Goal: Task Accomplishment & Management: Use online tool/utility

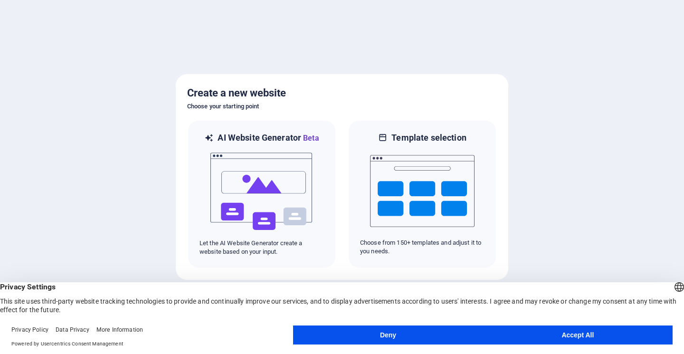
click at [576, 331] on button "Accept All" at bounding box center [577, 334] width 189 height 19
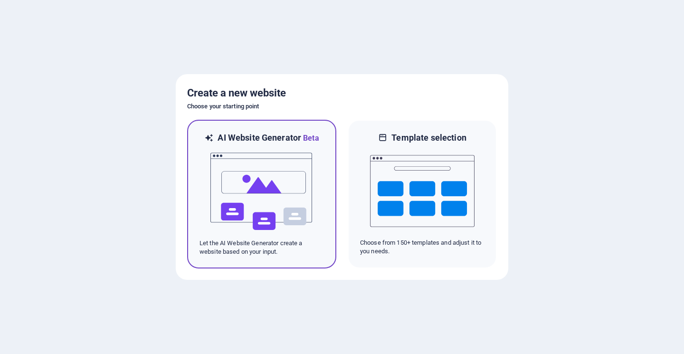
click at [267, 186] on img at bounding box center [261, 191] width 104 height 95
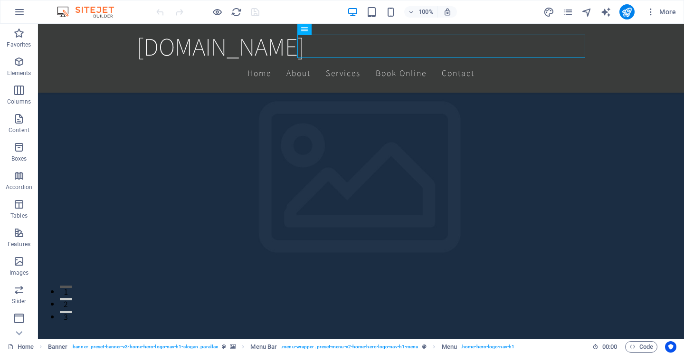
scroll to position [122, 0]
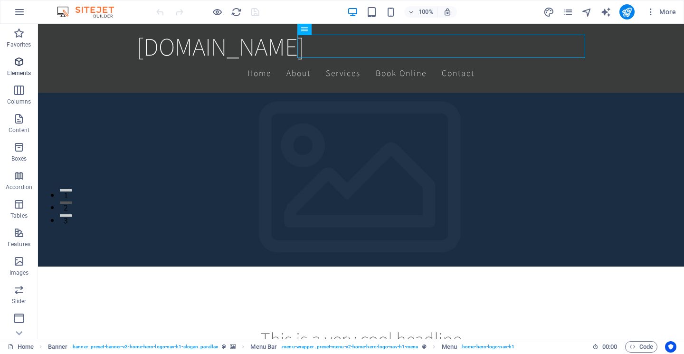
click at [24, 60] on icon "button" at bounding box center [18, 61] width 11 height 11
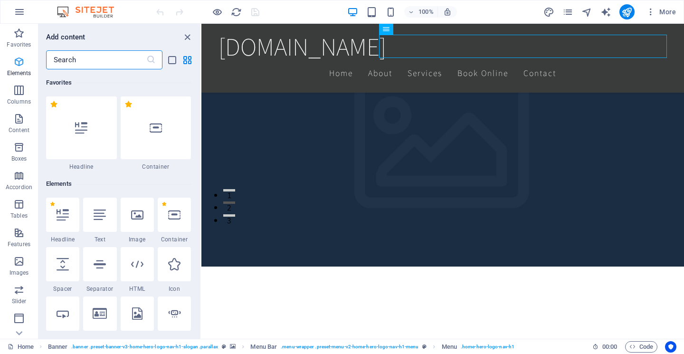
scroll to position [101, 0]
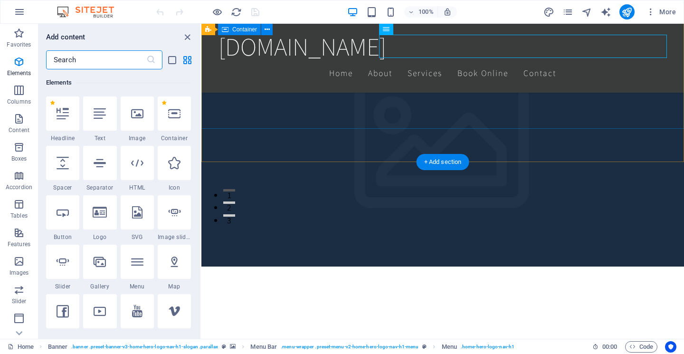
click at [488, 253] on div "This is a very cool headline This is a very appealing slogan" at bounding box center [442, 341] width 482 height 177
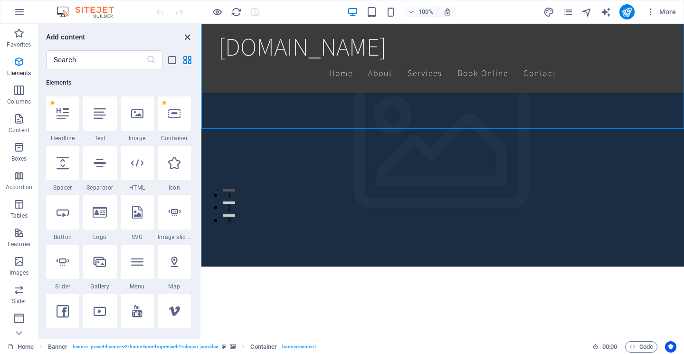
click at [185, 38] on icon "close panel" at bounding box center [187, 37] width 11 height 11
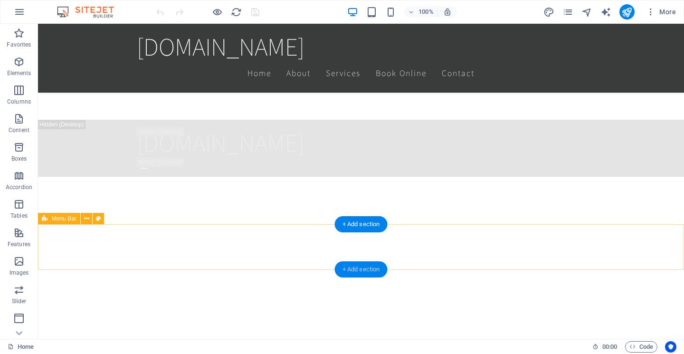
scroll to position [1270, 0]
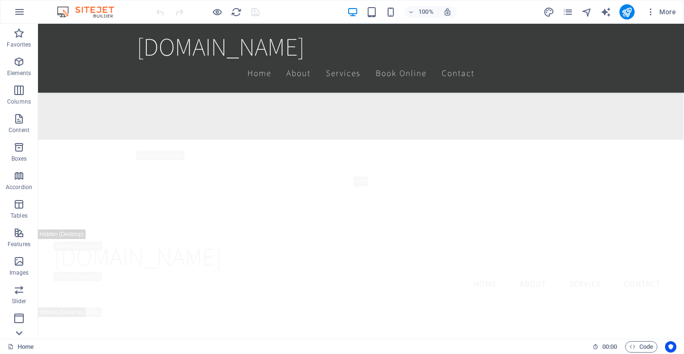
click at [20, 329] on icon at bounding box center [18, 332] width 13 height 13
click at [20, 267] on icon "button" at bounding box center [18, 262] width 11 height 11
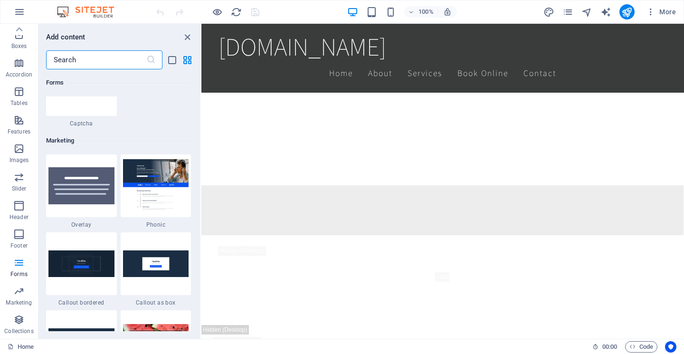
scroll to position [7674, 0]
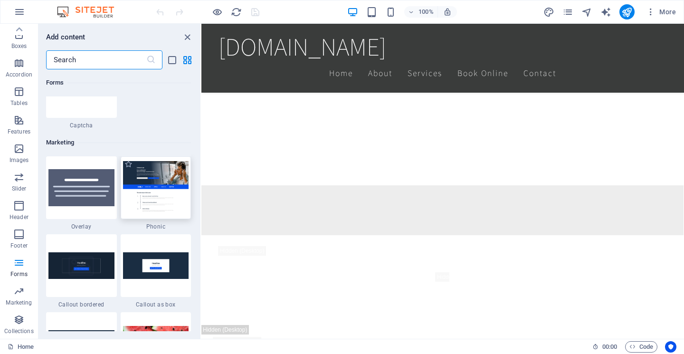
click at [140, 201] on img at bounding box center [156, 187] width 66 height 53
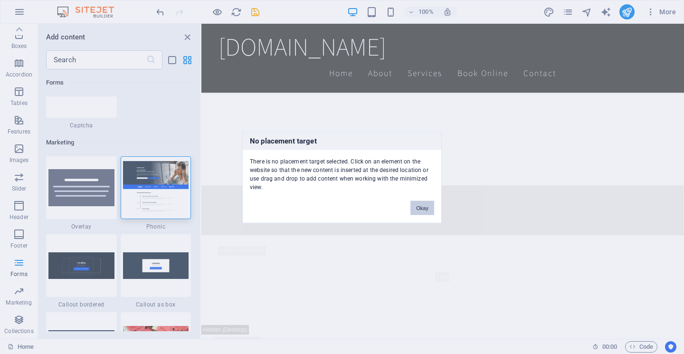
click at [424, 208] on button "Okay" at bounding box center [422, 207] width 24 height 14
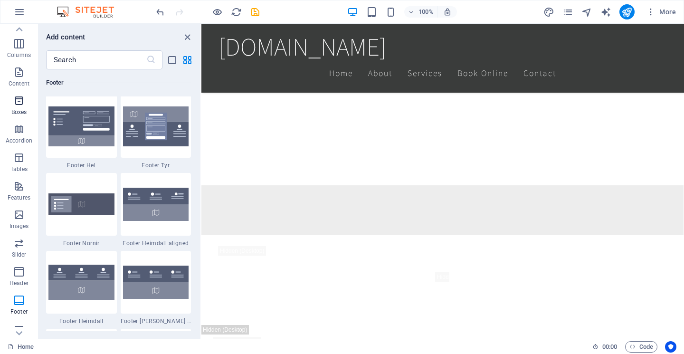
scroll to position [52, 0]
click at [660, 11] on span "More" at bounding box center [661, 11] width 30 height 9
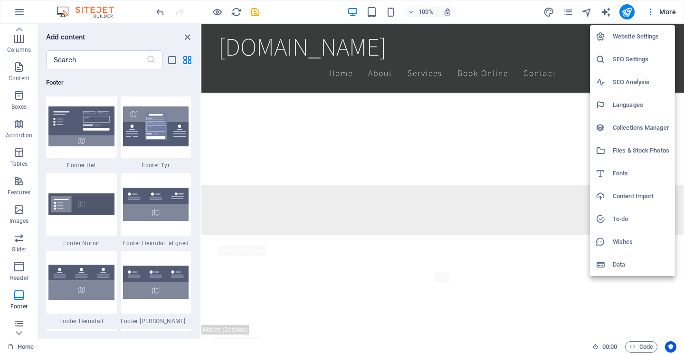
click at [19, 243] on div at bounding box center [342, 177] width 684 height 354
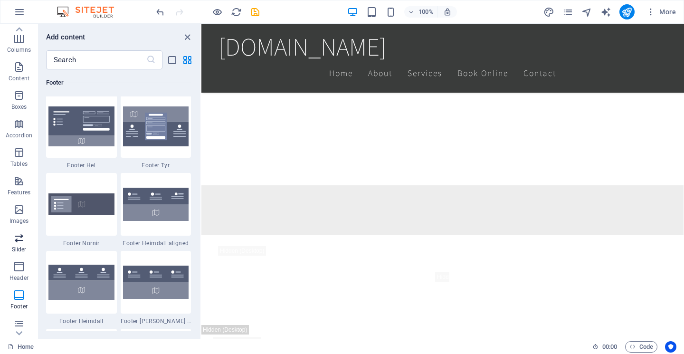
click at [18, 245] on span "Slider" at bounding box center [19, 243] width 38 height 23
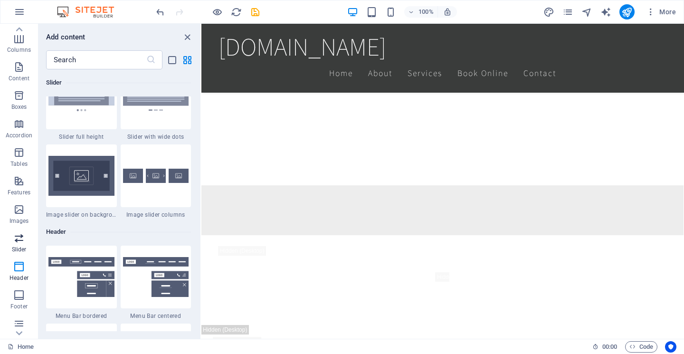
scroll to position [5383, 0]
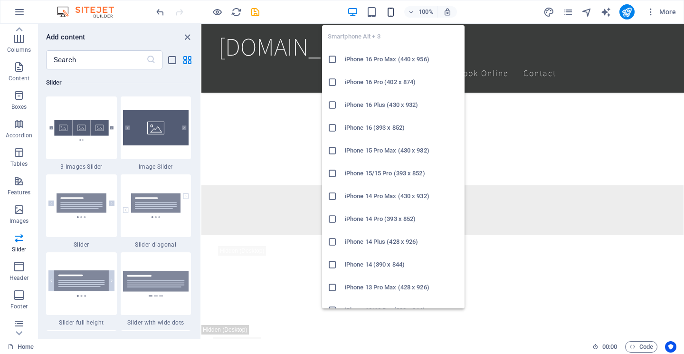
click at [391, 11] on icon "button" at bounding box center [390, 12] width 11 height 11
click at [381, 59] on h6 "iPhone 16 Pro Max (440 x 956)" at bounding box center [402, 59] width 114 height 11
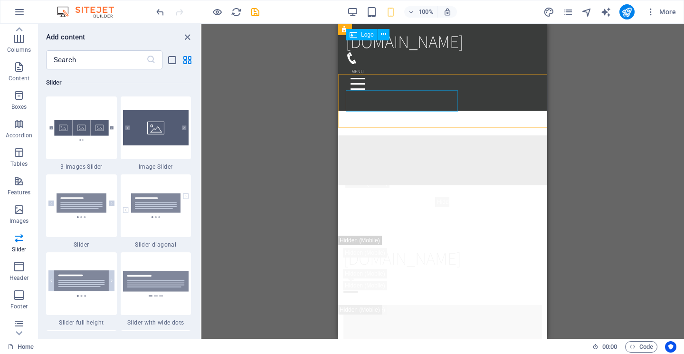
click at [331, 61] on div "Drag here to replace the existing content. Press “Ctrl” if you want to create a…" at bounding box center [442, 181] width 482 height 315
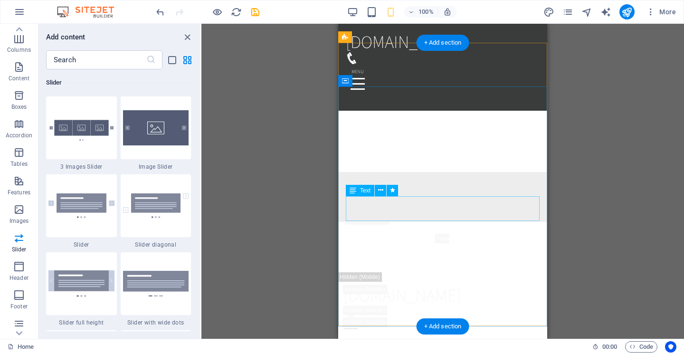
scroll to position [1197, 0]
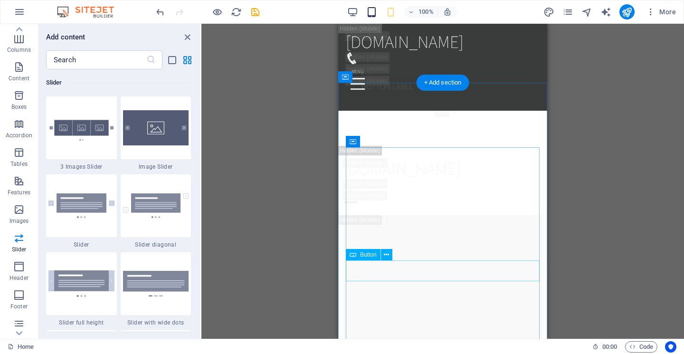
click at [372, 14] on icon "button" at bounding box center [371, 12] width 11 height 11
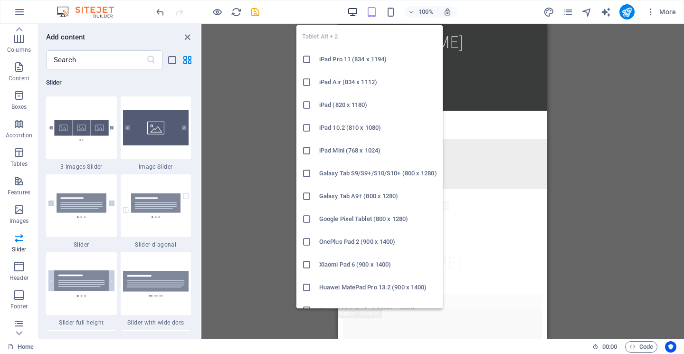
scroll to position [739, 0]
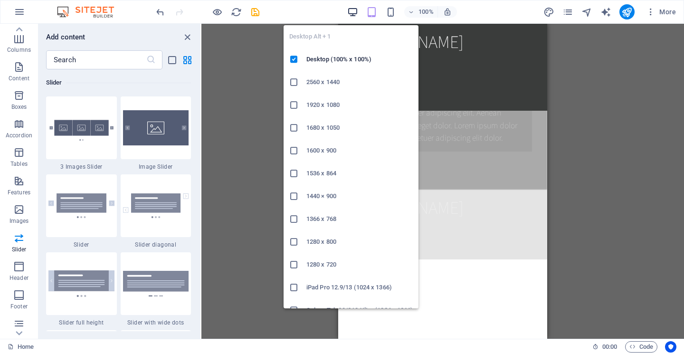
click at [352, 12] on icon "button" at bounding box center [352, 12] width 11 height 11
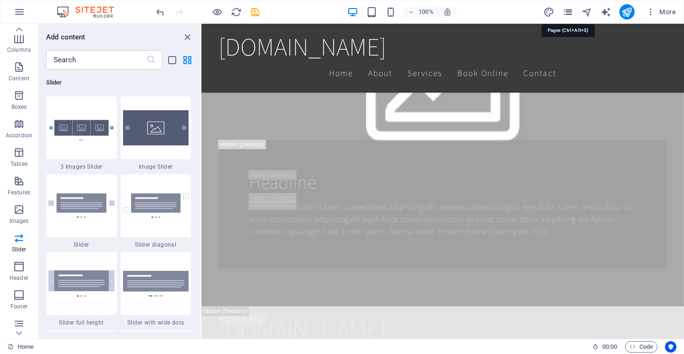
click at [565, 12] on icon "pages" at bounding box center [567, 12] width 11 height 11
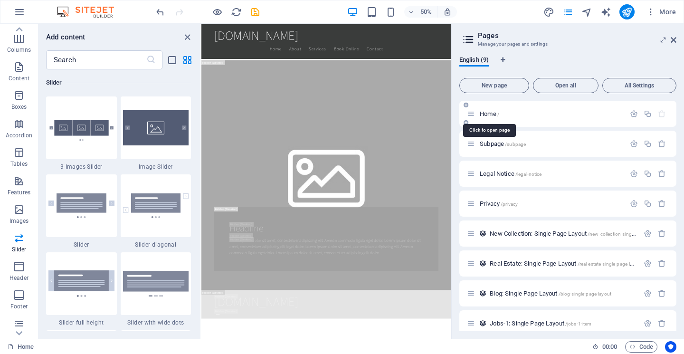
click at [490, 113] on span "Home /" at bounding box center [489, 113] width 19 height 7
click at [674, 41] on icon at bounding box center [673, 40] width 6 height 8
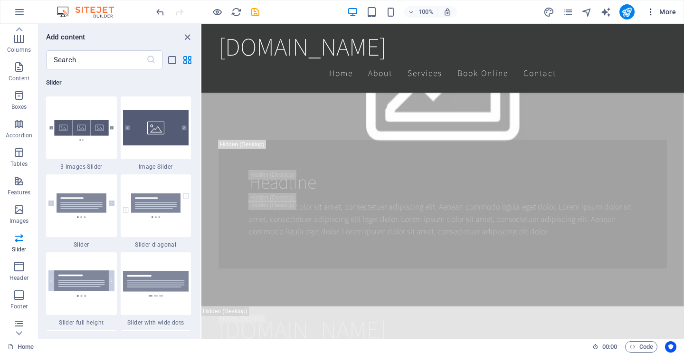
click at [649, 13] on icon "button" at bounding box center [650, 11] width 9 height 9
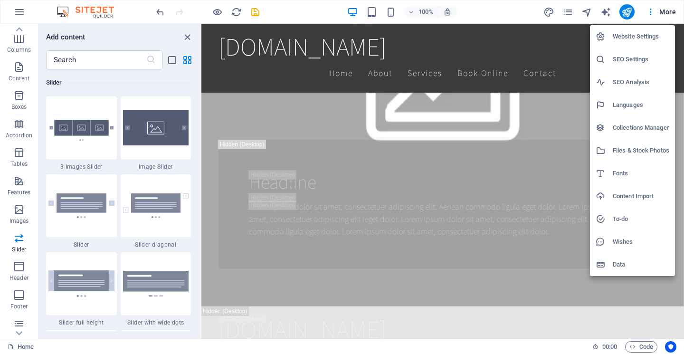
click at [19, 331] on div at bounding box center [342, 177] width 684 height 354
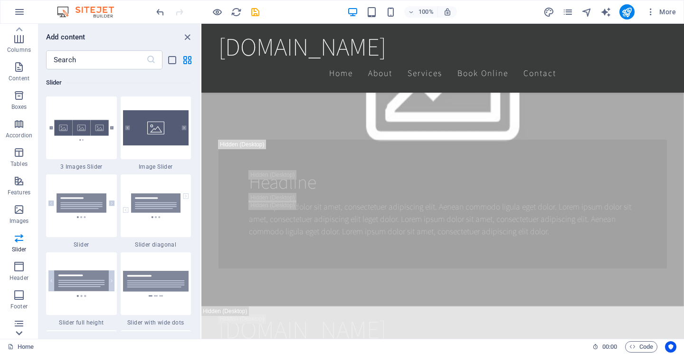
click at [19, 334] on icon at bounding box center [19, 333] width 7 height 4
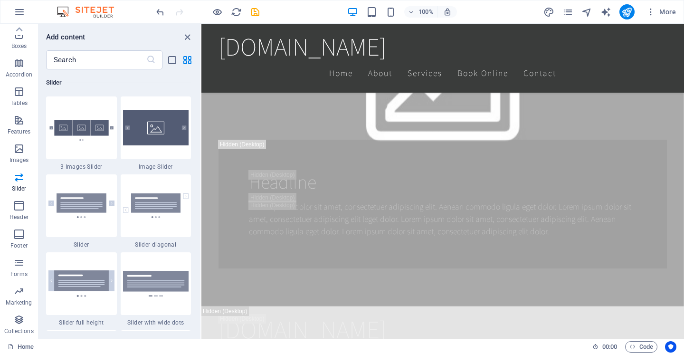
click at [19, 334] on p "Collections" at bounding box center [18, 331] width 29 height 8
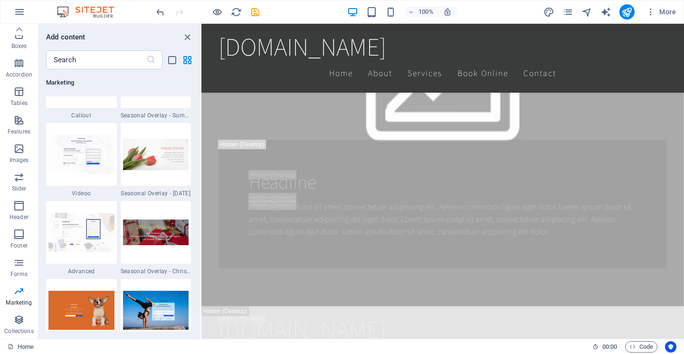
scroll to position [7939, 0]
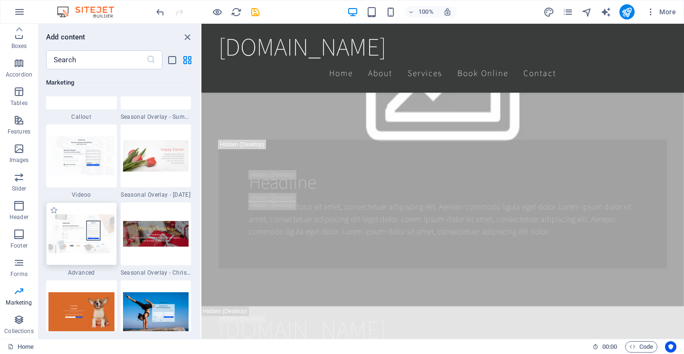
click at [81, 252] on img at bounding box center [81, 233] width 66 height 38
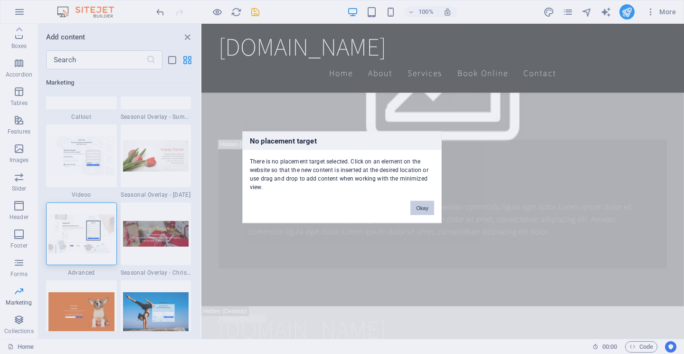
click at [423, 207] on button "Okay" at bounding box center [422, 207] width 24 height 14
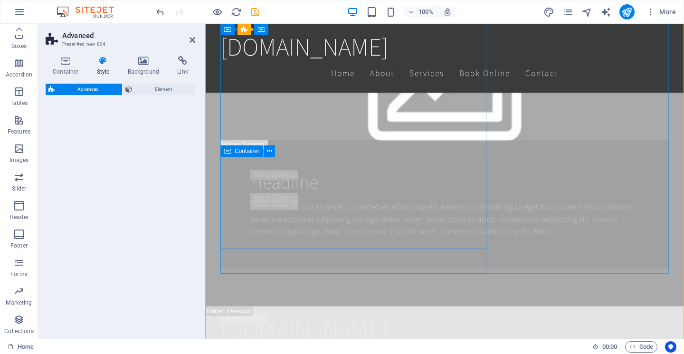
scroll to position [902, 0]
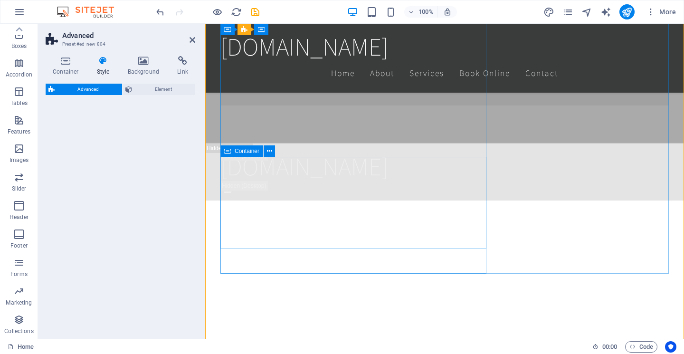
select select "%"
select select "rem"
select select "px"
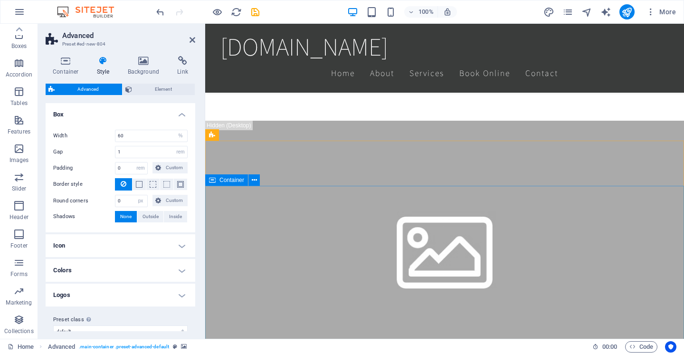
scroll to position [0, 0]
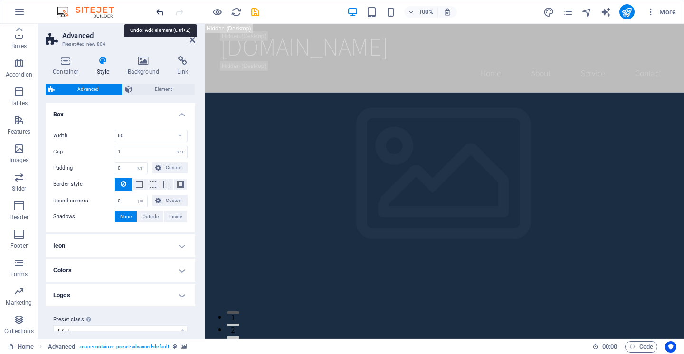
click at [158, 13] on icon "undo" at bounding box center [160, 12] width 11 height 11
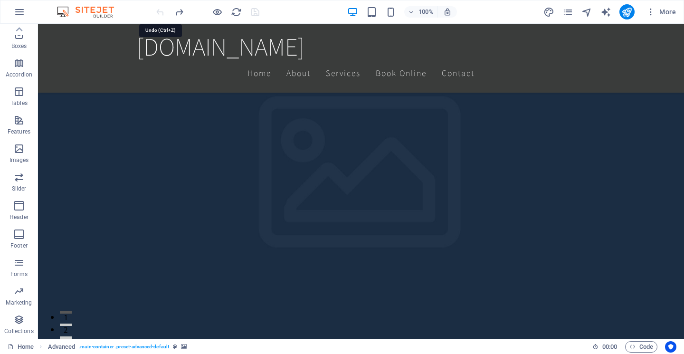
scroll to position [870, 0]
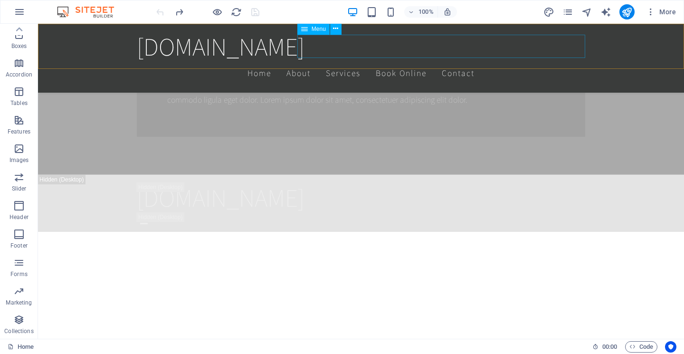
click at [536, 61] on nav "Home About Services Book Online Contact" at bounding box center [361, 73] width 448 height 24
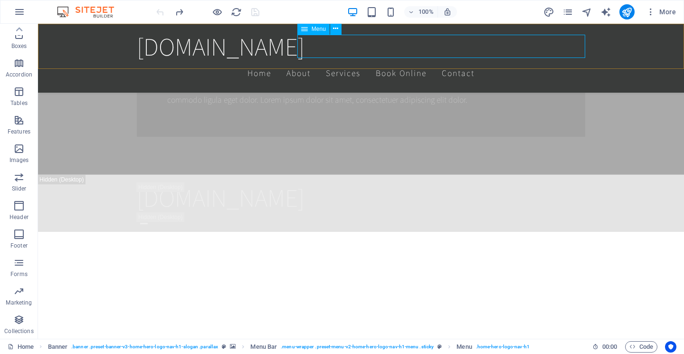
click at [304, 28] on icon at bounding box center [304, 28] width 7 height 11
click at [23, 208] on icon "button" at bounding box center [18, 205] width 11 height 11
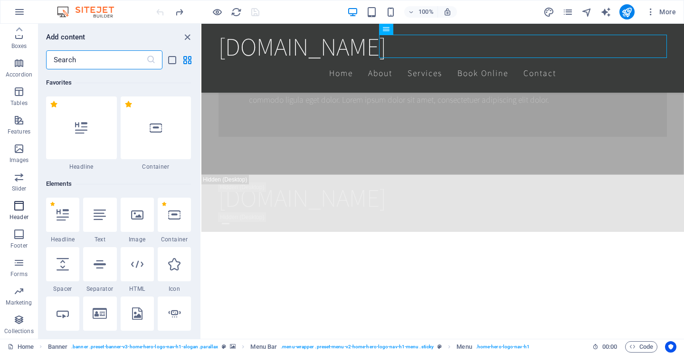
scroll to position [5717, 0]
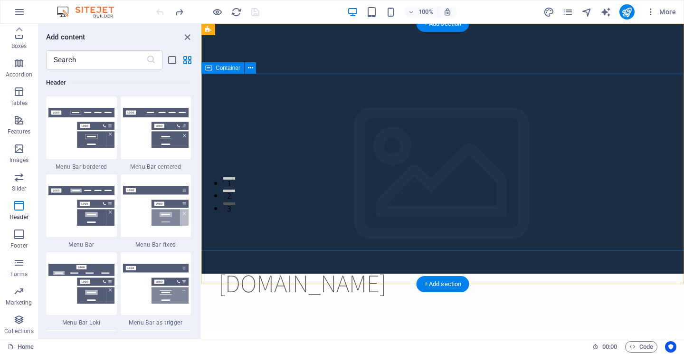
scroll to position [0, 0]
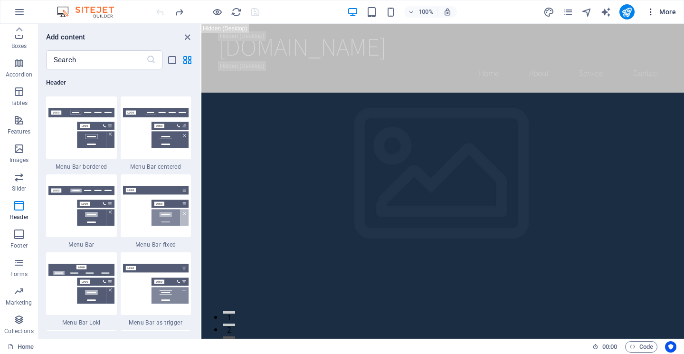
click at [649, 12] on icon "button" at bounding box center [650, 11] width 9 height 9
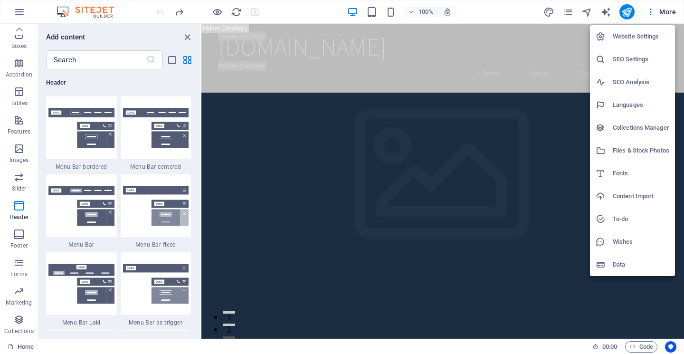
click at [389, 112] on div at bounding box center [342, 177] width 684 height 354
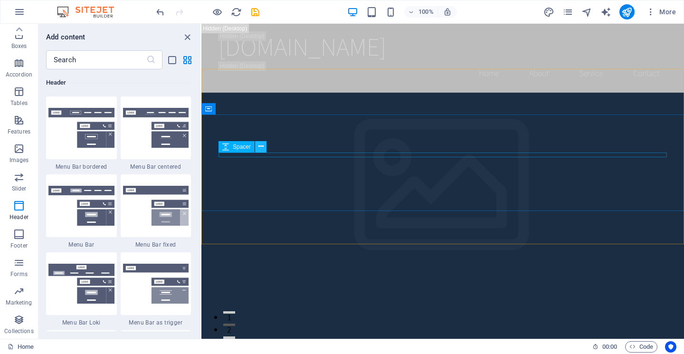
click at [262, 145] on icon at bounding box center [260, 146] width 5 height 10
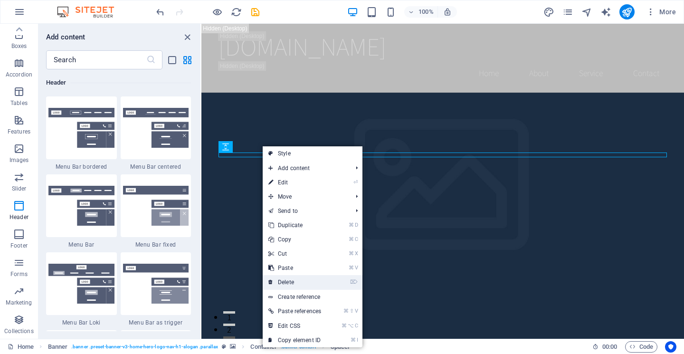
click at [302, 279] on link "⌦ Delete" at bounding box center [295, 282] width 64 height 14
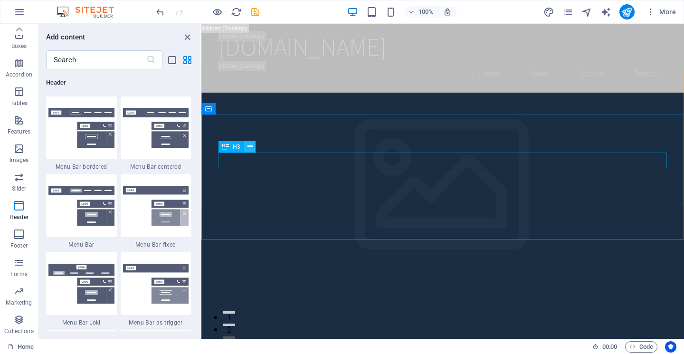
click at [247, 147] on button at bounding box center [249, 146] width 11 height 11
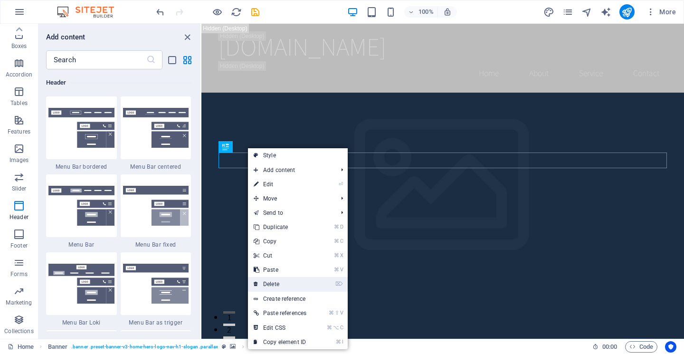
click at [285, 286] on link "⌦ Delete" at bounding box center [280, 284] width 64 height 14
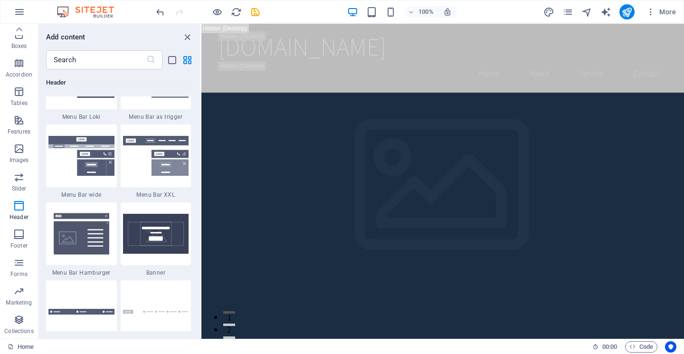
scroll to position [5923, 0]
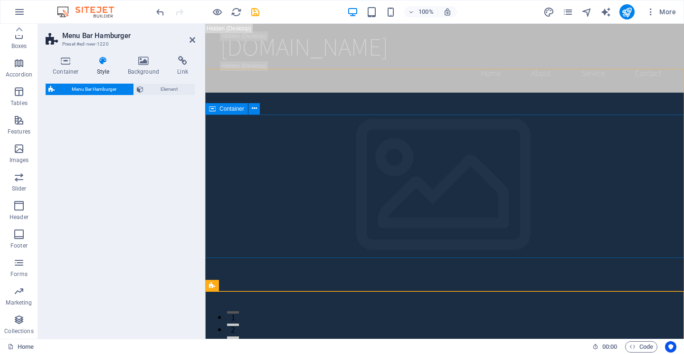
select select "rem"
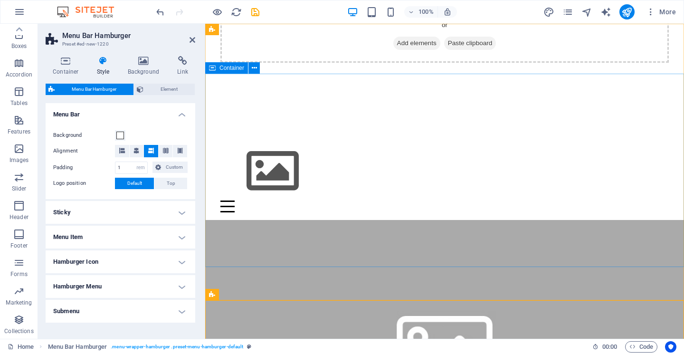
scroll to position [0, 0]
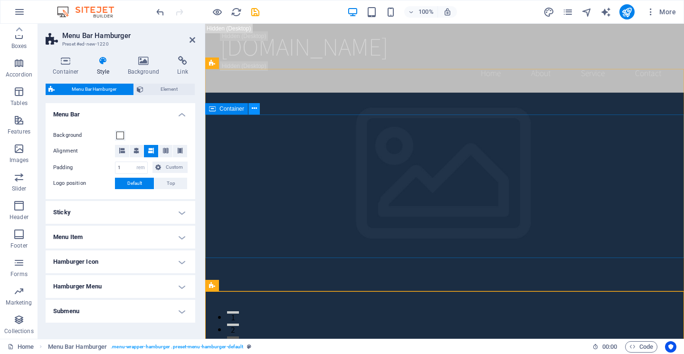
click at [255, 110] on icon at bounding box center [254, 109] width 5 height 10
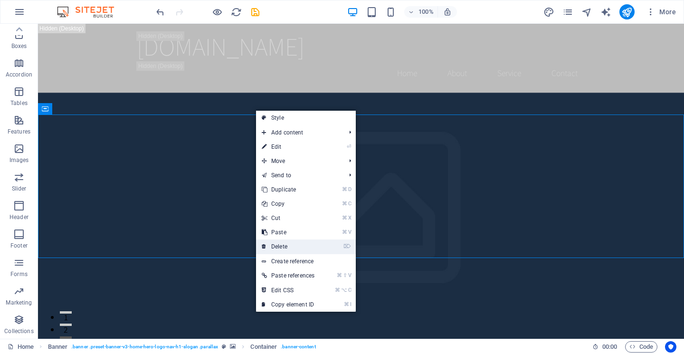
click at [296, 247] on link "⌦ Delete" at bounding box center [288, 246] width 64 height 14
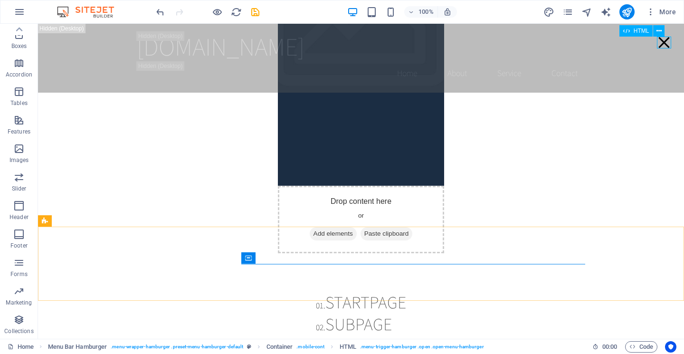
click at [667, 36] on div "HTML" at bounding box center [645, 31] width 52 height 12
click at [664, 45] on div "Menu" at bounding box center [664, 43] width 14 height 12
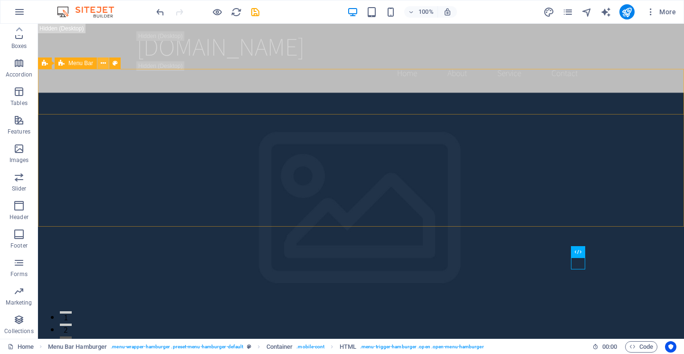
click at [104, 64] on icon at bounding box center [103, 63] width 5 height 10
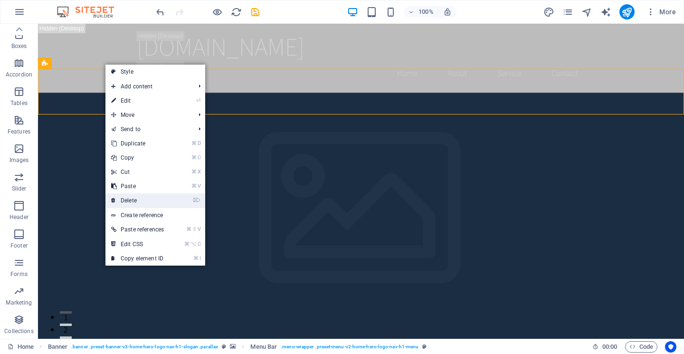
click at [149, 201] on link "⌦ Delete" at bounding box center [137, 200] width 64 height 14
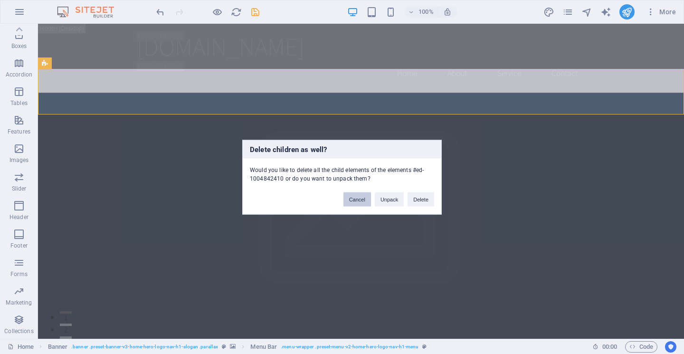
click at [357, 199] on button "Cancel" at bounding box center [357, 199] width 28 height 14
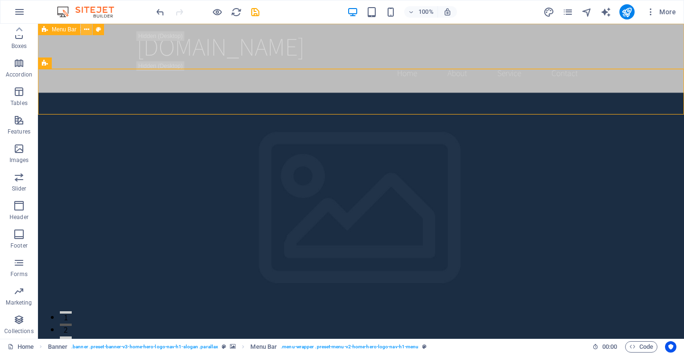
click at [88, 31] on icon at bounding box center [86, 30] width 5 height 10
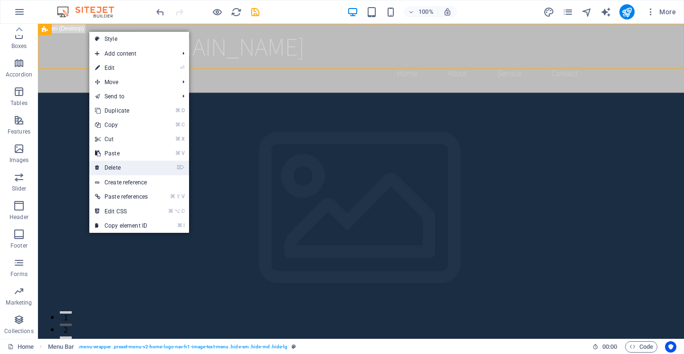
click at [113, 168] on link "⌦ Delete" at bounding box center [121, 167] width 64 height 14
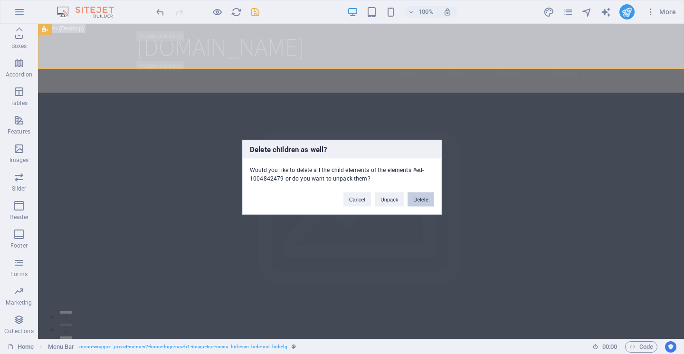
click at [417, 198] on button "Delete" at bounding box center [420, 199] width 27 height 14
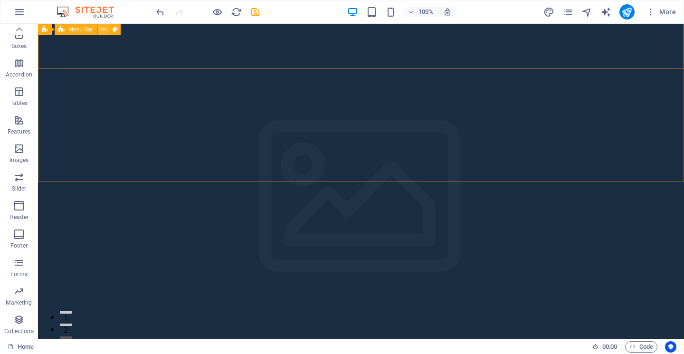
click at [104, 31] on icon at bounding box center [103, 30] width 5 height 10
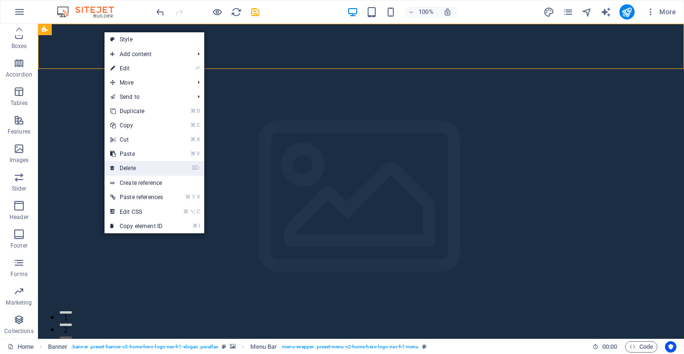
click at [144, 166] on link "⌦ Delete" at bounding box center [136, 168] width 64 height 14
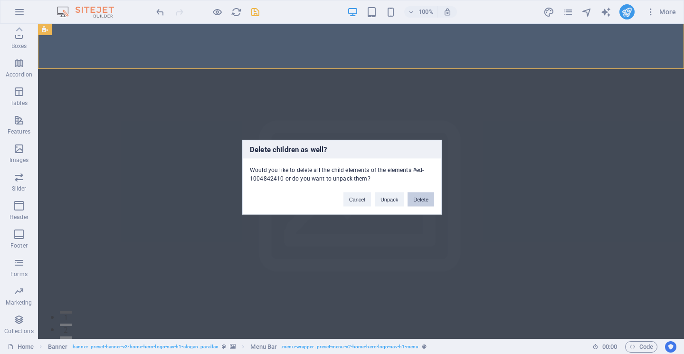
click at [424, 203] on button "Delete" at bounding box center [420, 199] width 27 height 14
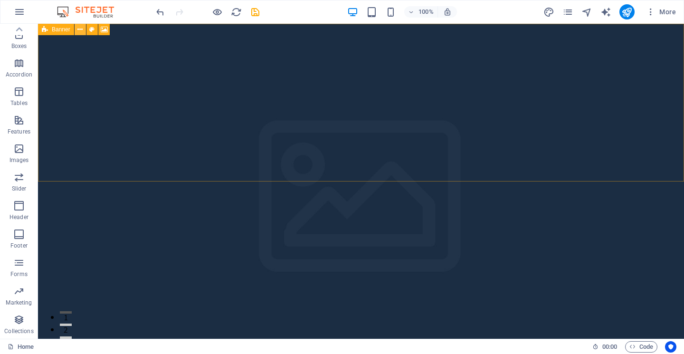
click at [80, 31] on icon at bounding box center [79, 30] width 5 height 10
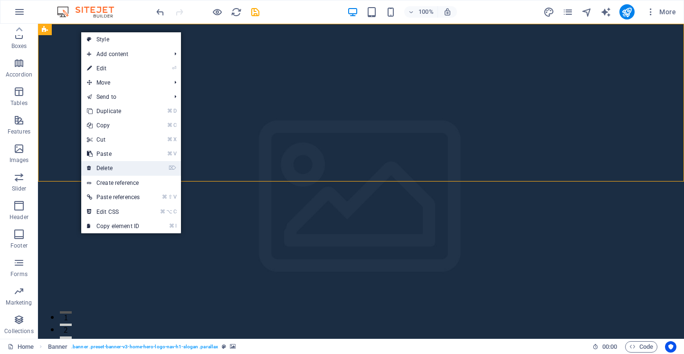
click at [114, 163] on link "⌦ Delete" at bounding box center [113, 168] width 64 height 14
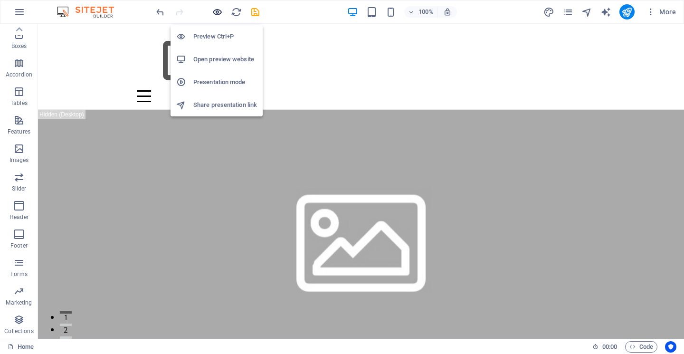
click at [215, 14] on icon "button" at bounding box center [217, 12] width 11 height 11
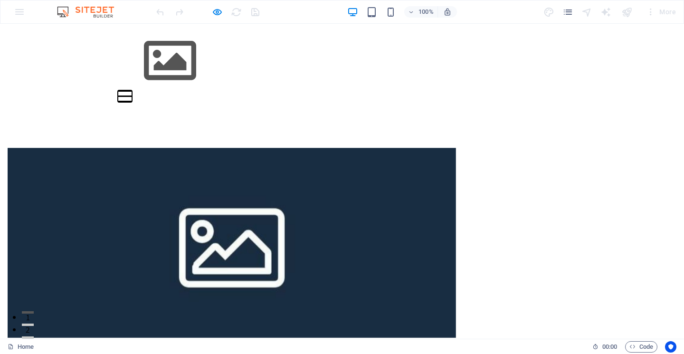
click at [132, 90] on button "Menu" at bounding box center [125, 90] width 14 height 1
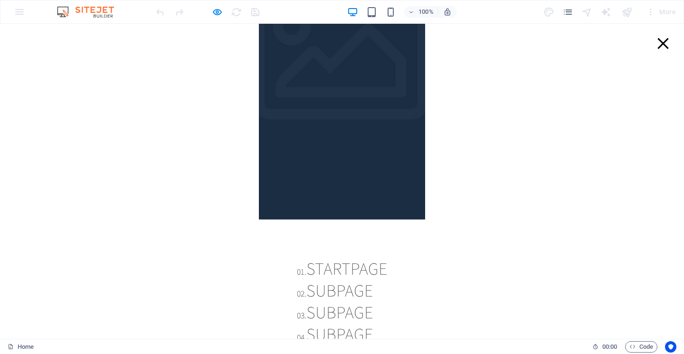
click at [664, 43] on div "Menu" at bounding box center [663, 44] width 14 height 12
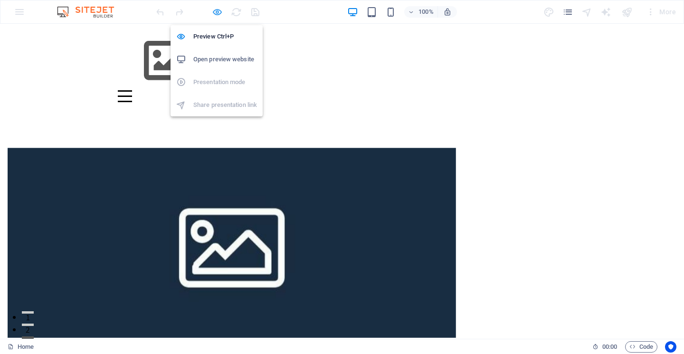
click at [213, 16] on icon "button" at bounding box center [217, 12] width 11 height 11
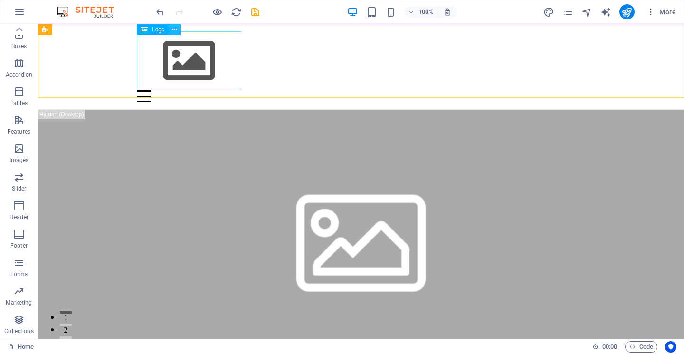
click at [173, 26] on icon at bounding box center [174, 30] width 5 height 10
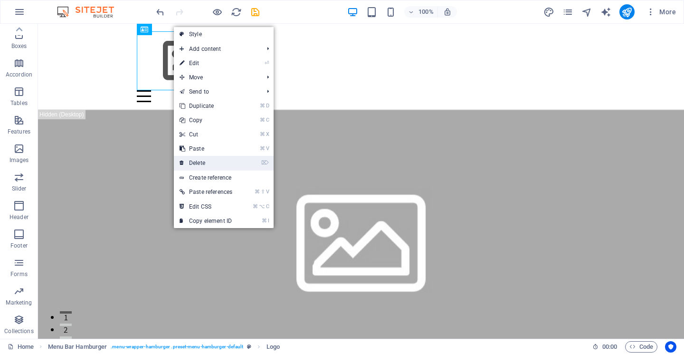
click at [210, 161] on link "⌦ Delete" at bounding box center [206, 163] width 64 height 14
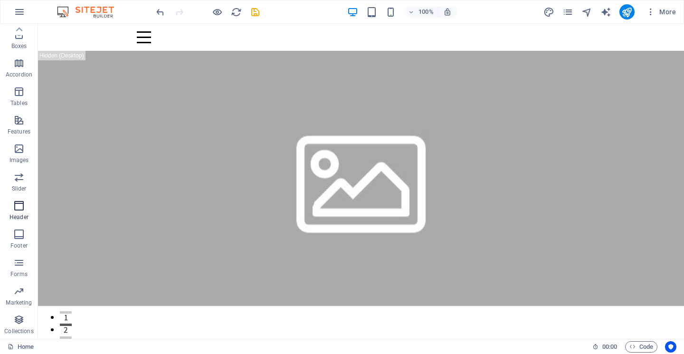
click at [16, 213] on span "Header" at bounding box center [19, 211] width 38 height 23
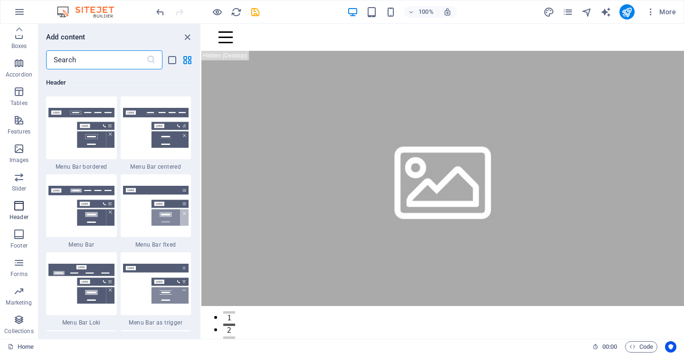
scroll to position [5717, 0]
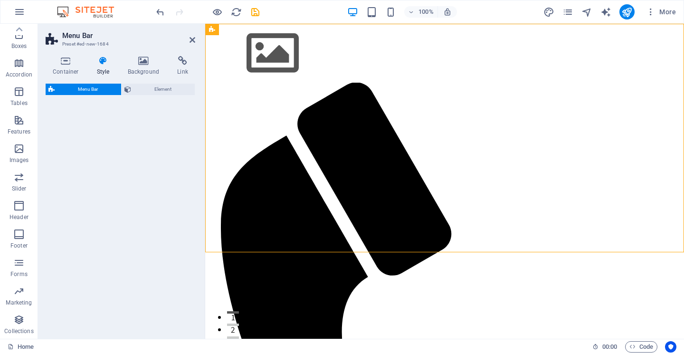
select select "rem"
select select "preset-menu-v2-centered"
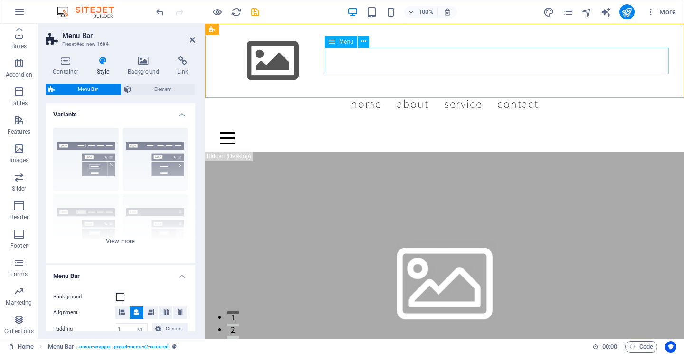
click at [578, 90] on nav "Home About Service Contact" at bounding box center [444, 103] width 448 height 27
click at [504, 90] on nav "Home About Service Contact" at bounding box center [444, 103] width 448 height 27
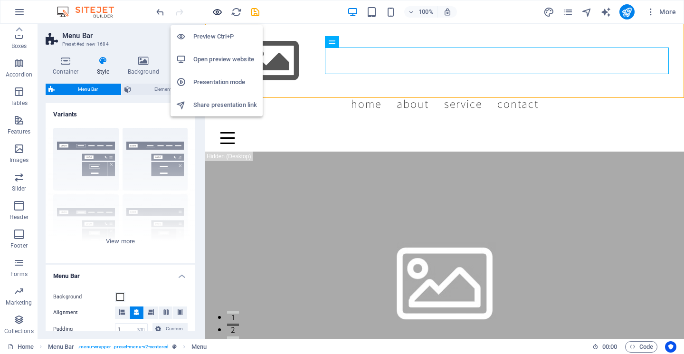
click at [216, 11] on icon "button" at bounding box center [217, 12] width 11 height 11
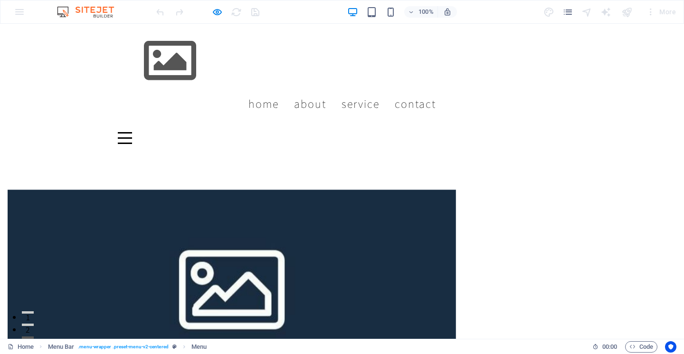
click at [132, 132] on div "Menu" at bounding box center [125, 138] width 14 height 12
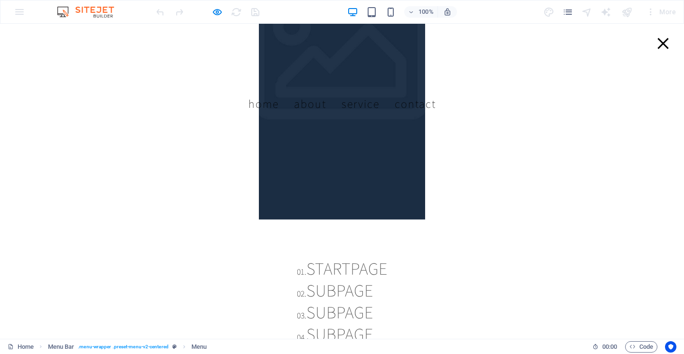
click at [663, 41] on div "Menu" at bounding box center [663, 44] width 14 height 12
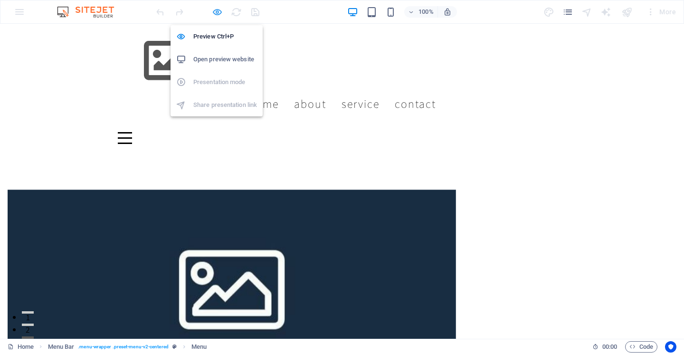
click at [216, 10] on icon "button" at bounding box center [217, 12] width 11 height 11
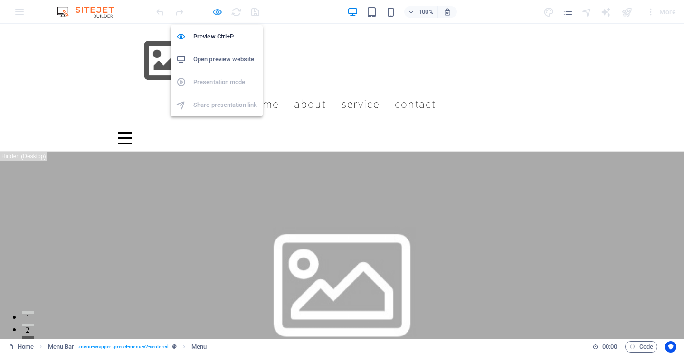
select select "rem"
select select "preset-menu-v2-centered"
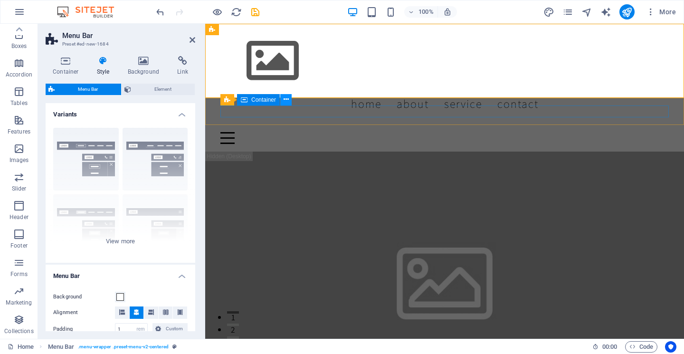
click at [288, 102] on icon at bounding box center [285, 99] width 5 height 10
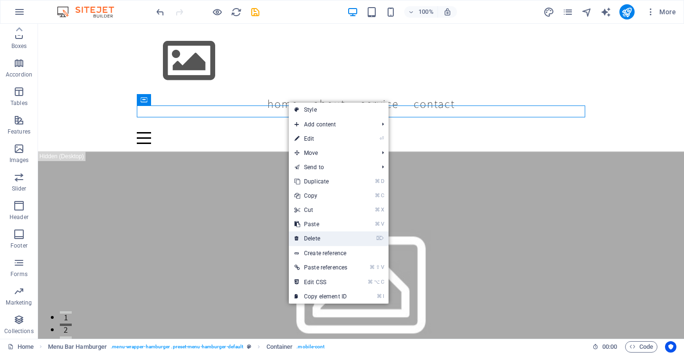
click at [326, 232] on link "⌦ Delete" at bounding box center [321, 238] width 64 height 14
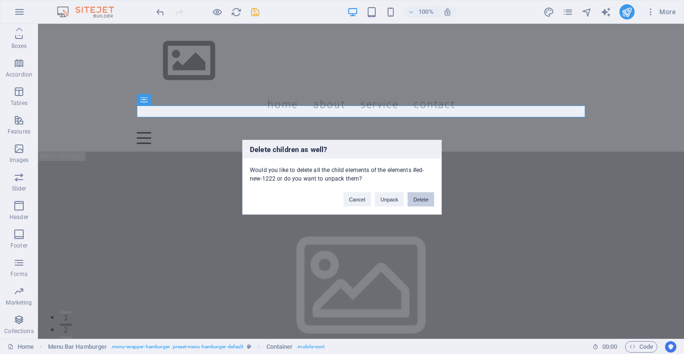
click at [419, 198] on button "Delete" at bounding box center [420, 199] width 27 height 14
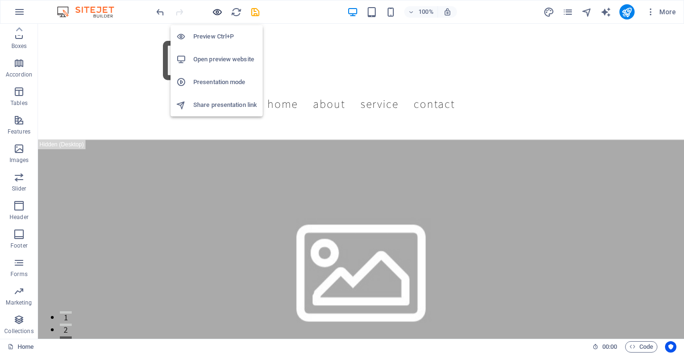
click at [219, 15] on icon "button" at bounding box center [217, 12] width 11 height 11
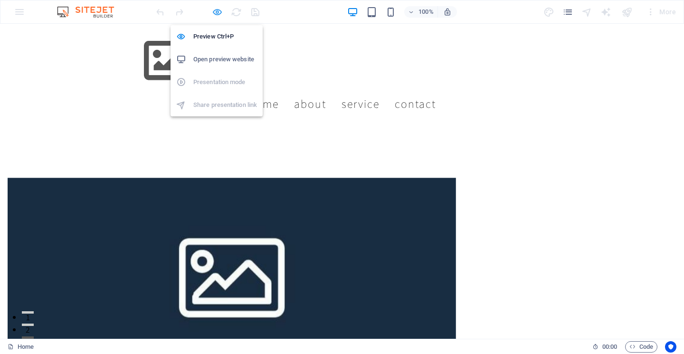
click at [216, 11] on icon "button" at bounding box center [217, 12] width 11 height 11
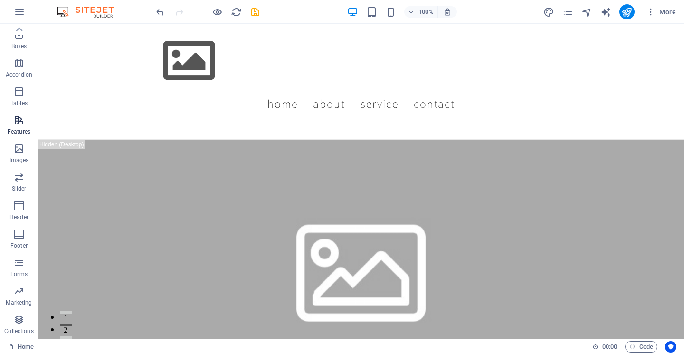
click at [20, 131] on p "Features" at bounding box center [19, 132] width 23 height 8
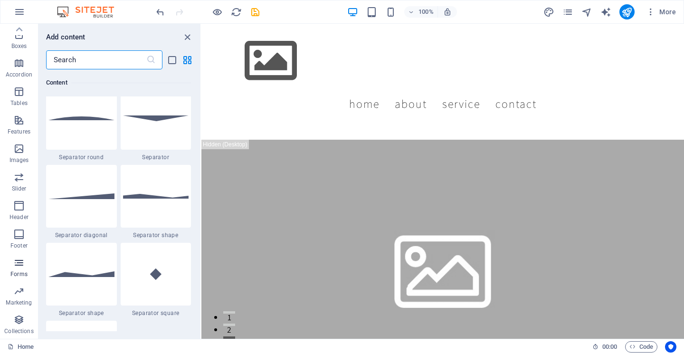
scroll to position [2293, 0]
click at [17, 233] on icon "button" at bounding box center [18, 233] width 11 height 11
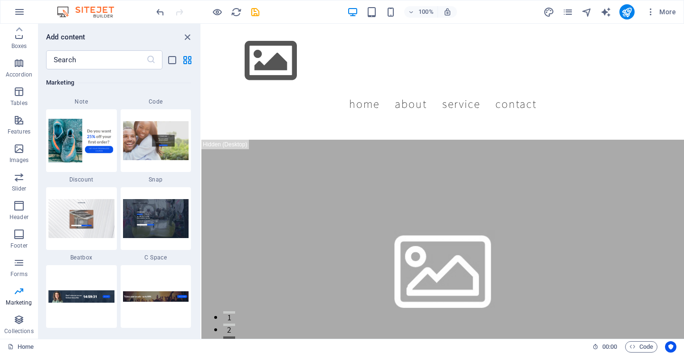
scroll to position [8344, 0]
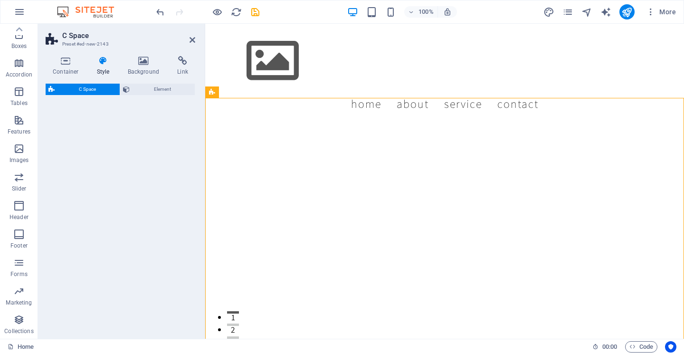
select select "%"
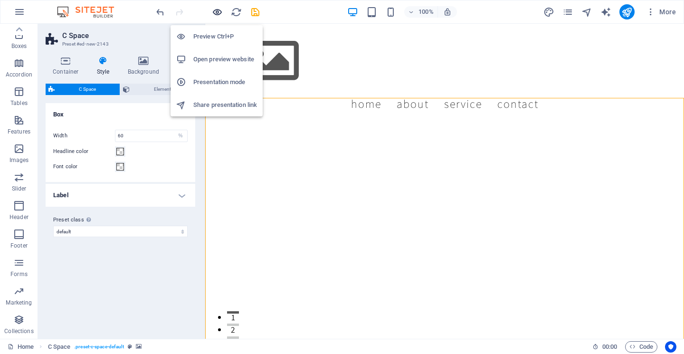
click at [218, 14] on icon "button" at bounding box center [217, 12] width 11 height 11
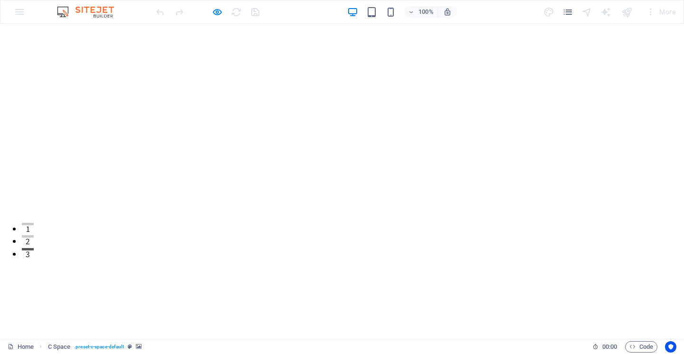
scroll to position [0, 0]
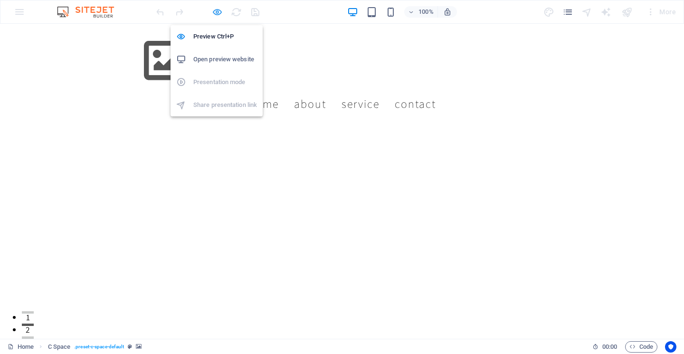
click at [215, 12] on icon "button" at bounding box center [217, 12] width 11 height 11
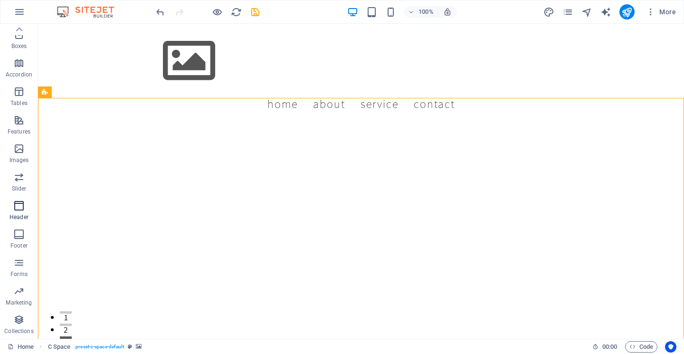
click at [18, 212] on span "Header" at bounding box center [19, 211] width 38 height 23
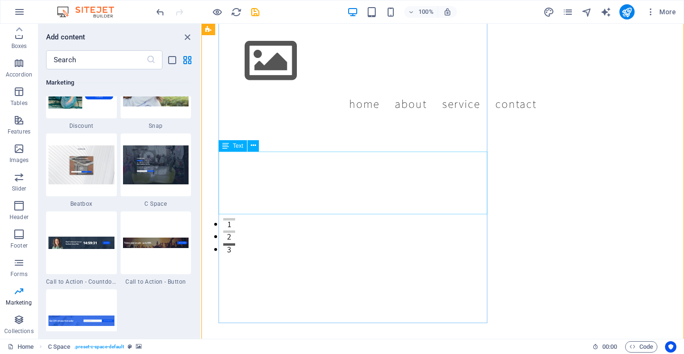
scroll to position [132, 0]
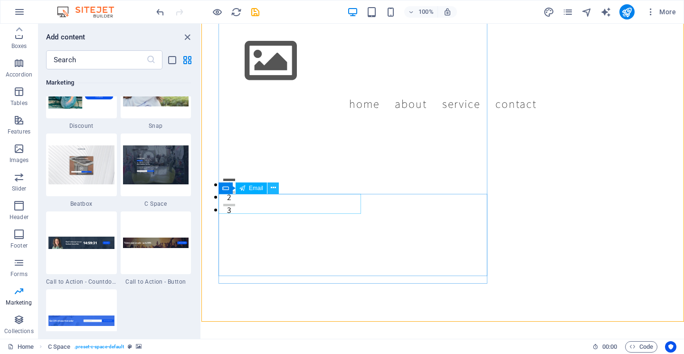
click at [273, 188] on icon at bounding box center [273, 188] width 5 height 10
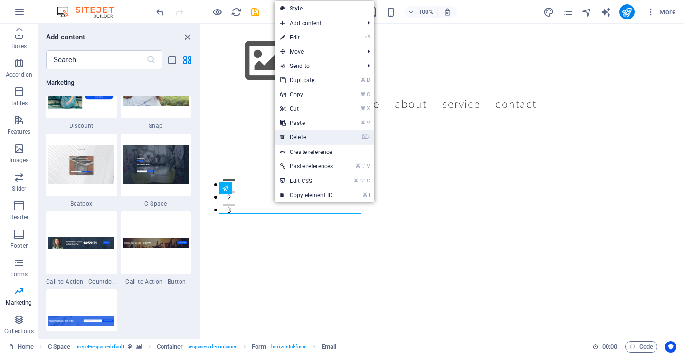
click at [314, 137] on link "⌦ Delete" at bounding box center [306, 137] width 64 height 14
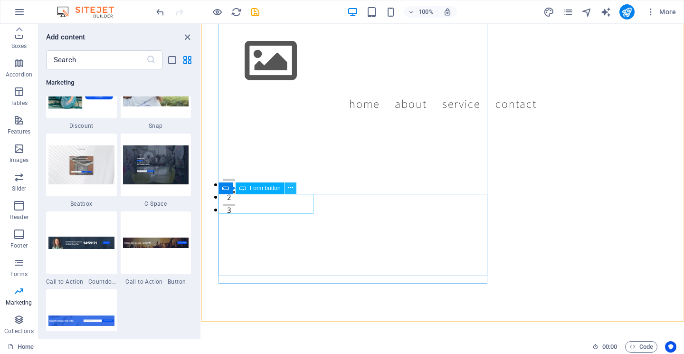
click at [292, 188] on icon at bounding box center [290, 188] width 5 height 10
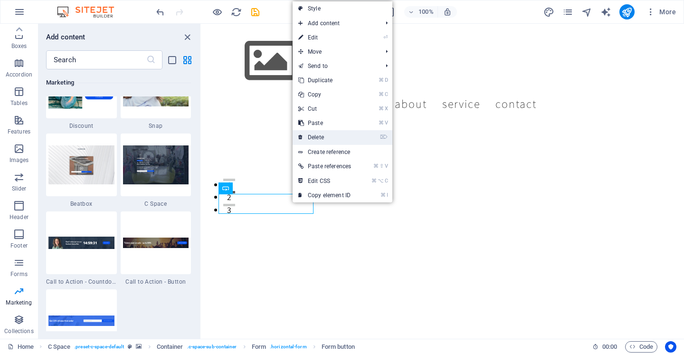
click at [335, 138] on link "⌦ Delete" at bounding box center [324, 137] width 64 height 14
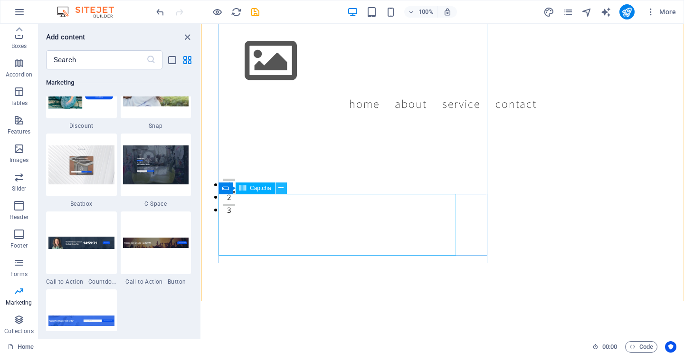
click at [280, 190] on icon at bounding box center [280, 188] width 5 height 10
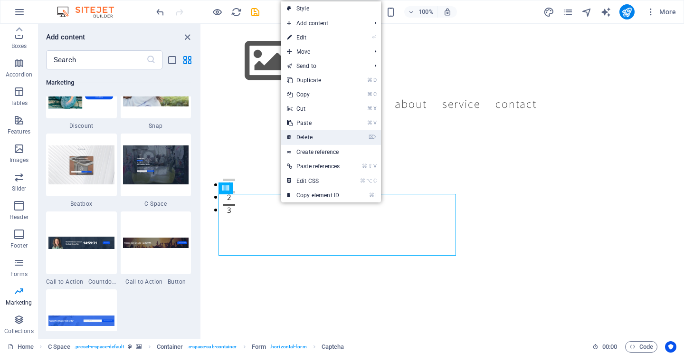
click at [324, 135] on link "⌦ Delete" at bounding box center [313, 137] width 64 height 14
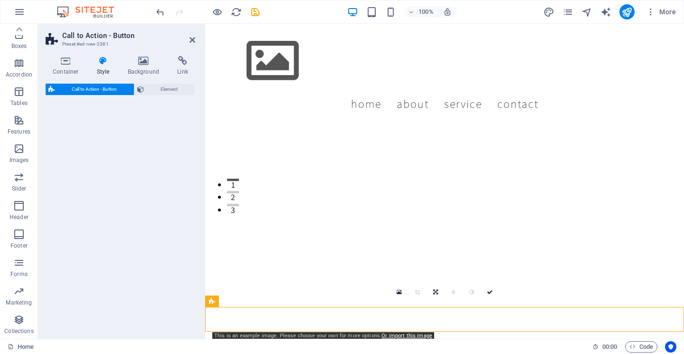
select select "rem"
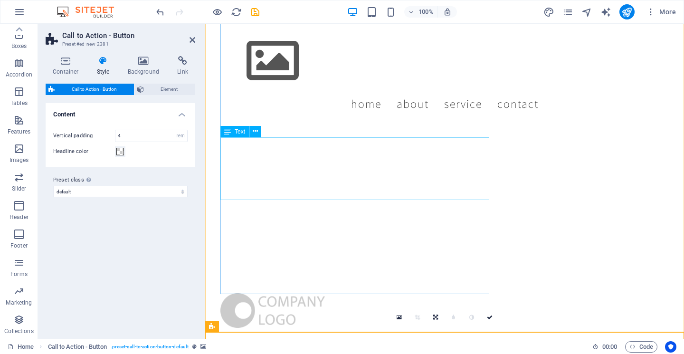
scroll to position [107, 0]
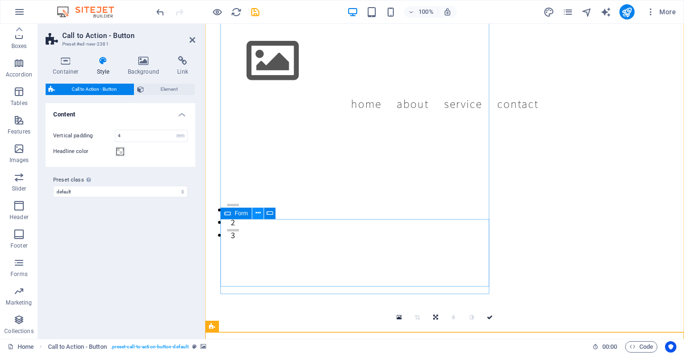
click at [259, 214] on icon at bounding box center [257, 213] width 5 height 10
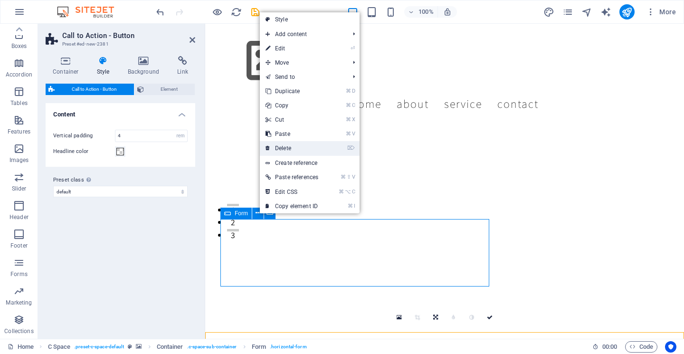
click at [295, 149] on link "⌦ Delete" at bounding box center [292, 148] width 64 height 14
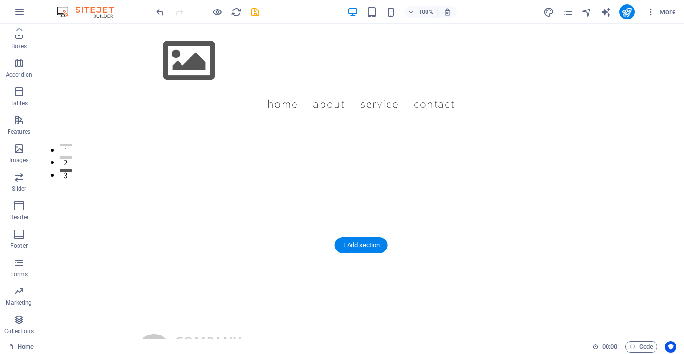
scroll to position [143, 0]
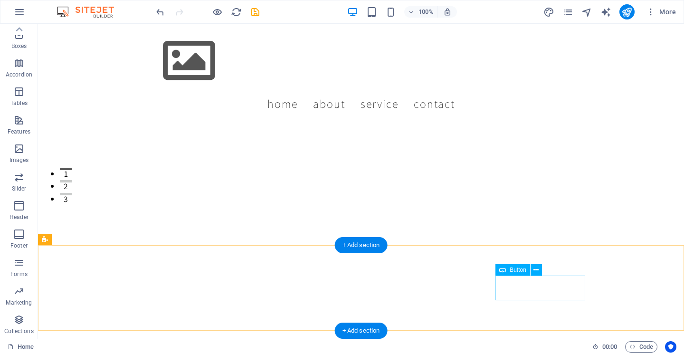
drag, startPoint x: 532, startPoint y: 293, endPoint x: 449, endPoint y: 240, distance: 99.0
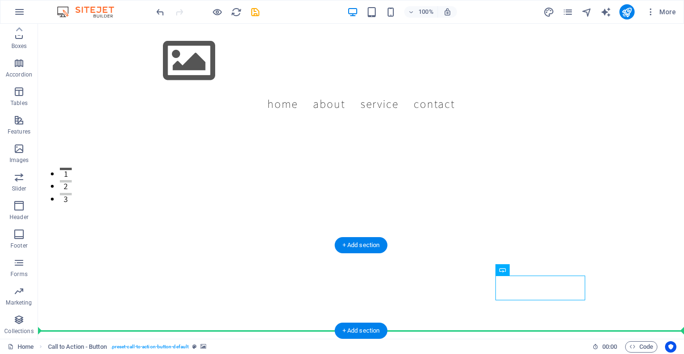
drag, startPoint x: 524, startPoint y: 287, endPoint x: 524, endPoint y: 278, distance: 9.0
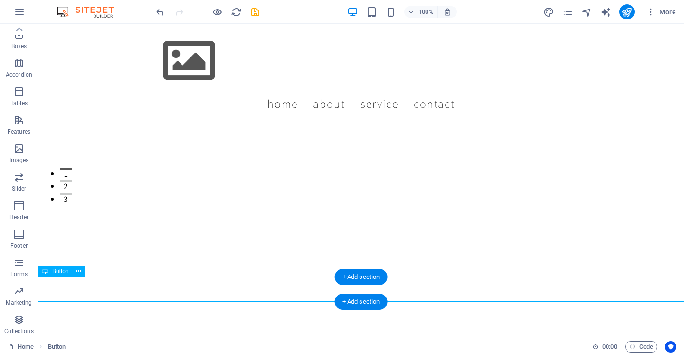
scroll to position [195, 0]
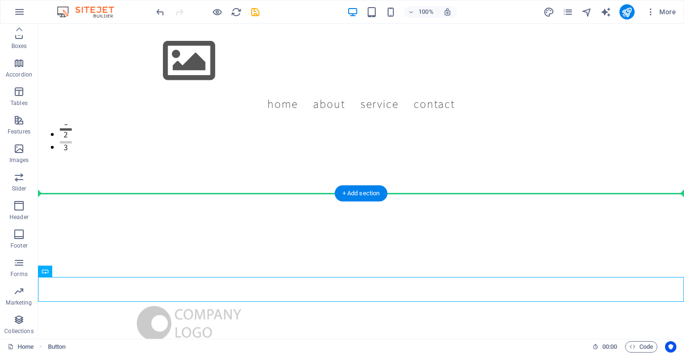
drag, startPoint x: 93, startPoint y: 293, endPoint x: 276, endPoint y: 154, distance: 230.0
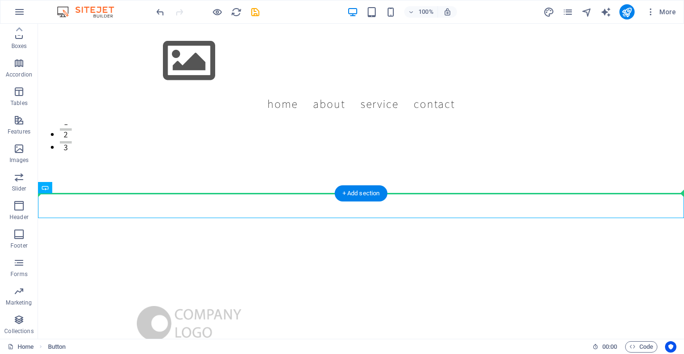
drag, startPoint x: 96, startPoint y: 208, endPoint x: 146, endPoint y: 153, distance: 73.9
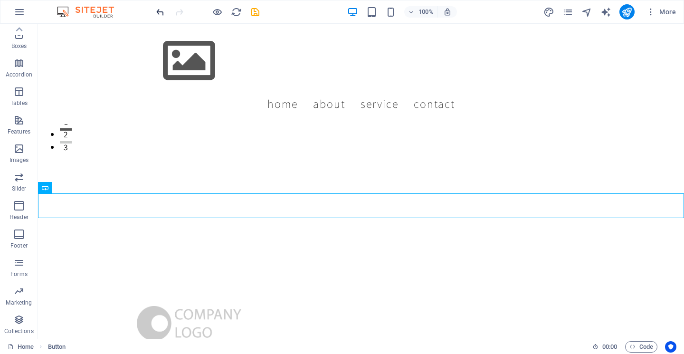
click at [162, 16] on icon "undo" at bounding box center [160, 12] width 11 height 11
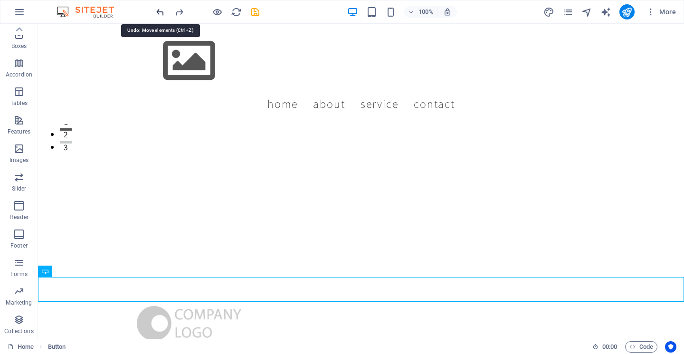
click at [162, 15] on icon "undo" at bounding box center [160, 12] width 11 height 11
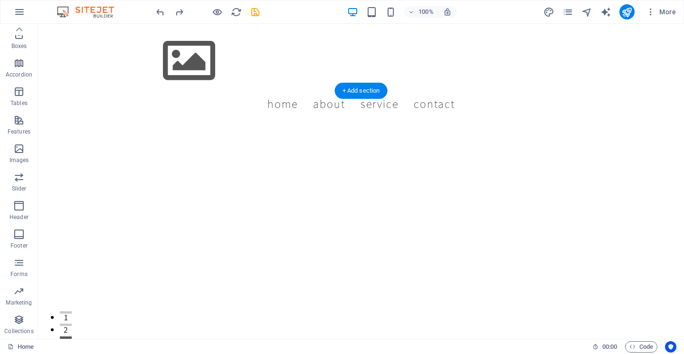
scroll to position [8, 0]
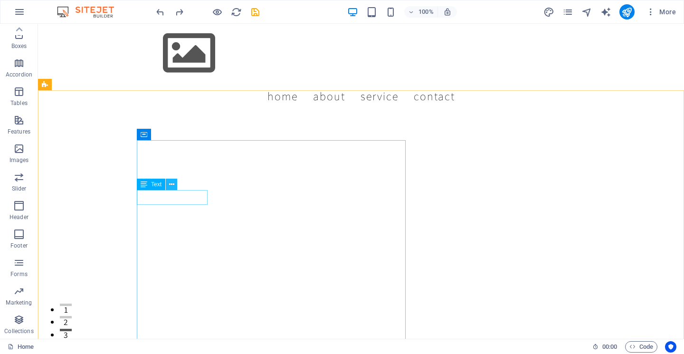
click at [171, 187] on icon at bounding box center [171, 184] width 5 height 10
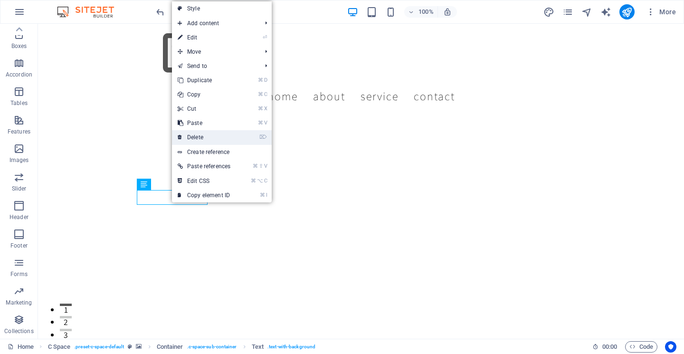
click at [214, 136] on link "⌦ Delete" at bounding box center [204, 137] width 64 height 14
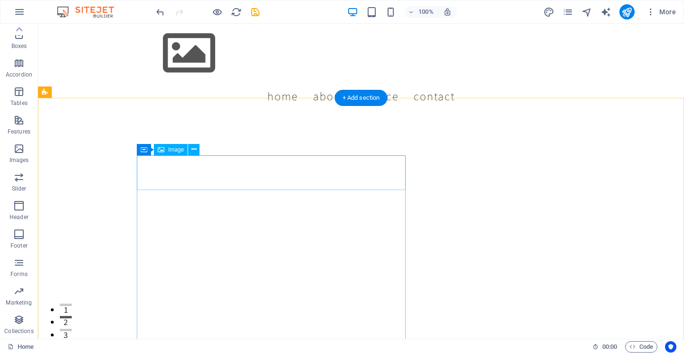
scroll to position [0, 0]
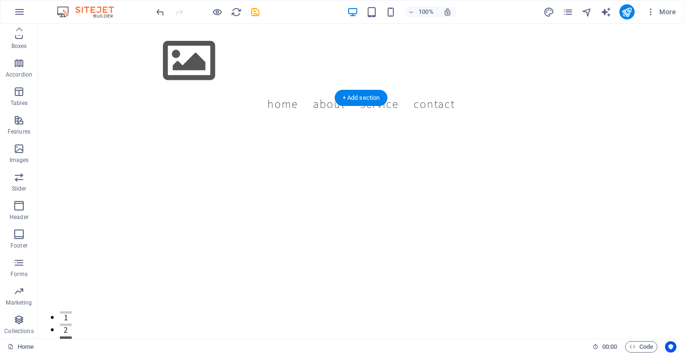
click at [499, 230] on figure at bounding box center [361, 281] width 646 height 315
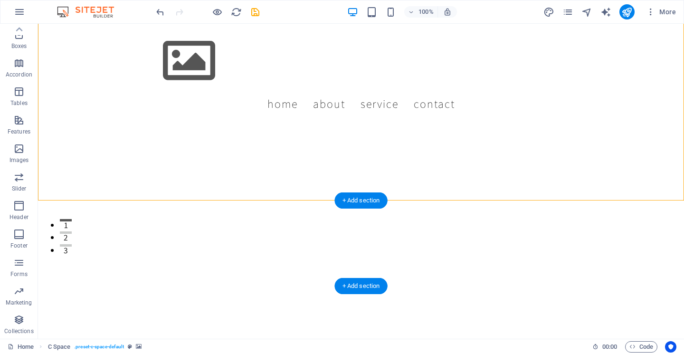
scroll to position [188, 0]
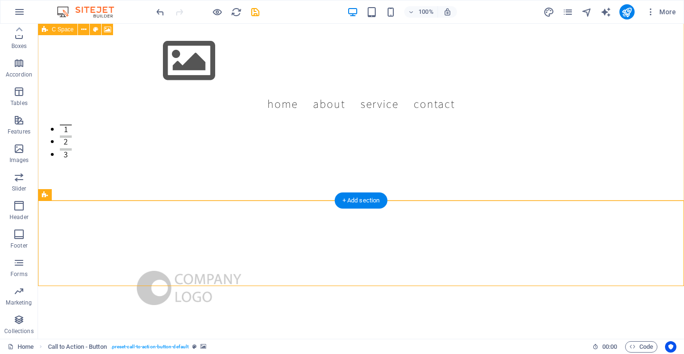
drag, startPoint x: 446, startPoint y: 234, endPoint x: 434, endPoint y: 149, distance: 86.3
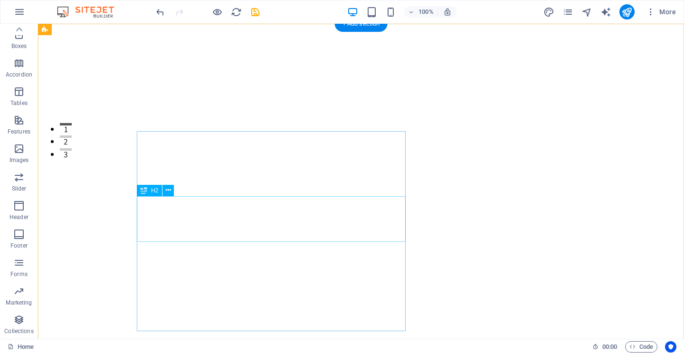
scroll to position [0, 0]
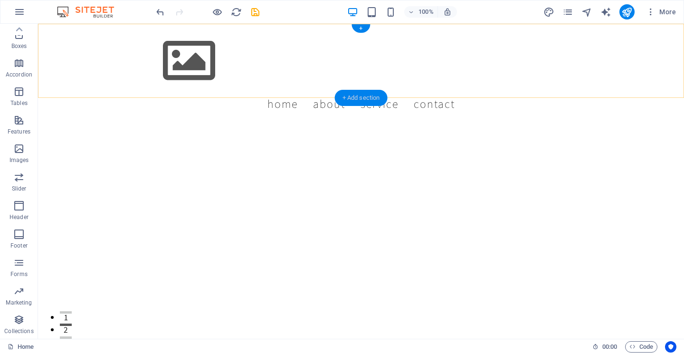
click at [353, 96] on div "+ Add section" at bounding box center [361, 98] width 53 height 16
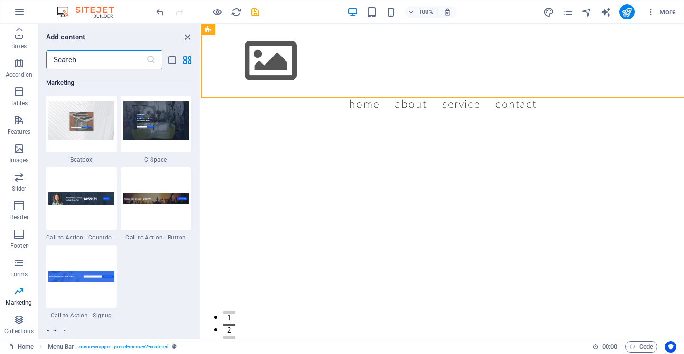
scroll to position [8458, 0]
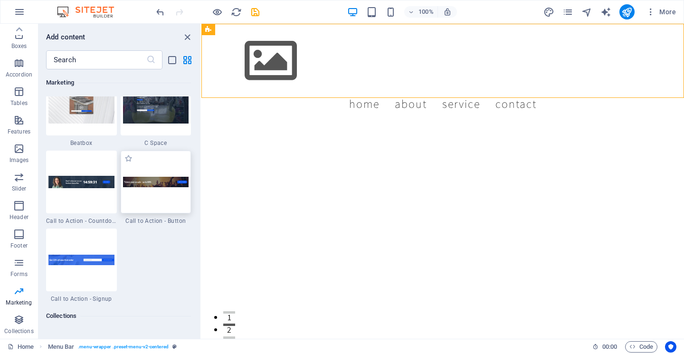
click at [165, 190] on div at bounding box center [156, 182] width 71 height 63
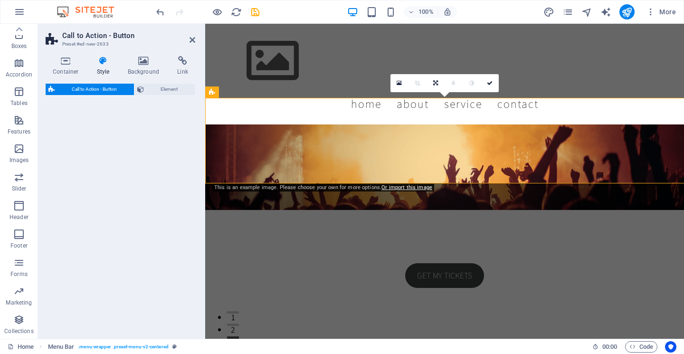
select select "rem"
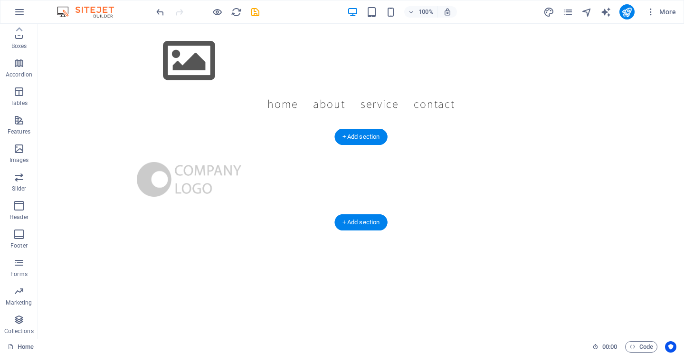
scroll to position [387, 0]
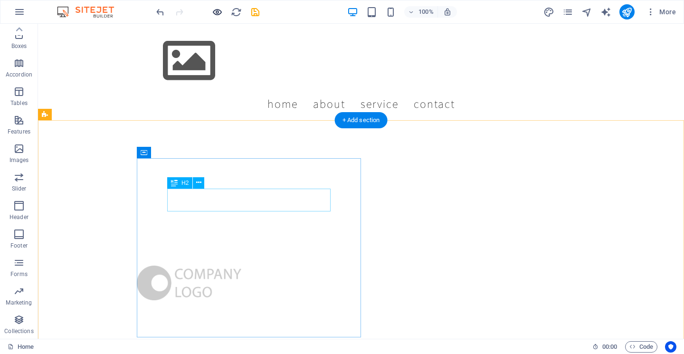
click at [216, 13] on icon "button" at bounding box center [217, 12] width 11 height 11
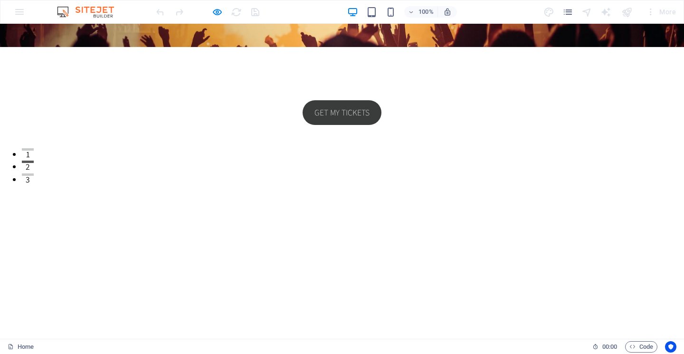
scroll to position [0, 0]
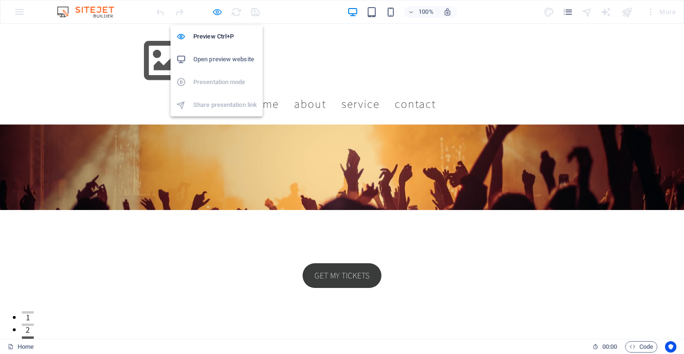
click at [216, 15] on icon "button" at bounding box center [217, 12] width 11 height 11
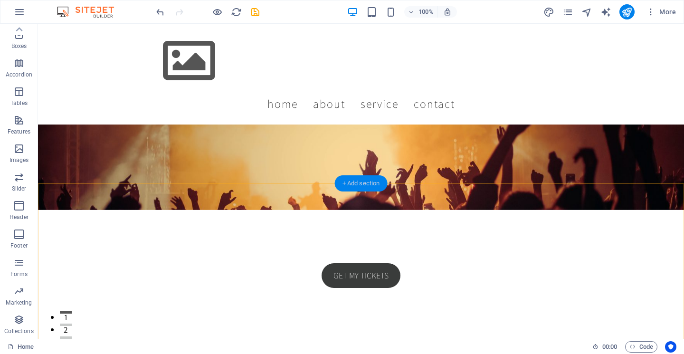
click at [371, 184] on div "+ Add section" at bounding box center [361, 183] width 53 height 16
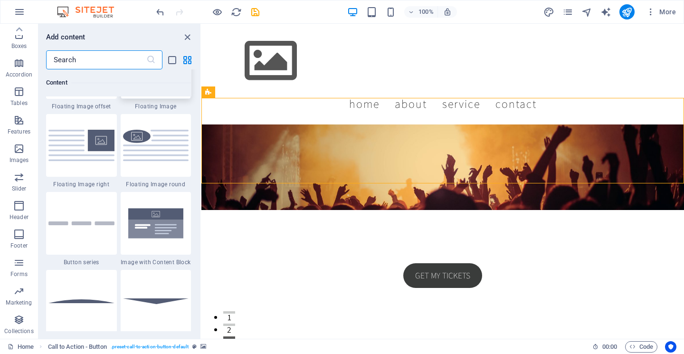
scroll to position [2112, 0]
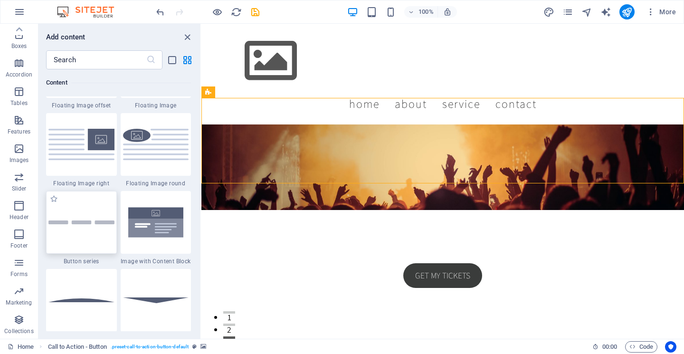
click at [99, 236] on div at bounding box center [81, 222] width 71 height 63
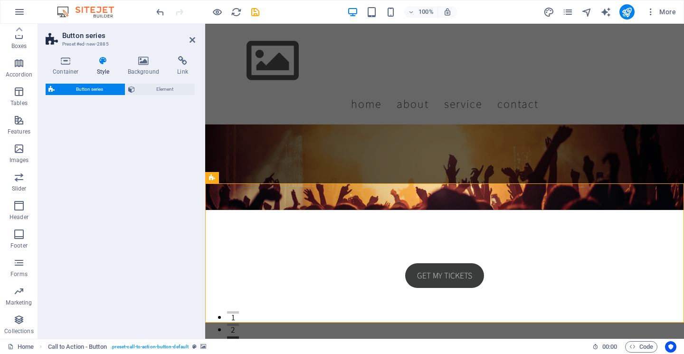
select select "rem"
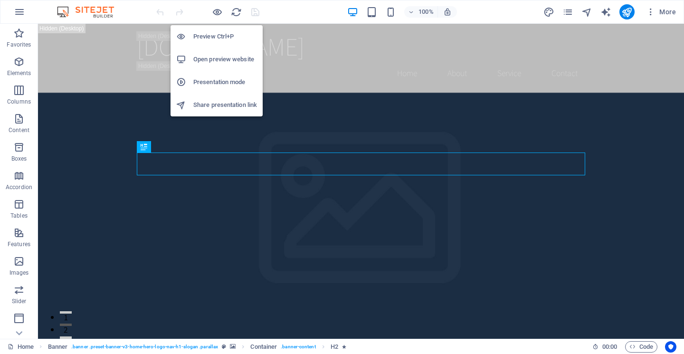
click at [220, 35] on h6 "Preview Ctrl+P" at bounding box center [225, 36] width 64 height 11
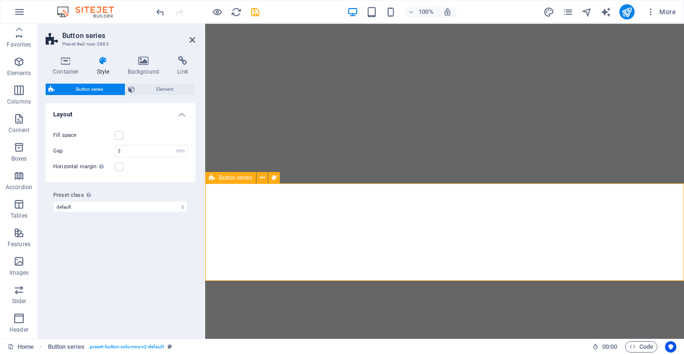
select select "rem"
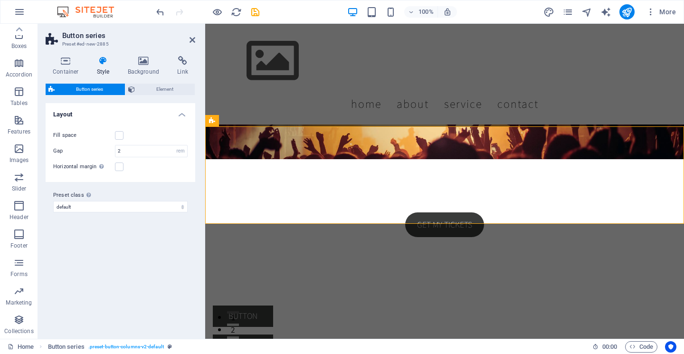
scroll to position [57, 0]
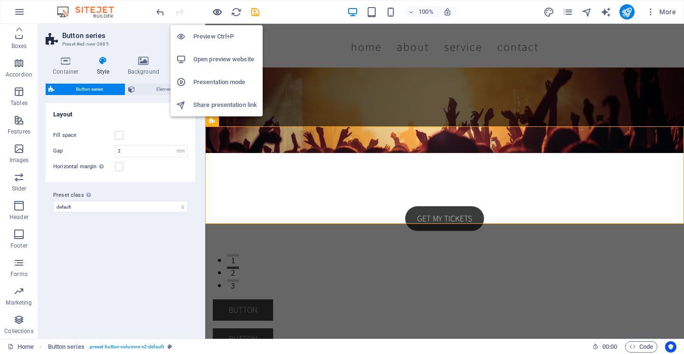
click at [216, 14] on icon "button" at bounding box center [217, 12] width 11 height 11
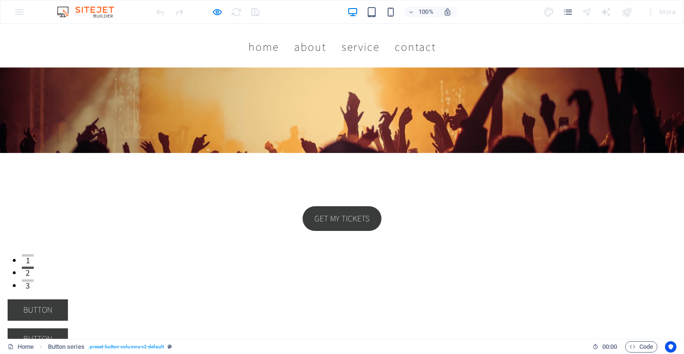
scroll to position [0, 0]
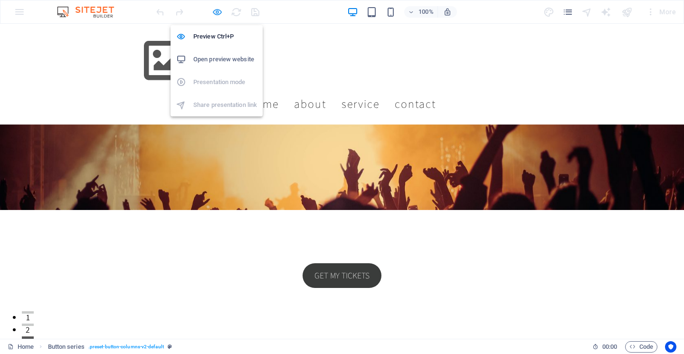
click at [217, 14] on icon "button" at bounding box center [217, 12] width 11 height 11
select select "rem"
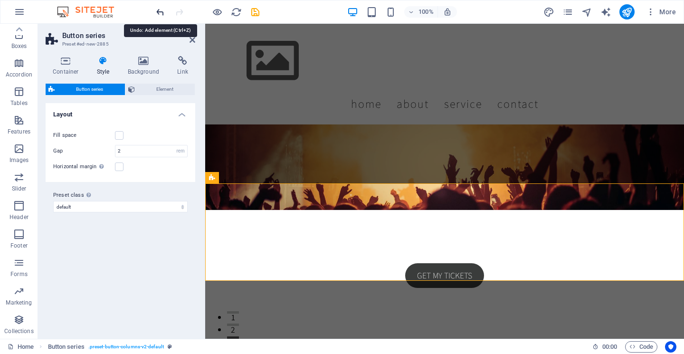
click at [159, 12] on icon "undo" at bounding box center [160, 12] width 11 height 11
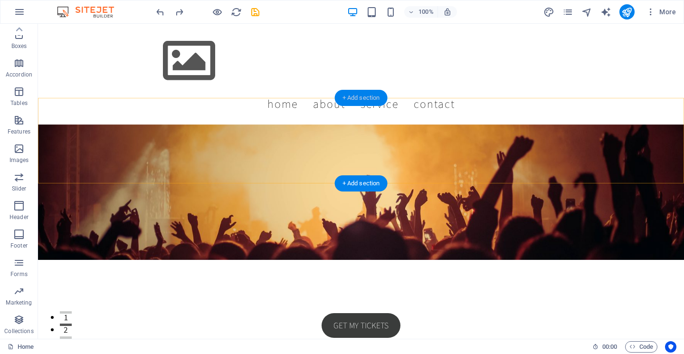
drag, startPoint x: 361, startPoint y: 99, endPoint x: 65, endPoint y: 91, distance: 296.4
click at [361, 99] on div "+ Add section" at bounding box center [361, 98] width 53 height 16
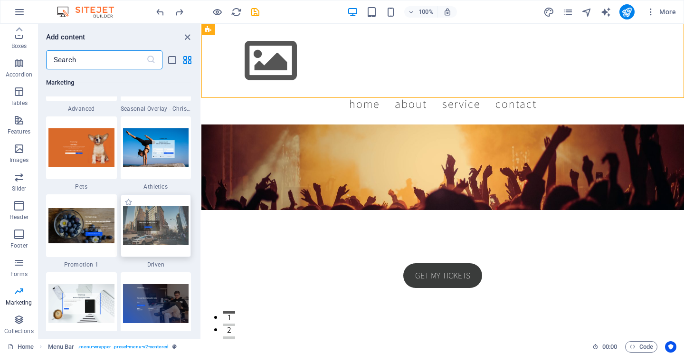
scroll to position [8106, 0]
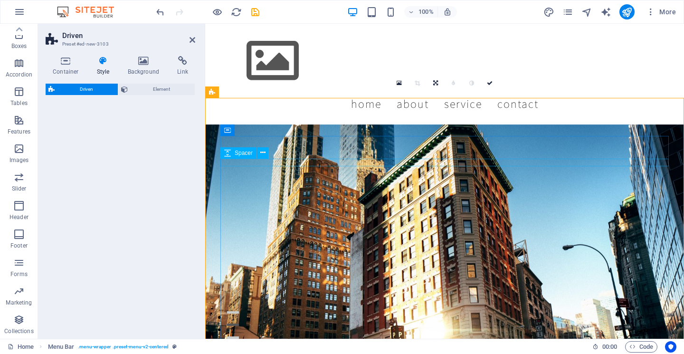
select select "%"
select select "rem"
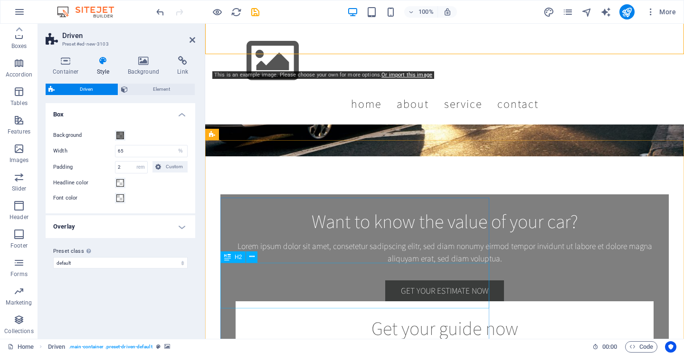
scroll to position [554, 0]
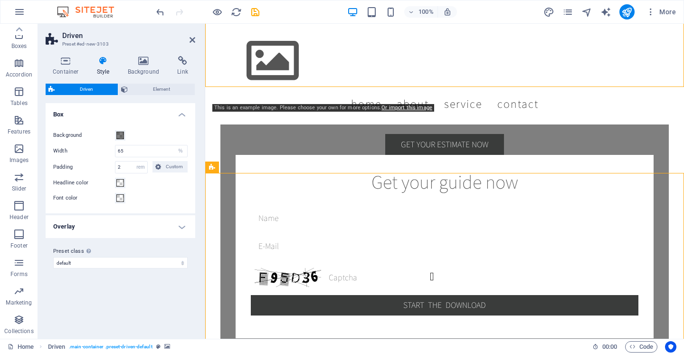
scroll to position [427, 0]
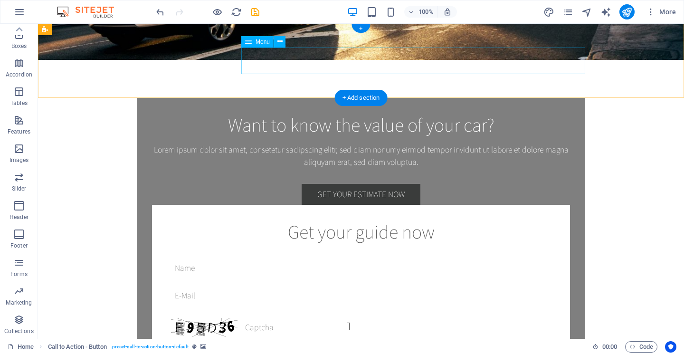
scroll to position [0, 0]
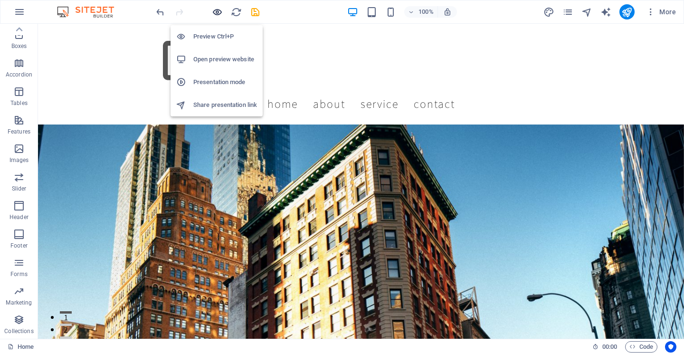
click at [218, 13] on icon "button" at bounding box center [217, 12] width 11 height 11
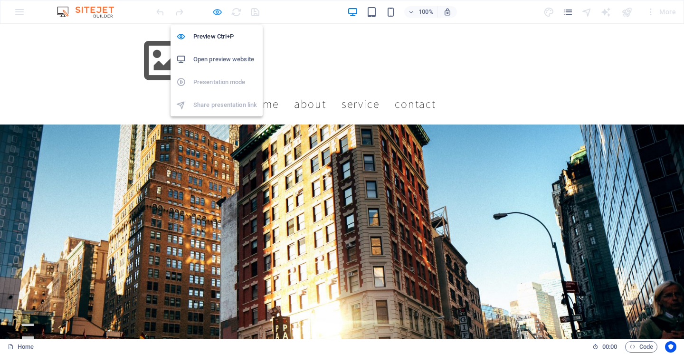
click at [214, 11] on icon "button" at bounding box center [217, 12] width 11 height 11
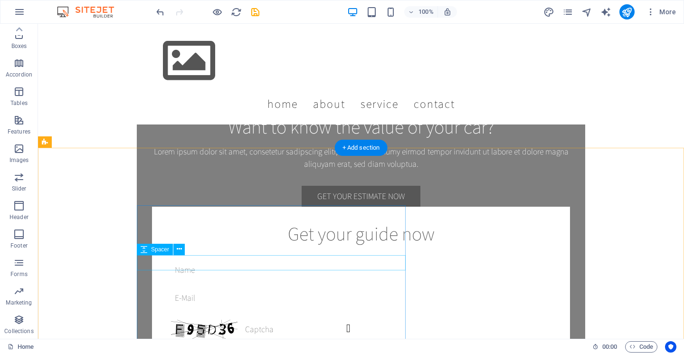
scroll to position [538, 0]
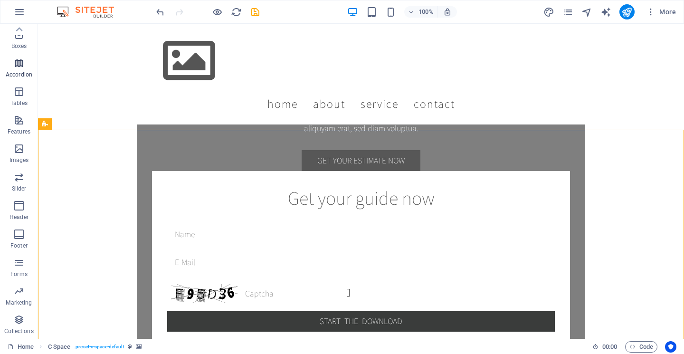
scroll to position [471, 0]
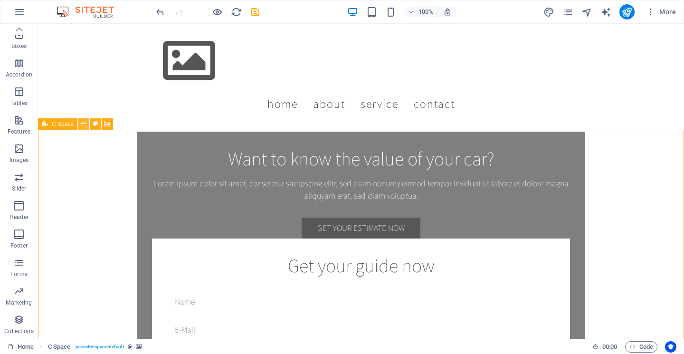
click at [85, 121] on icon at bounding box center [83, 124] width 5 height 10
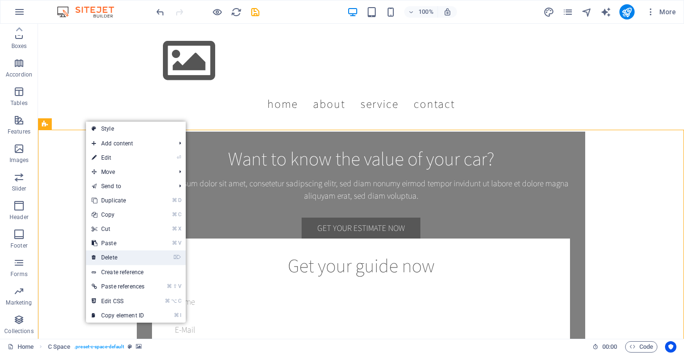
click at [126, 256] on link "⌦ Delete" at bounding box center [118, 257] width 64 height 14
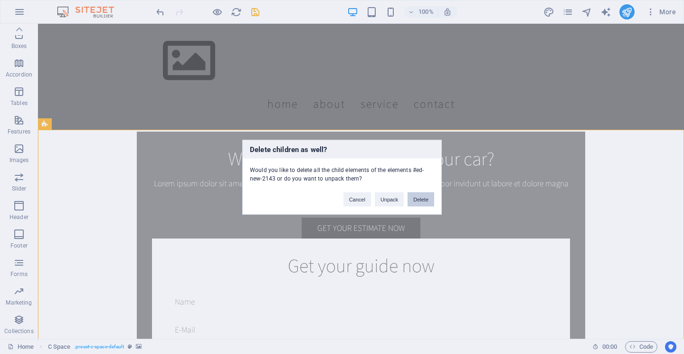
click at [414, 201] on button "Delete" at bounding box center [420, 199] width 27 height 14
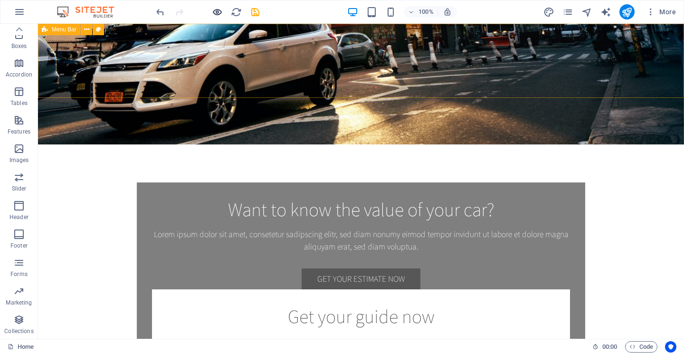
scroll to position [0, 0]
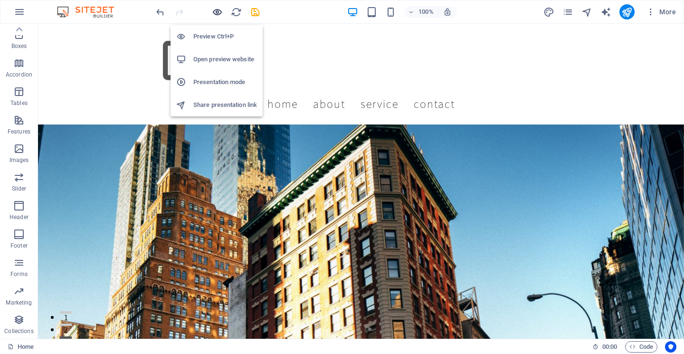
click at [215, 14] on icon "button" at bounding box center [217, 12] width 11 height 11
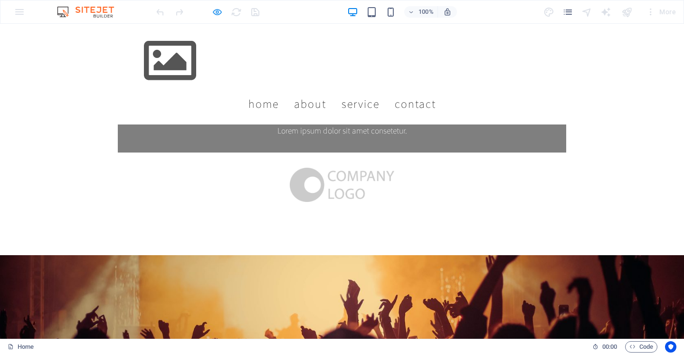
scroll to position [155, 0]
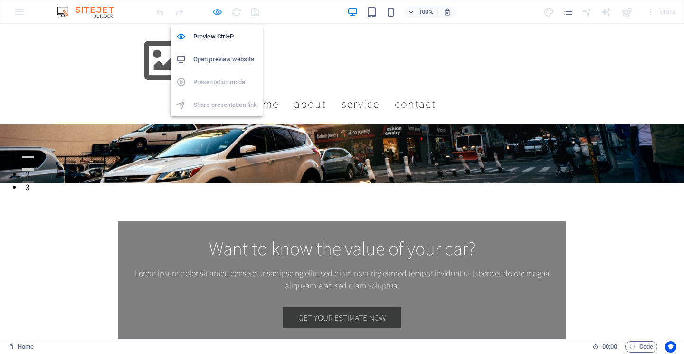
click at [216, 12] on icon "button" at bounding box center [217, 12] width 11 height 11
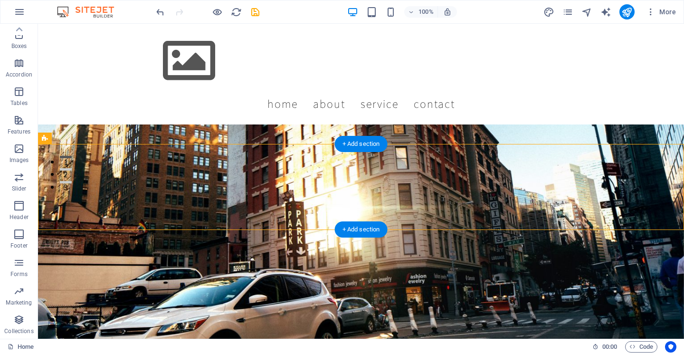
scroll to position [370, 0]
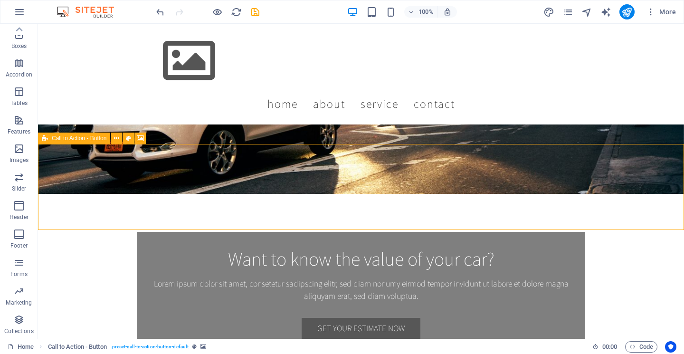
click at [48, 142] on div "Call to Action - Button" at bounding box center [74, 137] width 72 height 11
click at [116, 138] on icon at bounding box center [116, 138] width 5 height 10
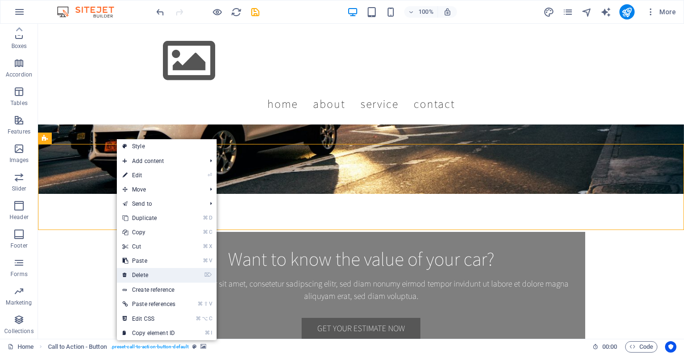
click at [148, 272] on link "⌦ Delete" at bounding box center [149, 275] width 64 height 14
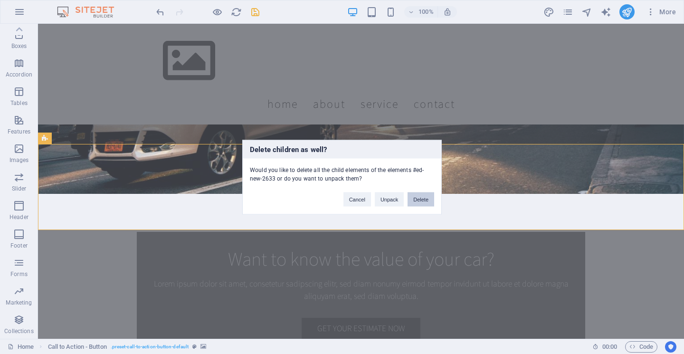
click at [426, 200] on button "Delete" at bounding box center [420, 199] width 27 height 14
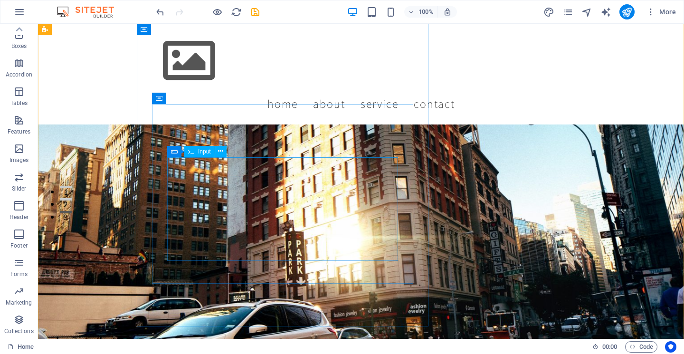
scroll to position [150, 0]
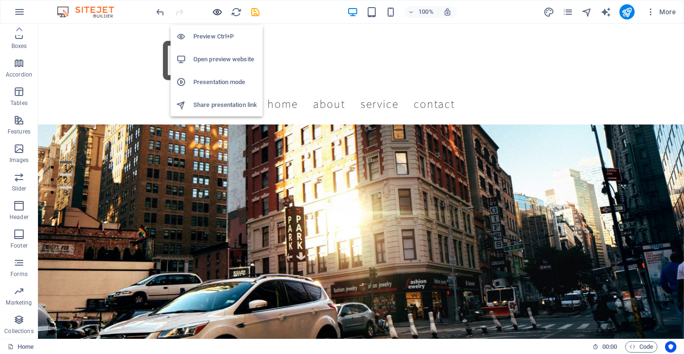
click at [215, 15] on icon "button" at bounding box center [217, 12] width 11 height 11
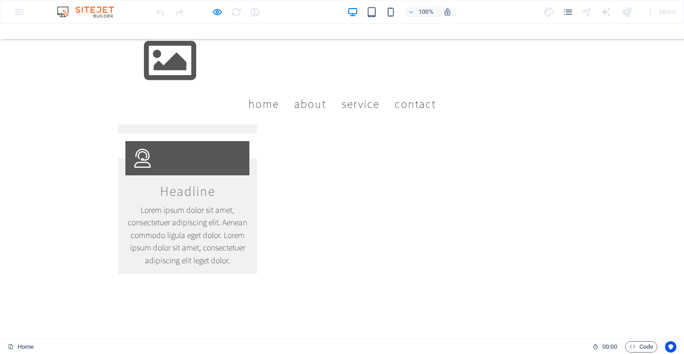
scroll to position [0, 0]
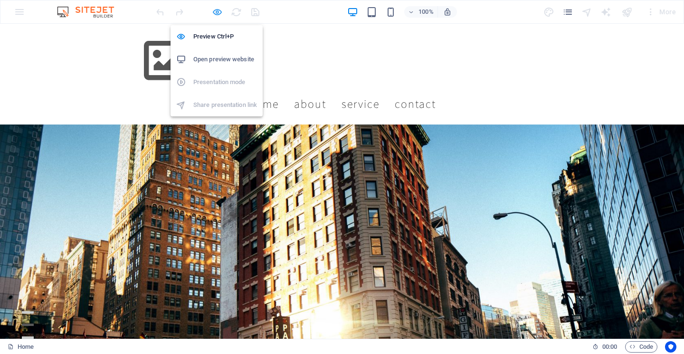
click at [220, 14] on icon "button" at bounding box center [217, 12] width 11 height 11
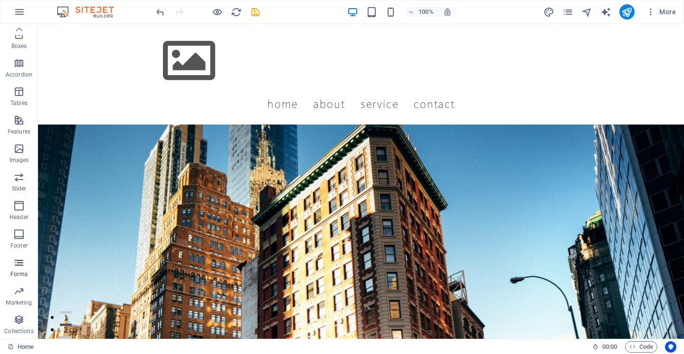
click at [20, 265] on icon "button" at bounding box center [18, 262] width 11 height 11
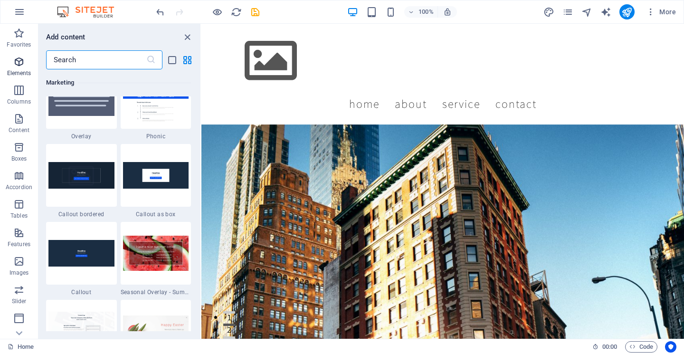
click at [17, 68] on span "Elements" at bounding box center [19, 67] width 38 height 23
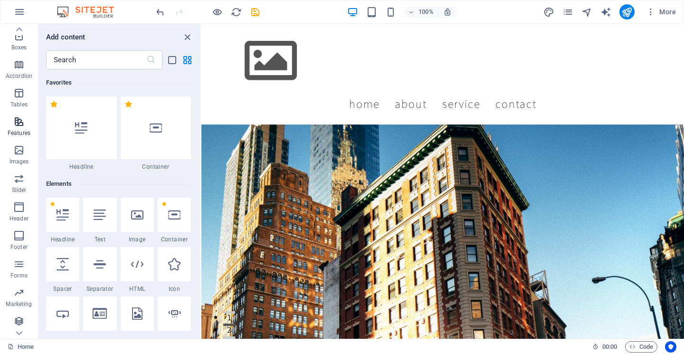
scroll to position [113, 0]
click at [21, 267] on icon "button" at bounding box center [18, 262] width 11 height 11
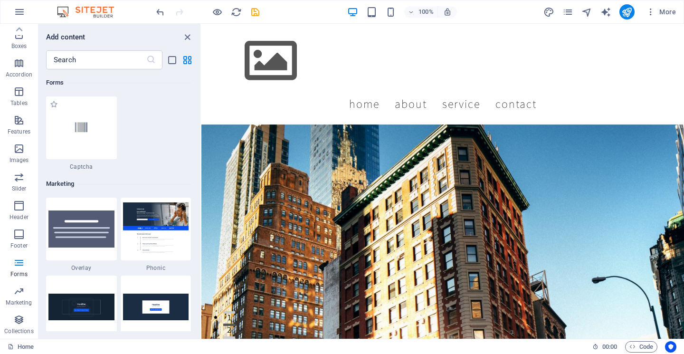
scroll to position [7633, 0]
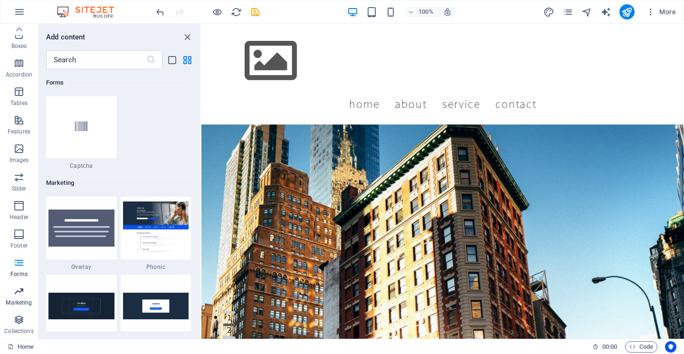
click at [16, 292] on icon "button" at bounding box center [18, 290] width 11 height 11
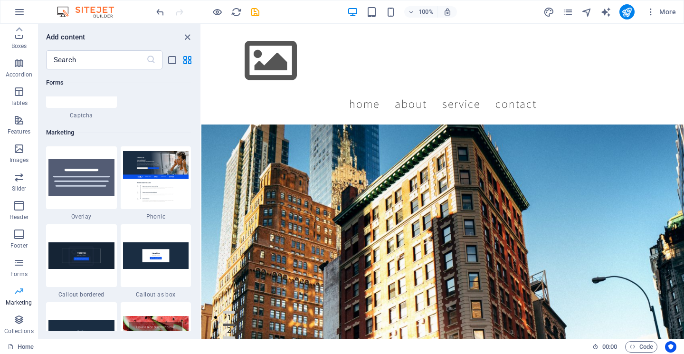
scroll to position [7734, 0]
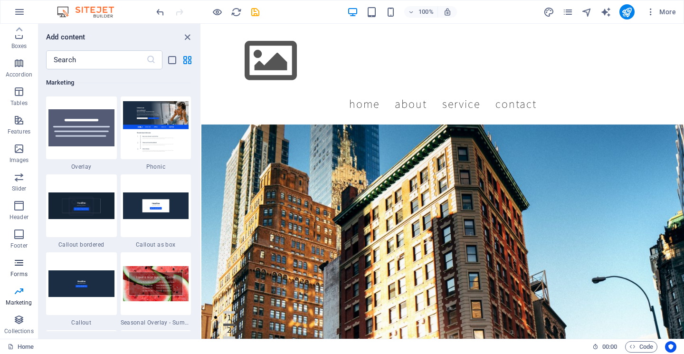
click at [17, 265] on icon "button" at bounding box center [18, 262] width 11 height 11
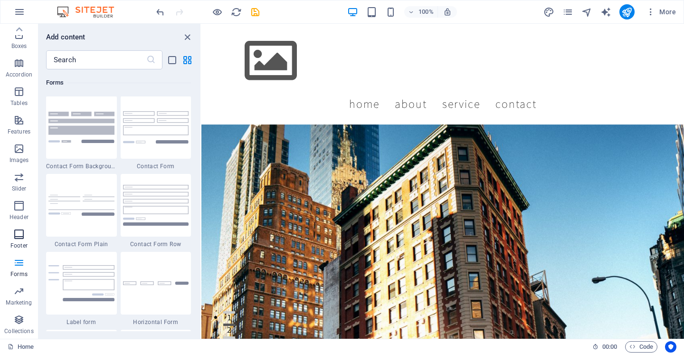
scroll to position [6932, 0]
click at [17, 120] on icon "button" at bounding box center [18, 119] width 11 height 11
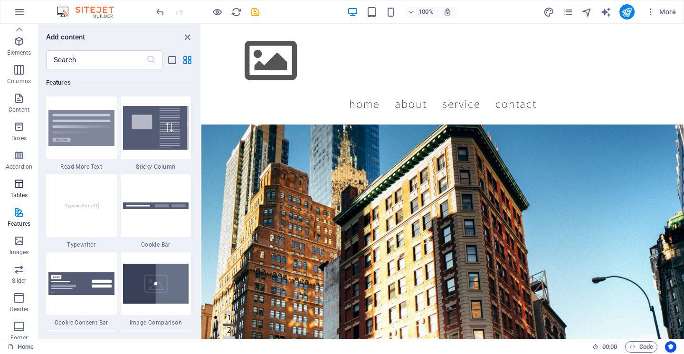
scroll to position [11, 0]
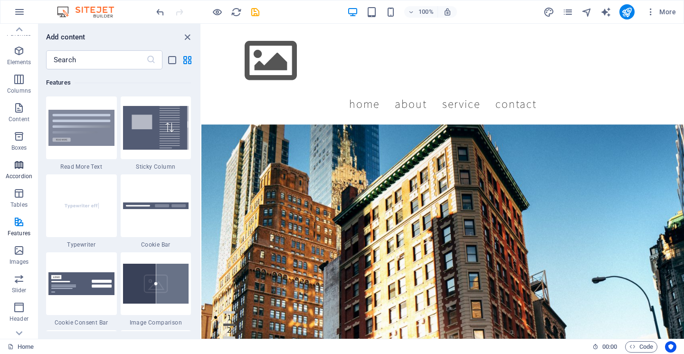
click at [22, 164] on icon "button" at bounding box center [18, 164] width 11 height 11
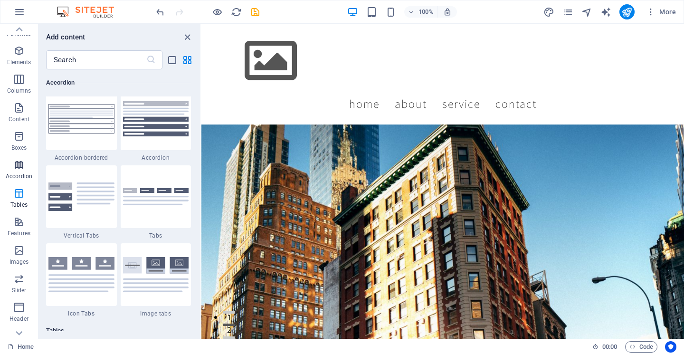
scroll to position [3031, 0]
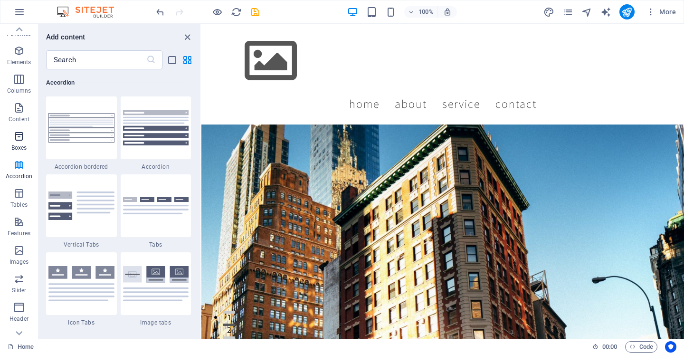
click at [18, 130] on button "Boxes" at bounding box center [19, 141] width 38 height 28
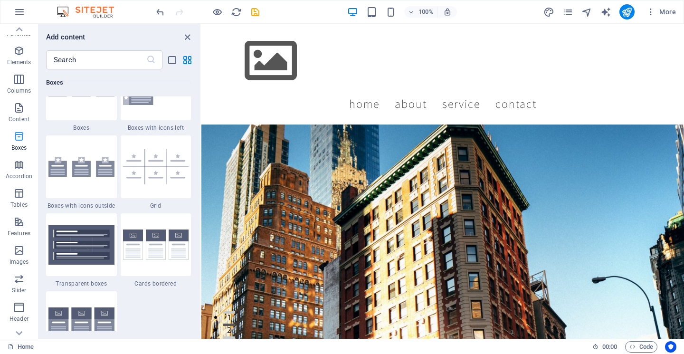
scroll to position [2619, 0]
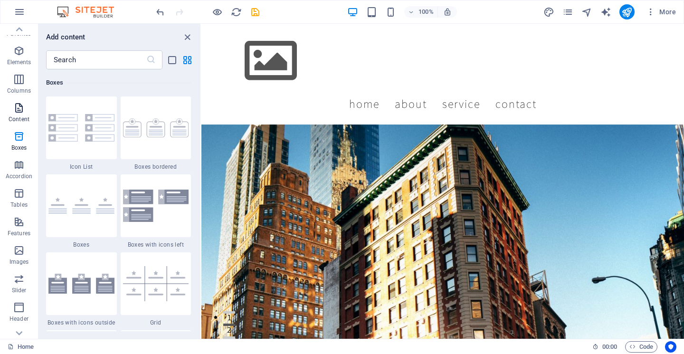
click at [18, 110] on icon "button" at bounding box center [18, 107] width 11 height 11
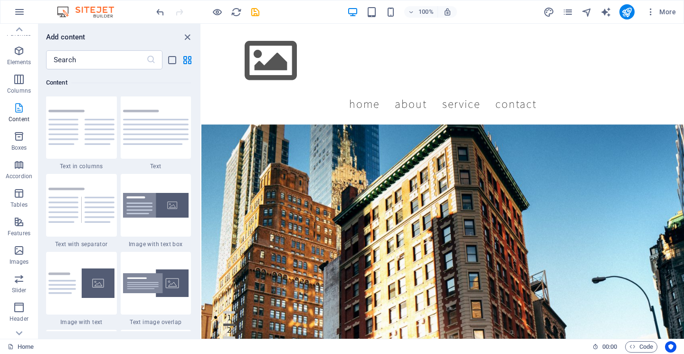
scroll to position [1661, 0]
click at [18, 82] on icon "button" at bounding box center [18, 79] width 11 height 11
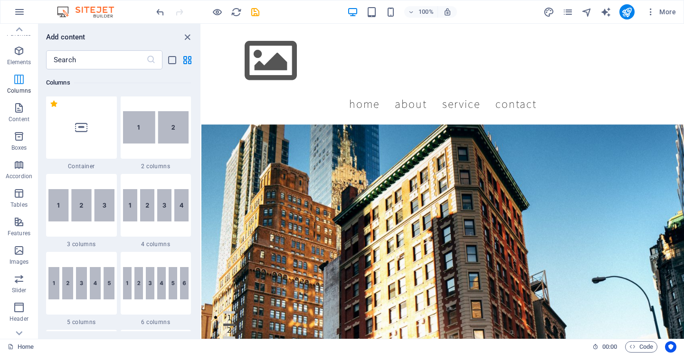
scroll to position [470, 0]
click at [19, 56] on icon "button" at bounding box center [18, 50] width 11 height 11
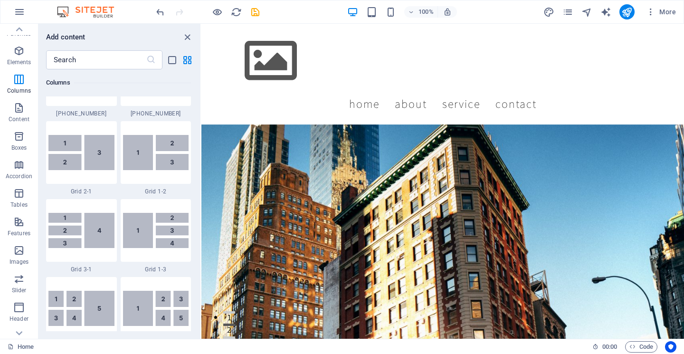
scroll to position [1147, 0]
click at [666, 16] on span "More" at bounding box center [661, 11] width 30 height 9
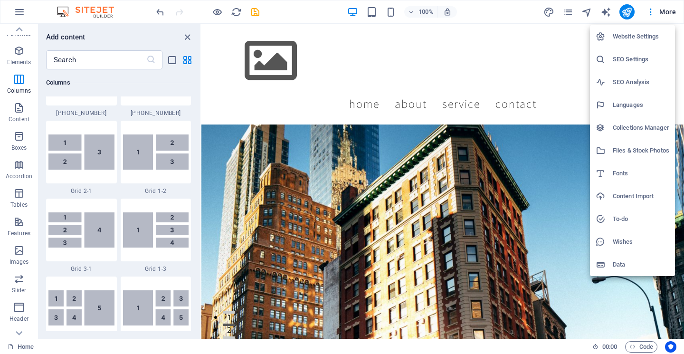
click at [562, 38] on div at bounding box center [342, 177] width 684 height 354
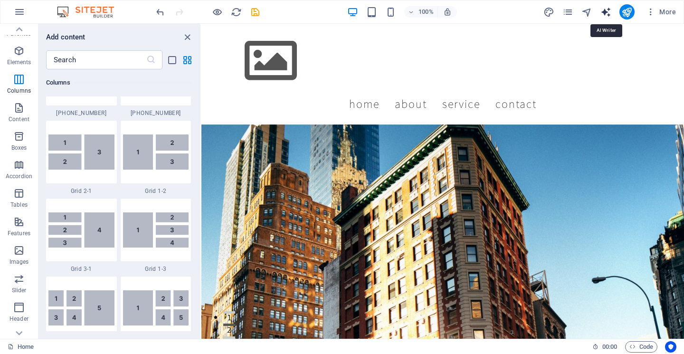
click at [609, 10] on icon "text_generator" at bounding box center [605, 12] width 11 height 11
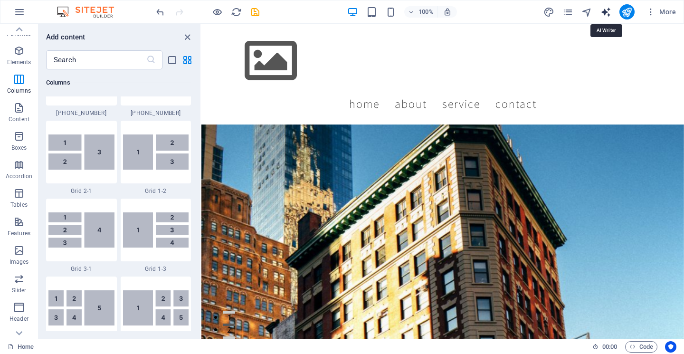
select select "English"
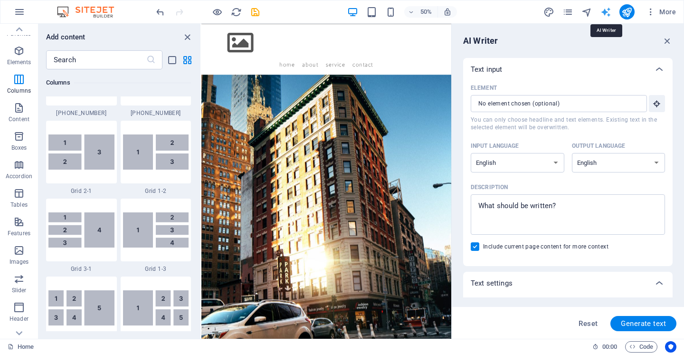
scroll to position [0, 0]
click at [554, 103] on input "Element ​ You can only choose headline and text elements. Existing text in the …" at bounding box center [555, 103] width 169 height 17
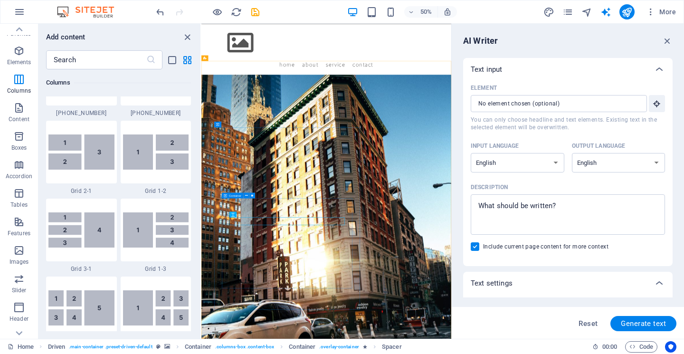
click at [236, 195] on span "Container" at bounding box center [235, 195] width 12 height 3
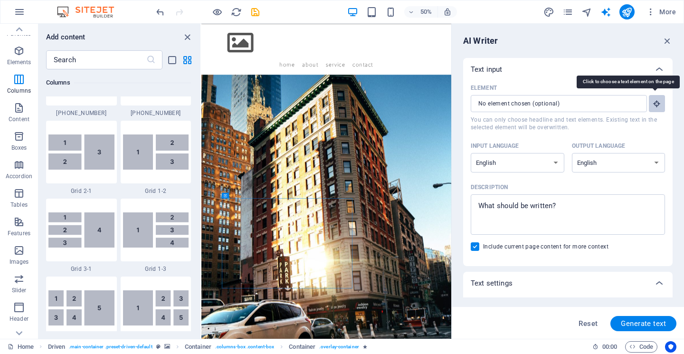
click at [655, 100] on icon "button" at bounding box center [656, 103] width 9 height 9
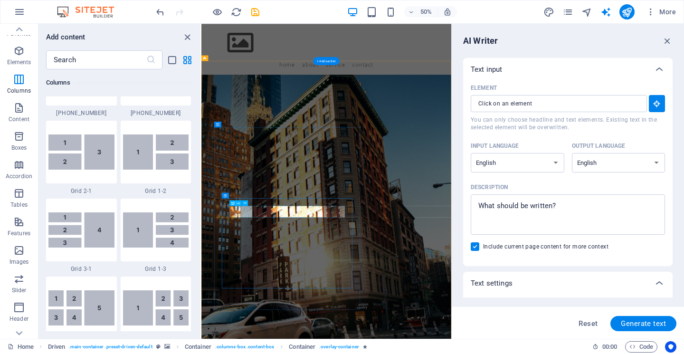
type input "#ed-new-3112"
type textarea "x"
type input "10"
type textarea "x"
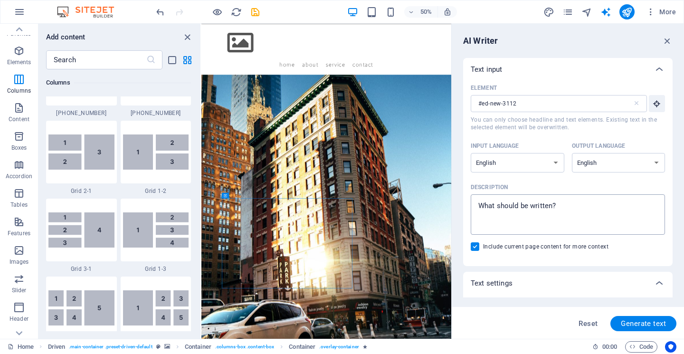
type textarea "x"
drag, startPoint x: 568, startPoint y: 207, endPoint x: 478, endPoint y: 205, distance: 90.2
click at [478, 205] on textarea "Description x ​" at bounding box center [567, 214] width 185 height 31
type textarea "I"
type textarea "x"
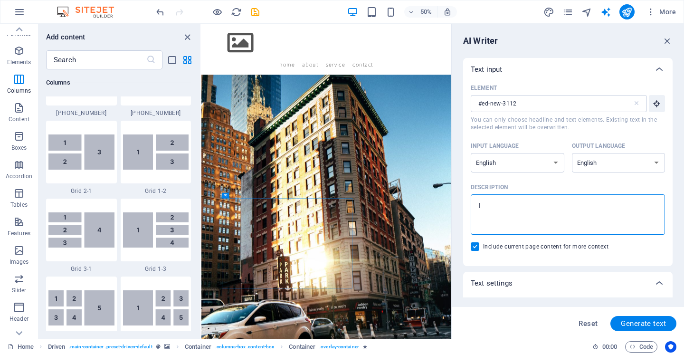
type textarea "I"
type textarea "x"
type textarea "I n"
type textarea "x"
type textarea "I ne"
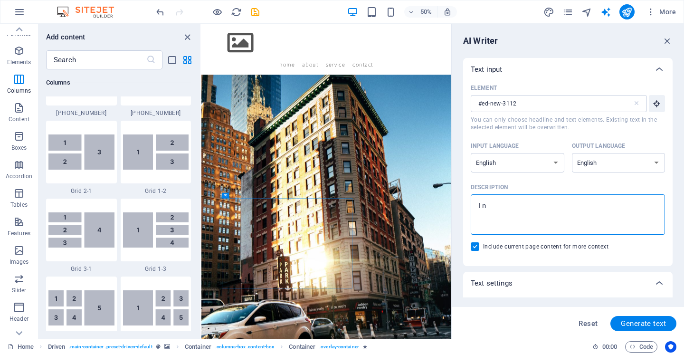
type textarea "x"
type textarea "I nee"
type textarea "x"
type textarea "I need"
type textarea "x"
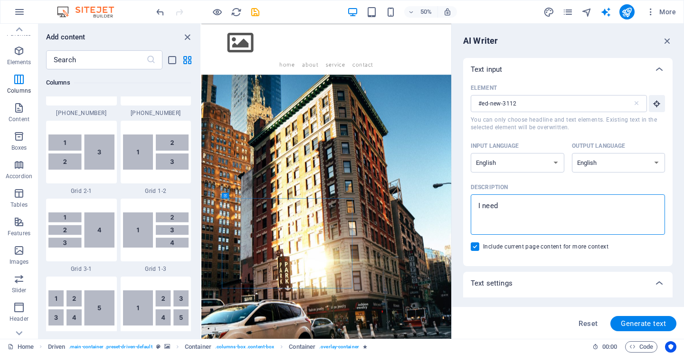
type textarea "I need"
type textarea "x"
type textarea "I need y"
type textarea "x"
type textarea "I need yo"
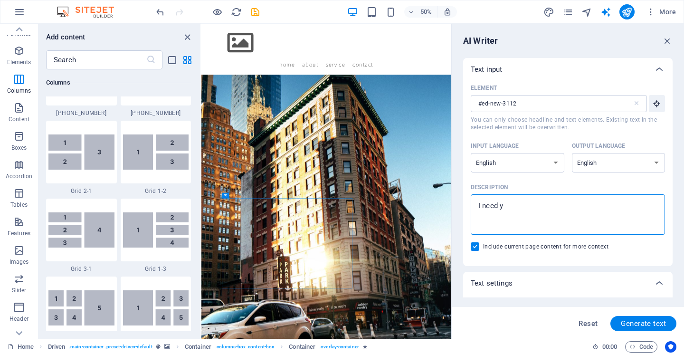
type textarea "x"
type textarea "I need you"
type textarea "x"
type textarea "I need you"
type textarea "x"
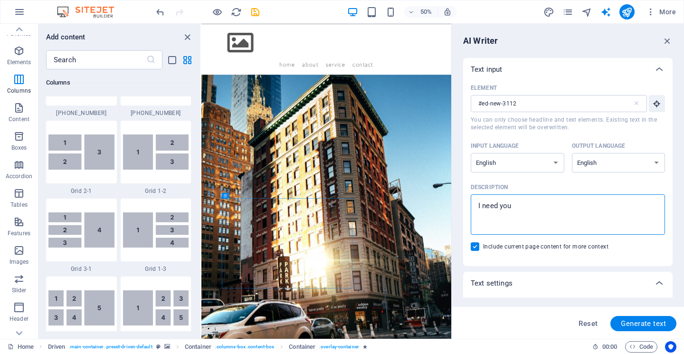
type textarea "I need you t"
type textarea "x"
type textarea "I need you to"
type textarea "x"
type textarea "I need you to"
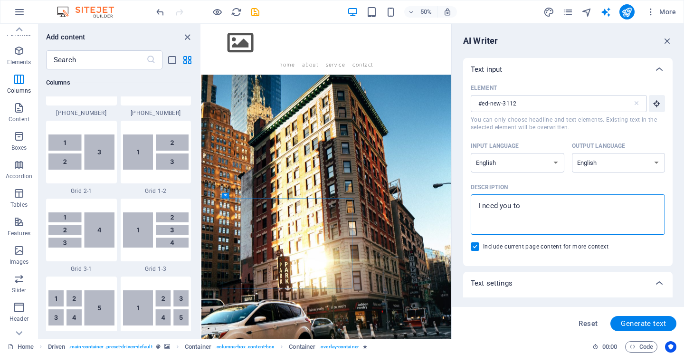
type textarea "x"
type textarea "I need you to c"
type textarea "x"
type textarea "I need you to cr"
type textarea "x"
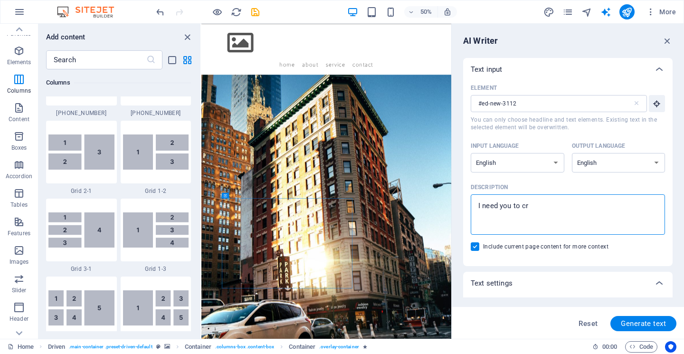
type textarea "I need you to cre"
type textarea "x"
type textarea "I need you to crea"
type textarea "x"
type textarea "I need you to creat"
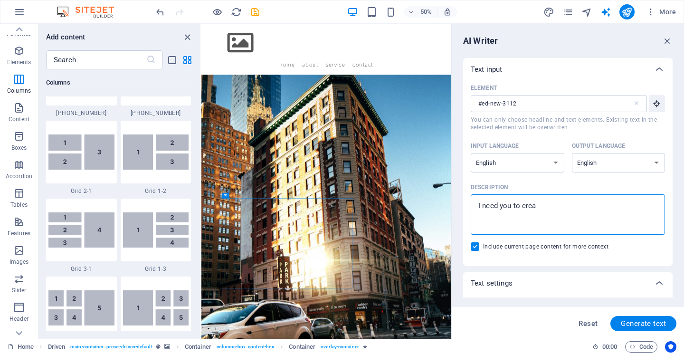
type textarea "x"
type textarea "I need you to create"
type textarea "x"
type textarea "I need you to create"
type textarea "x"
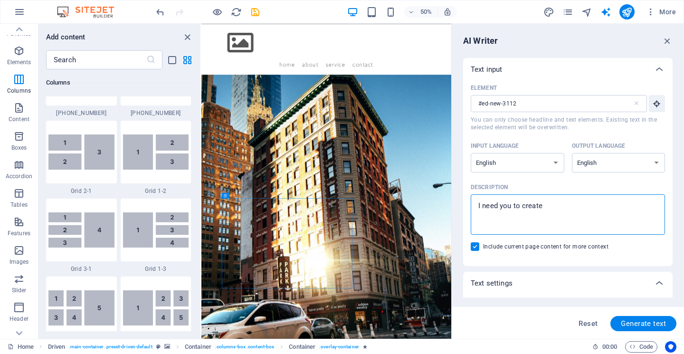
type textarea "I need you to create r"
type textarea "x"
type textarea "I need you to create re"
type textarea "x"
type textarea "I need you to create req"
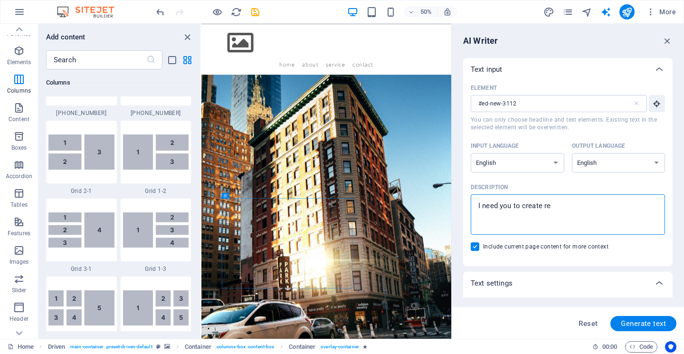
type textarea "x"
type textarea "I need you to create re"
type textarea "x"
type textarea "I need you to create r"
type textarea "x"
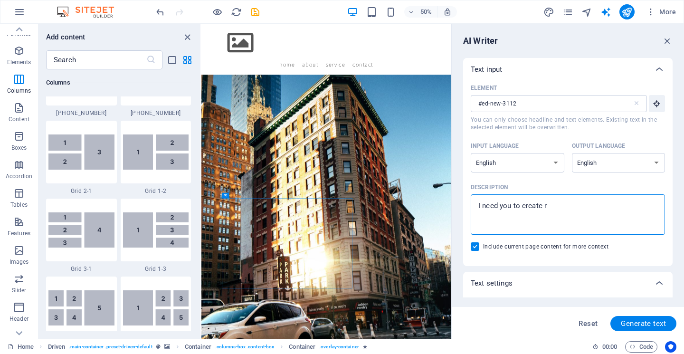
type textarea "I need you to create"
type textarea "x"
type textarea "I need you to create c"
type textarea "x"
type textarea "I need you to create cu"
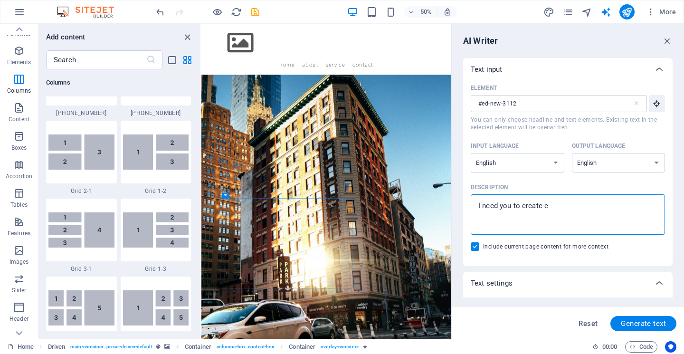
type textarea "x"
type textarea "I need you to create cus"
type textarea "x"
type textarea "I need you to create cust"
type textarea "x"
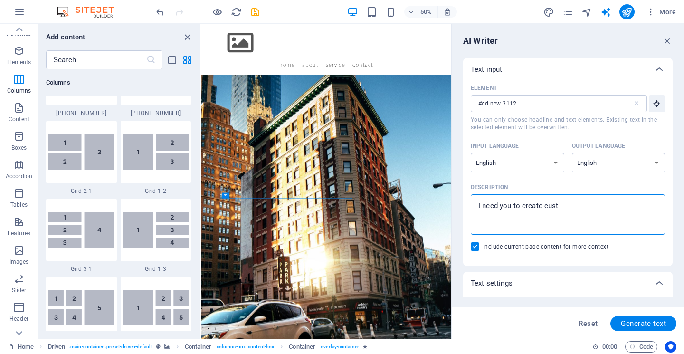
type textarea "I need you to create custo"
type textarea "x"
type textarea "I need you to create custom"
type textarea "x"
type textarea "I need you to create custom"
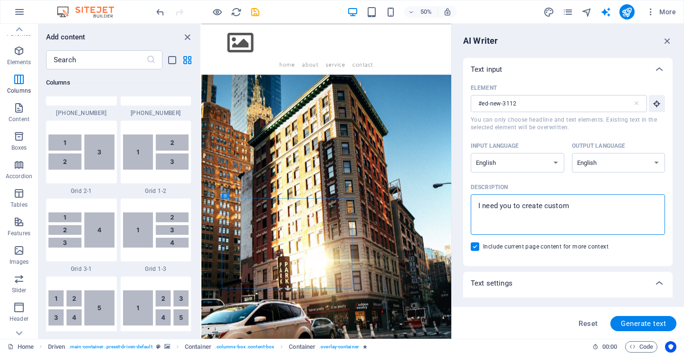
type textarea "x"
type textarea "I need you to create custom r"
type textarea "x"
type textarea "I need you to create custom re"
type textarea "x"
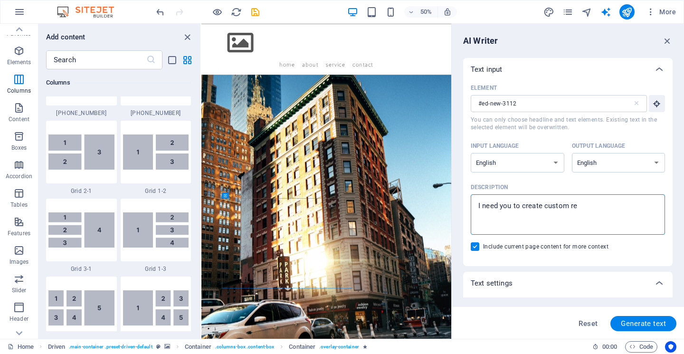
type textarea "I need you to create custom req"
type textarea "x"
type textarea "I need you to create custom reqe"
type textarea "x"
type textarea "I need you to create custom req"
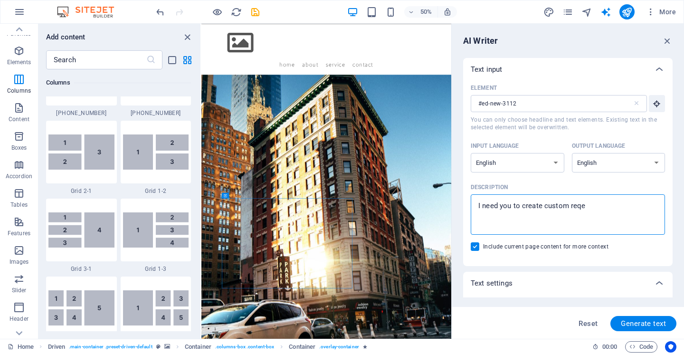
type textarea "x"
type textarea "I need you to create custom requ"
type textarea "x"
type textarea "I need you to create custom reque"
type textarea "x"
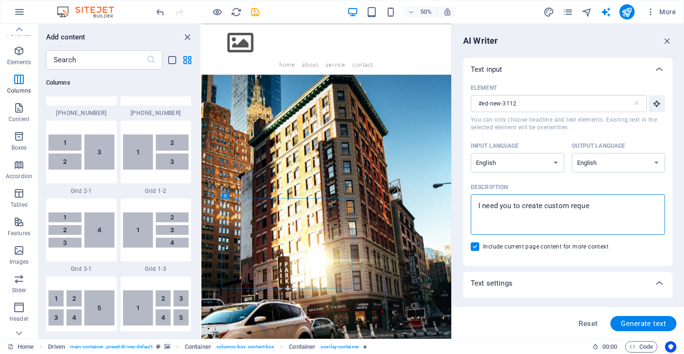
type textarea "I need you to create custom reques"
type textarea "x"
type textarea "I need you to create custom request"
type textarea "x"
type textarea "I need you to create custom request"
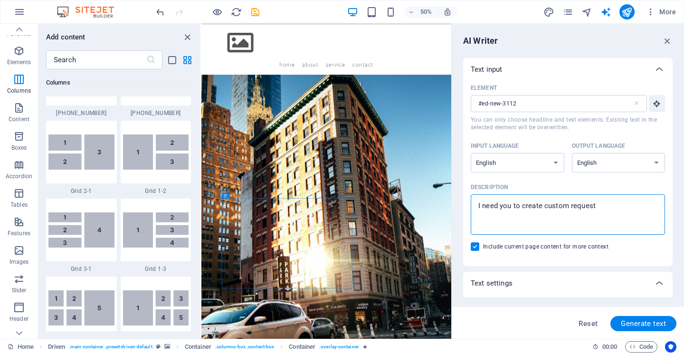
type textarea "x"
type textarea "I need you to create custom request f"
type textarea "x"
type textarea "I need you to create custom request fo"
type textarea "x"
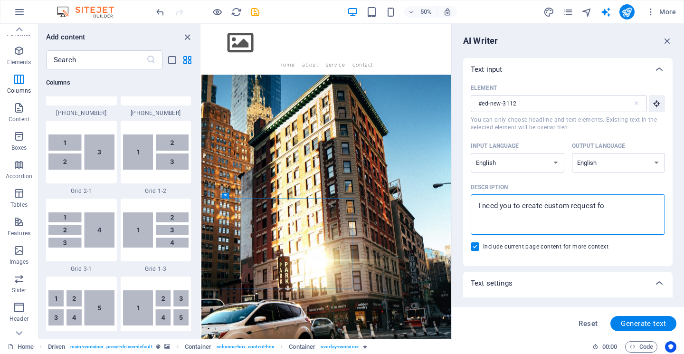
type textarea "I need you to create custom request for"
type textarea "x"
type textarea "I need you to create custom request form"
type textarea "x"
type textarea "I need you to create custom request form"
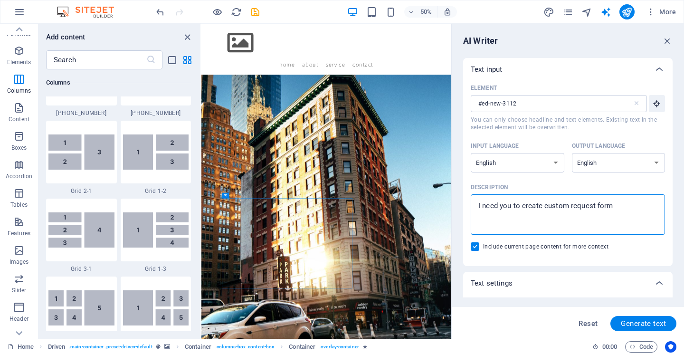
type textarea "x"
type textarea "I need you to create custom request form w"
type textarea "x"
type textarea "I need you to create custom request form wi"
type textarea "x"
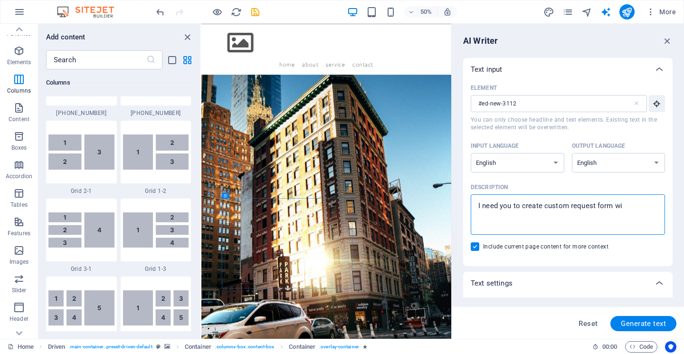
type textarea "I need you to create custom request form wit"
type textarea "x"
type textarea "I need you to create custom request form with"
type textarea "x"
type textarea "I need you to create custom request form with"
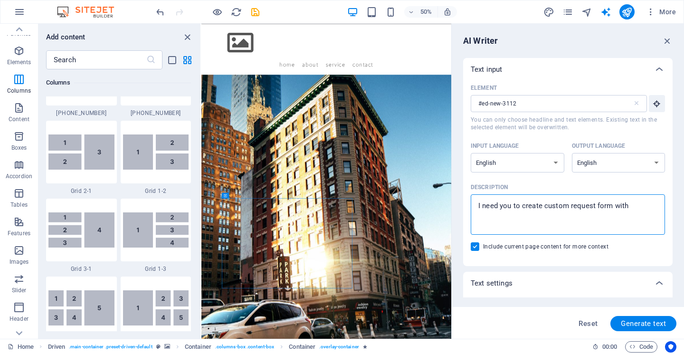
type textarea "x"
type textarea "I need you to create custom request form with d"
type textarea "x"
type textarea "I need you to create custom request form with de"
type textarea "x"
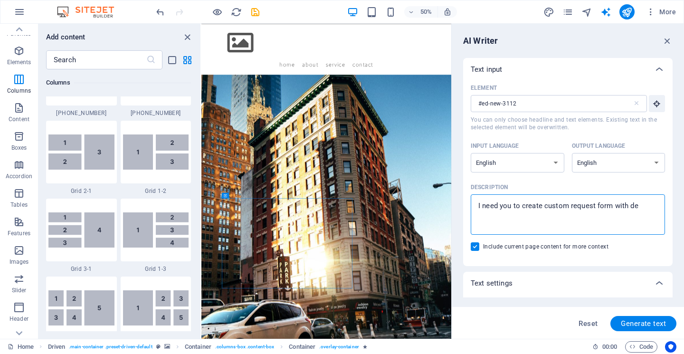
type textarea "I need you to create custom request form with deo"
type textarea "x"
type textarea "I need you to create custom request form with deop"
type textarea "x"
type textarea "I need you to create custom request form with deop"
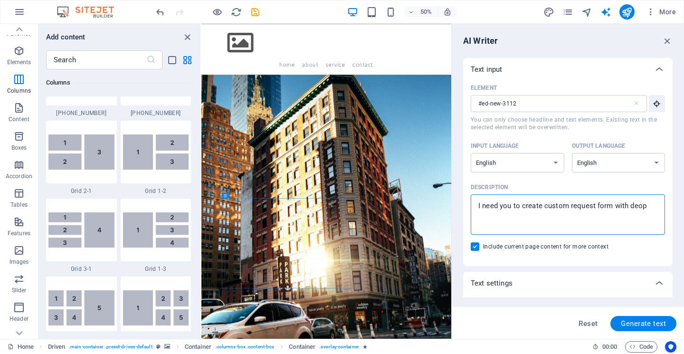
type textarea "x"
type textarea "I need you to create custom request form with deop"
type textarea "x"
type textarea "I need you to create custom request form with deo"
type textarea "x"
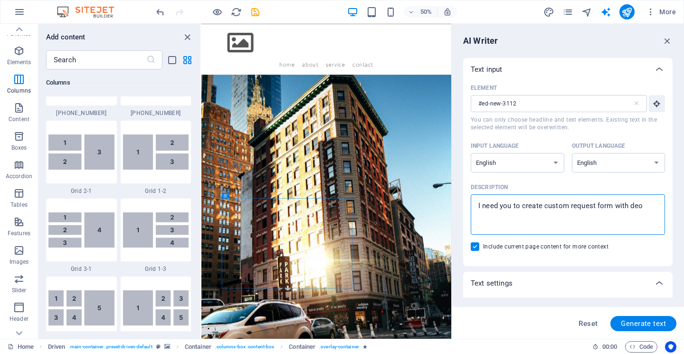
type textarea "I need you to create custom request form with de"
type textarea "x"
type textarea "I need you to create custom request form with d"
type textarea "x"
type textarea "I need you to create custom request form with dr"
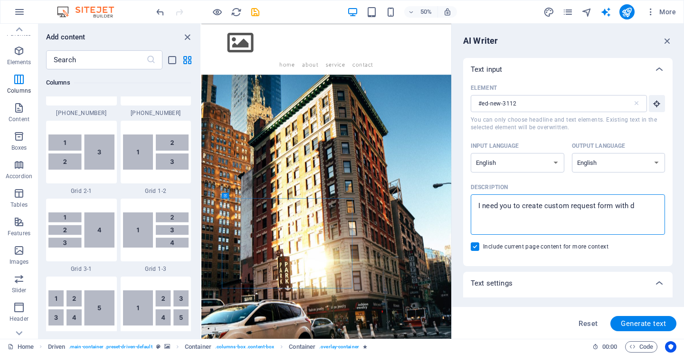
type textarea "x"
type textarea "I need you to create custom request form with dro"
type textarea "x"
type textarea "I need you to create custom request form with drop"
type textarea "x"
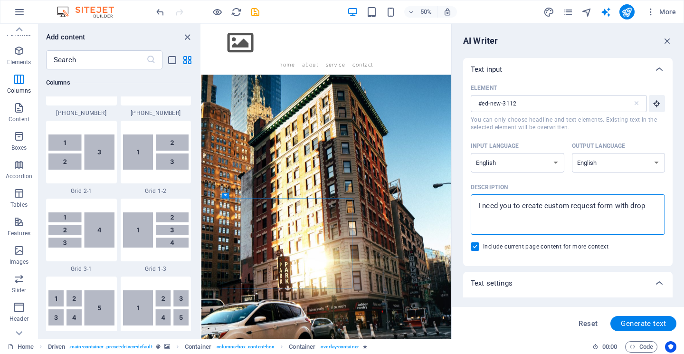
type textarea "I need you to create custom request form with drop"
type textarea "x"
type textarea "I need you to create custom request form with drop p"
type textarea "x"
type textarea "I need you to create custom request form with drop pa"
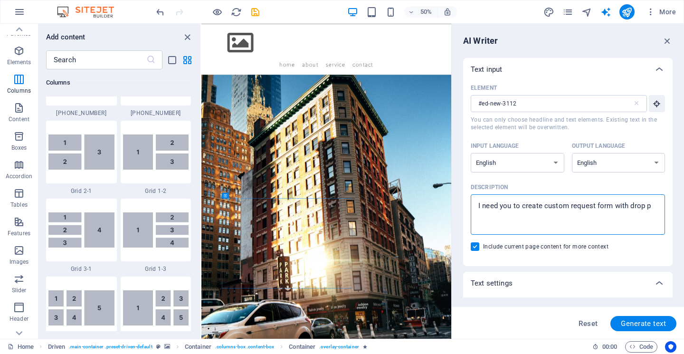
type textarea "x"
type textarea "I need you to create custom request form with drop pan"
type textarea "x"
type textarea "I need you to create custom request form with drop pann"
type textarea "x"
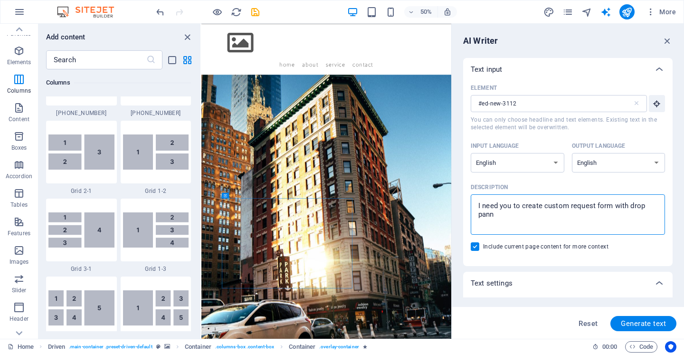
type textarea "I need you to create custom request form with drop panne"
type textarea "x"
type textarea "I need you to create custom request form with drop pannel"
type textarea "x"
type textarea "I need you to create custom request form with drop pannels"
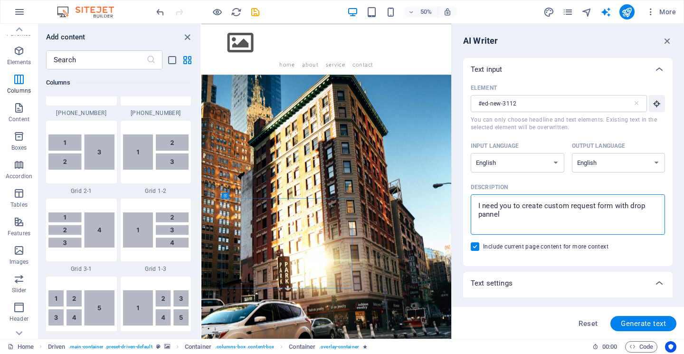
type textarea "x"
type textarea "I need you to create custom request form with drop pannels"
click at [633, 325] on span "Generate text" at bounding box center [643, 324] width 45 height 8
type textarea "x"
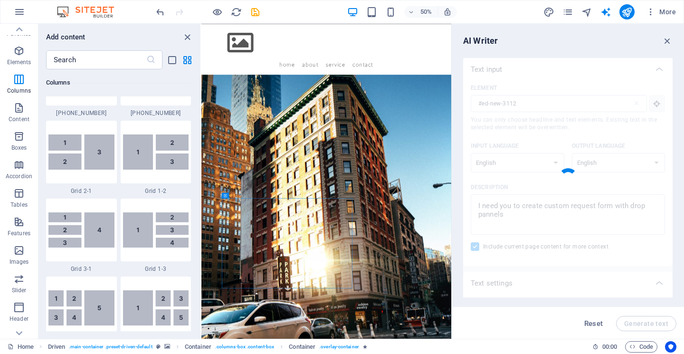
type textarea "x"
type textarea "Create a custom request form with dropdown options."
type textarea "x"
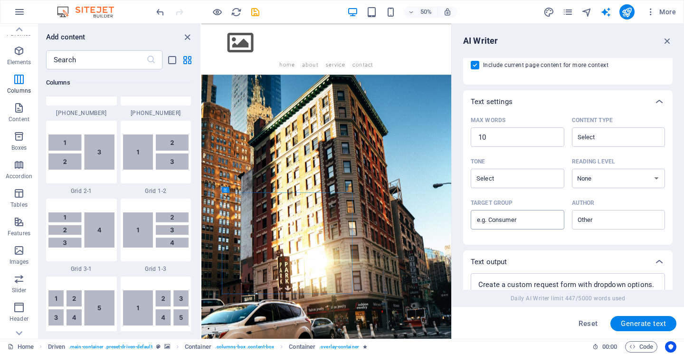
scroll to position [180, 0]
click at [594, 132] on input "Content type ​" at bounding box center [610, 138] width 72 height 14
click at [533, 158] on div "Tone" at bounding box center [516, 162] width 90 height 14
click at [533, 172] on input "Tone ​" at bounding box center [509, 179] width 72 height 14
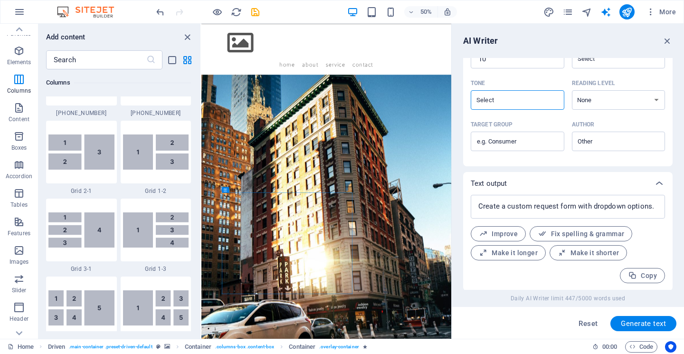
scroll to position [261, 0]
click at [667, 41] on icon "button" at bounding box center [667, 41] width 10 height 10
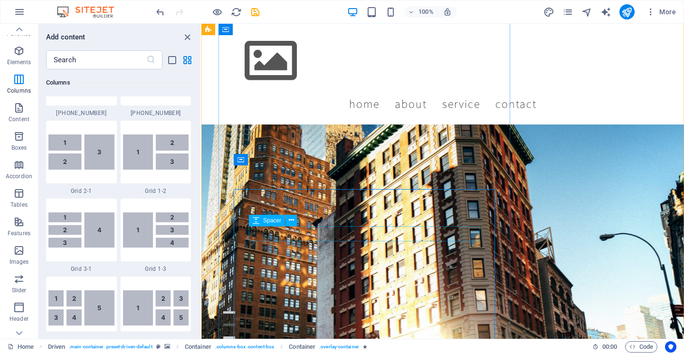
scroll to position [89, 0]
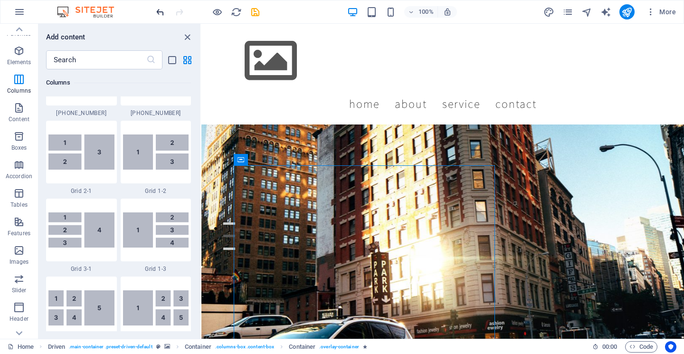
click at [161, 9] on icon "undo" at bounding box center [160, 12] width 11 height 11
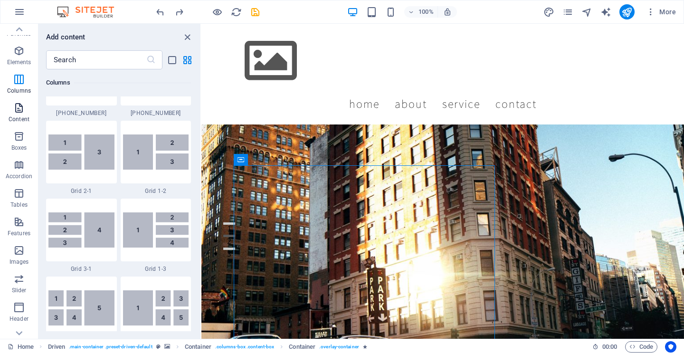
scroll to position [0, 0]
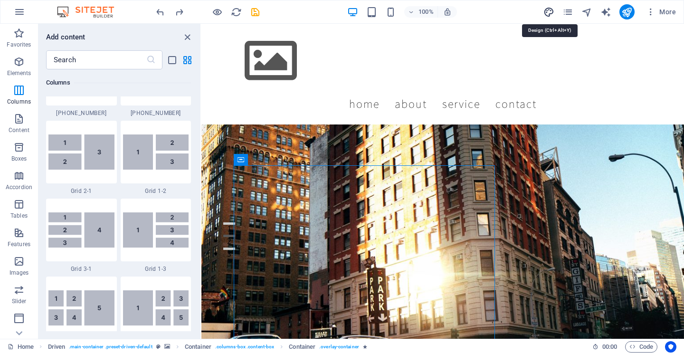
drag, startPoint x: 548, startPoint y: 10, endPoint x: 198, endPoint y: 345, distance: 484.2
click at [548, 10] on icon "design" at bounding box center [548, 12] width 11 height 11
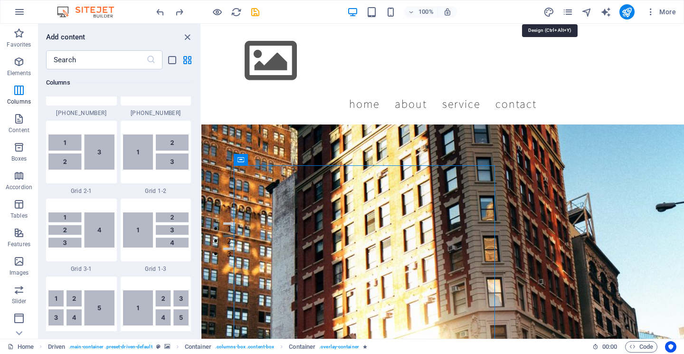
select select "rem"
select select "200"
select select "px"
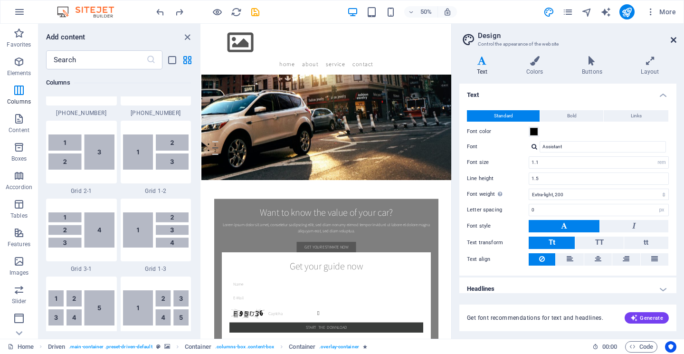
scroll to position [343, 0]
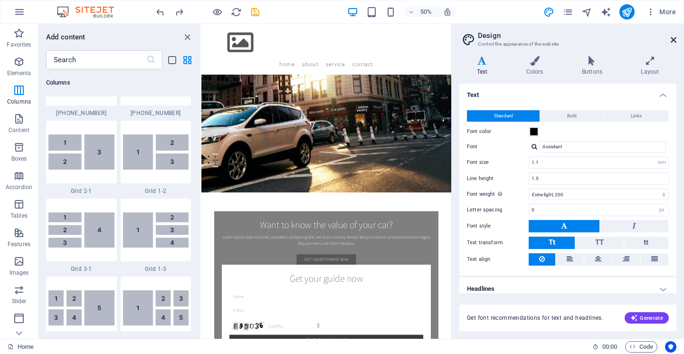
click at [672, 38] on icon at bounding box center [673, 40] width 6 height 8
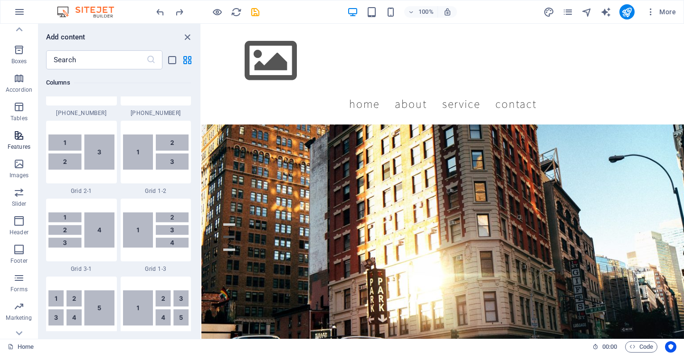
scroll to position [113, 0]
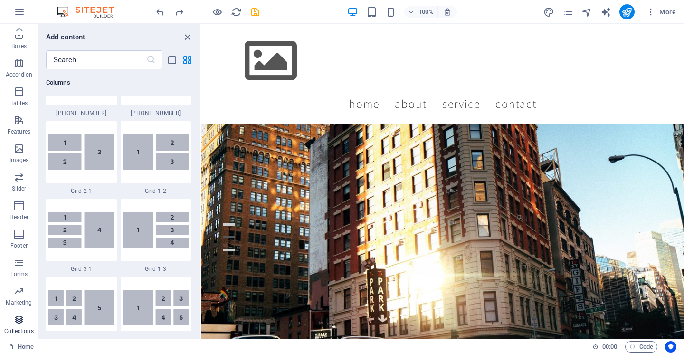
click at [18, 327] on span "Collections" at bounding box center [19, 325] width 38 height 23
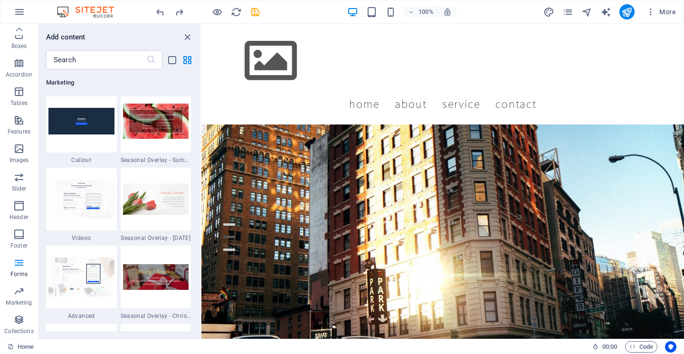
scroll to position [7957, 0]
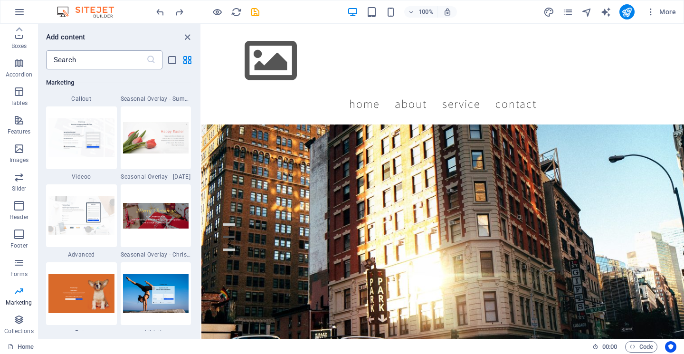
click at [115, 61] on input "text" at bounding box center [96, 59] width 100 height 19
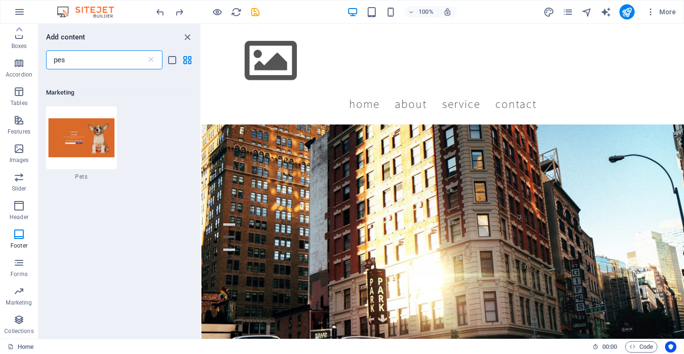
scroll to position [0, 0]
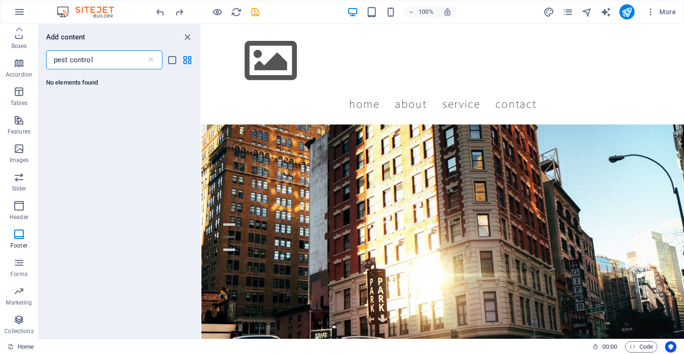
type input "pest control"
click at [185, 59] on icon "grid-view" at bounding box center [187, 60] width 11 height 11
click at [148, 58] on icon at bounding box center [150, 59] width 9 height 9
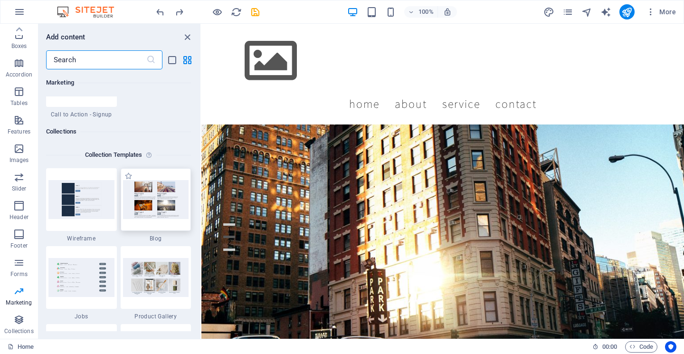
scroll to position [8644, 0]
click at [166, 197] on img at bounding box center [156, 198] width 66 height 38
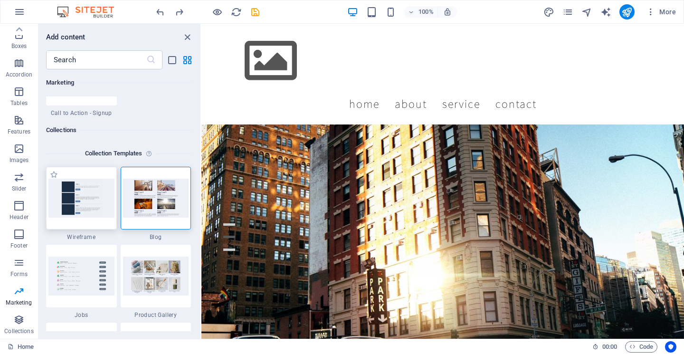
click at [92, 198] on img at bounding box center [81, 198] width 66 height 38
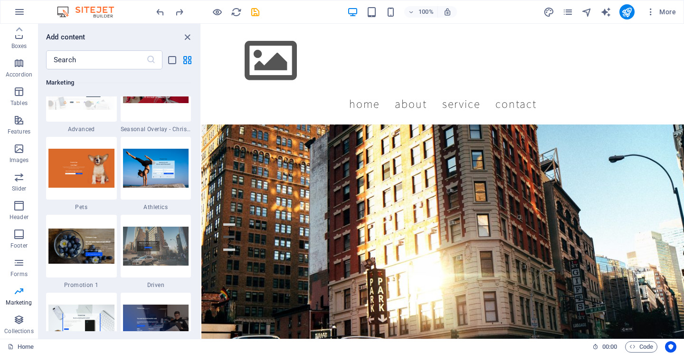
scroll to position [8082, 0]
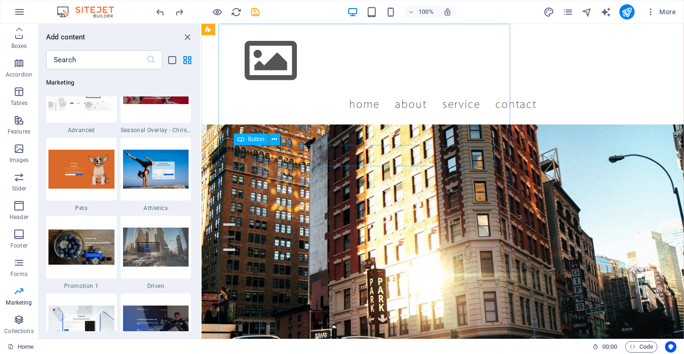
click at [254, 139] on span "Button" at bounding box center [256, 139] width 17 height 6
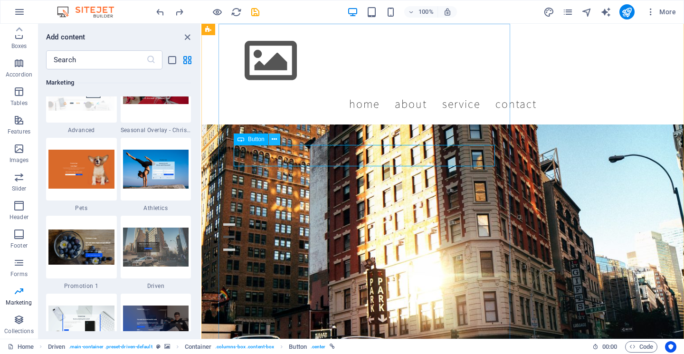
click at [278, 140] on button at bounding box center [274, 138] width 11 height 11
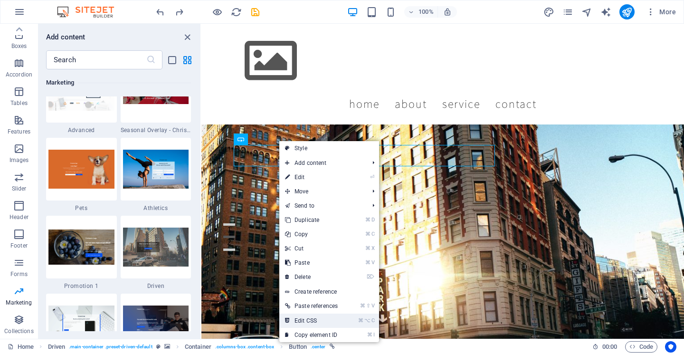
click at [327, 320] on link "⌘ ⌥ C Edit CSS" at bounding box center [311, 320] width 64 height 14
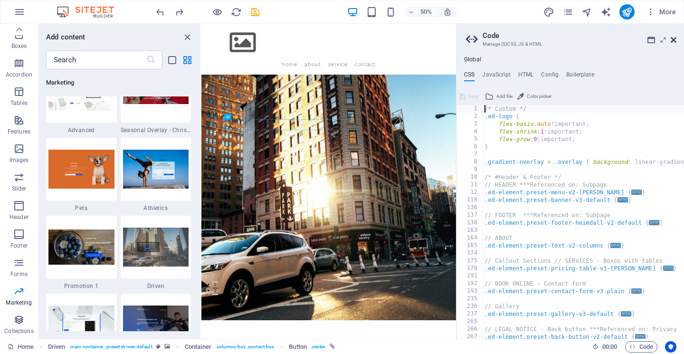
click at [672, 38] on icon at bounding box center [673, 40] width 6 height 8
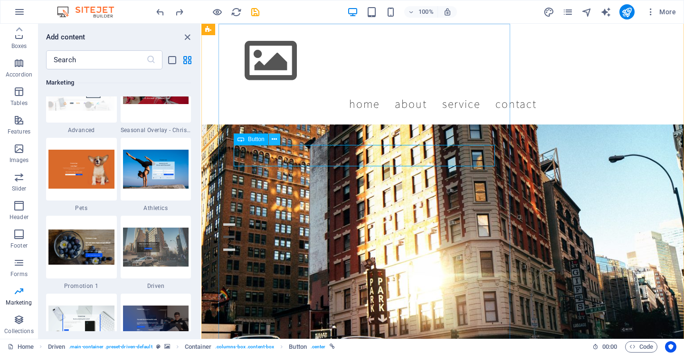
click at [276, 141] on icon at bounding box center [274, 139] width 5 height 10
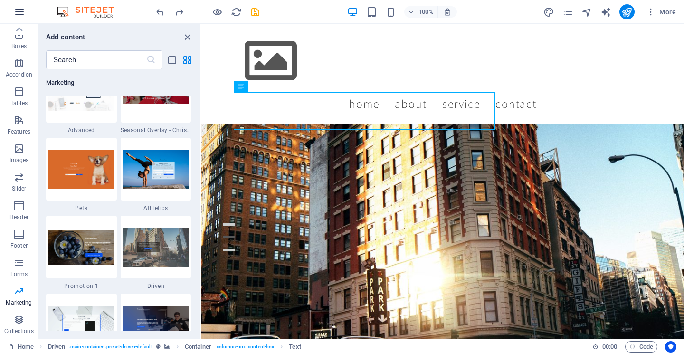
click at [17, 11] on icon "button" at bounding box center [19, 11] width 11 height 11
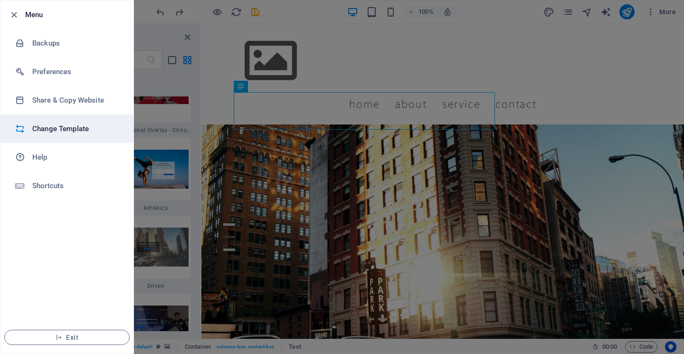
click at [66, 132] on h6 "Change Template" at bounding box center [76, 128] width 88 height 11
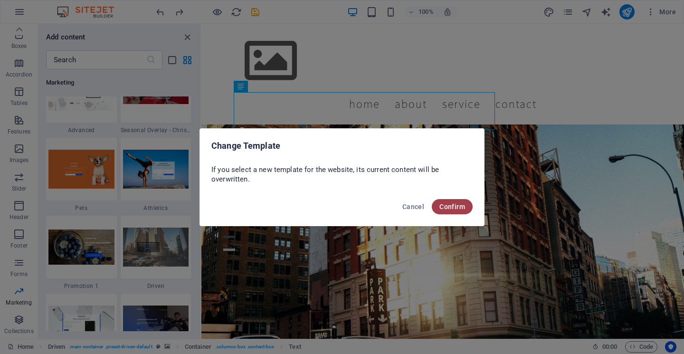
click at [453, 208] on span "Confirm" at bounding box center [452, 207] width 26 height 8
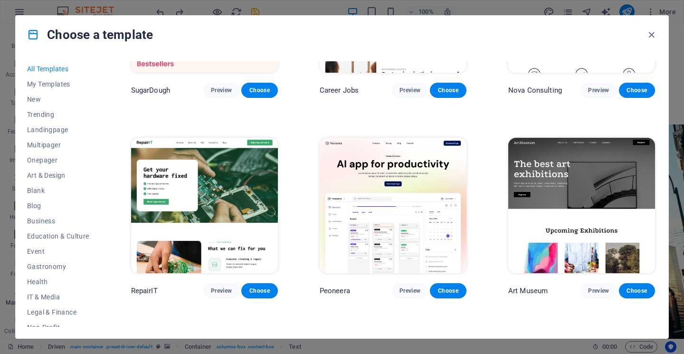
scroll to position [126, 0]
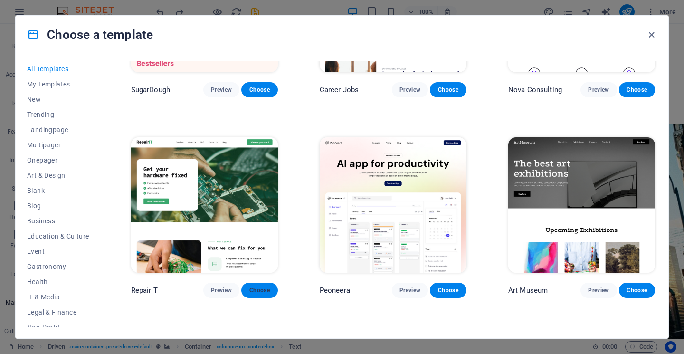
click at [255, 288] on span "Choose" at bounding box center [259, 290] width 21 height 8
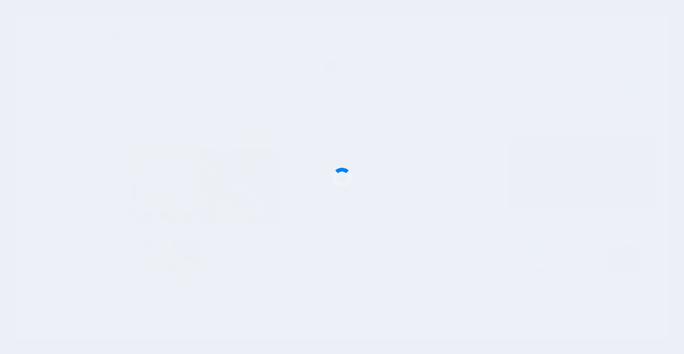
checkbox input "false"
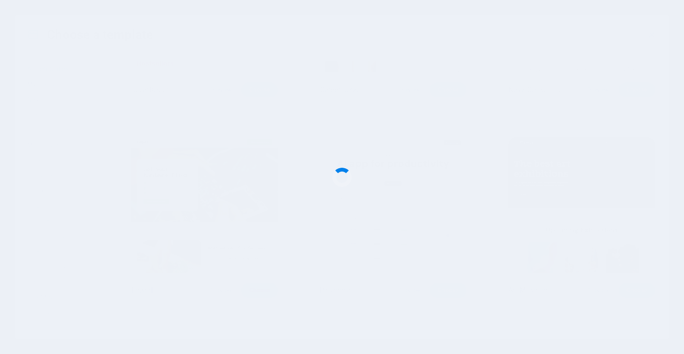
checkbox input "false"
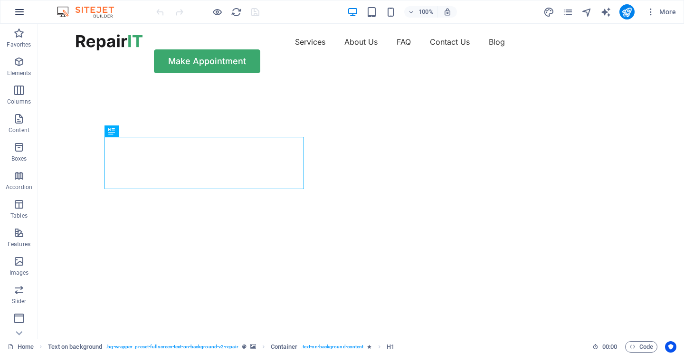
click at [23, 14] on icon "button" at bounding box center [19, 11] width 11 height 11
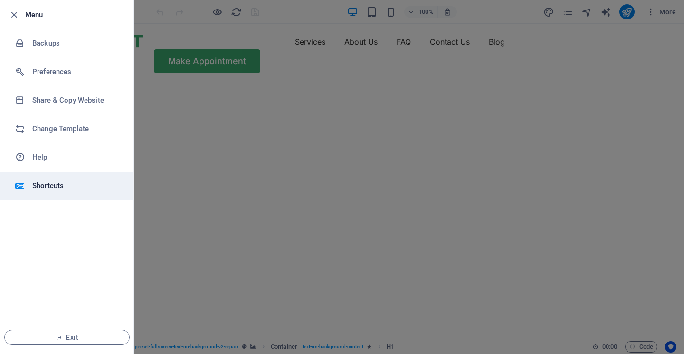
click at [59, 187] on h6 "Shortcuts" at bounding box center [76, 185] width 88 height 11
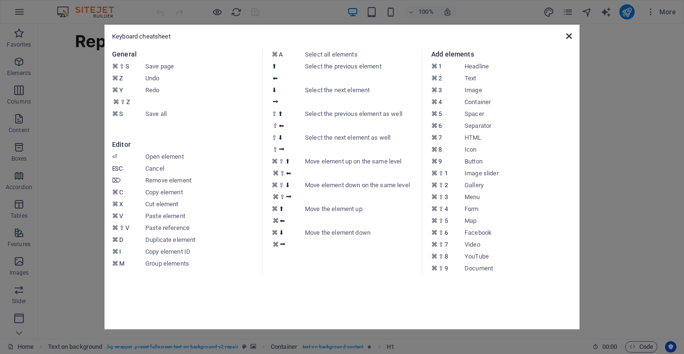
click at [566, 36] on icon at bounding box center [569, 36] width 6 height 8
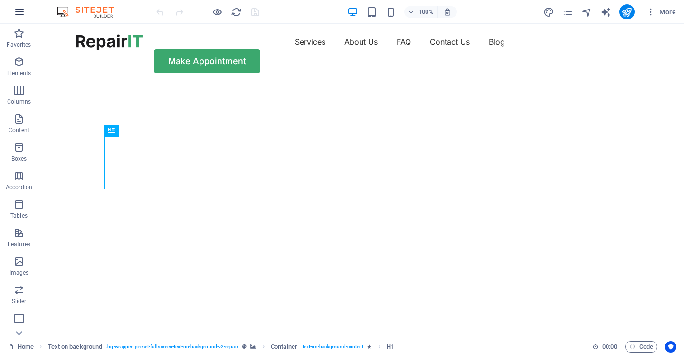
click at [20, 15] on icon "button" at bounding box center [19, 11] width 11 height 11
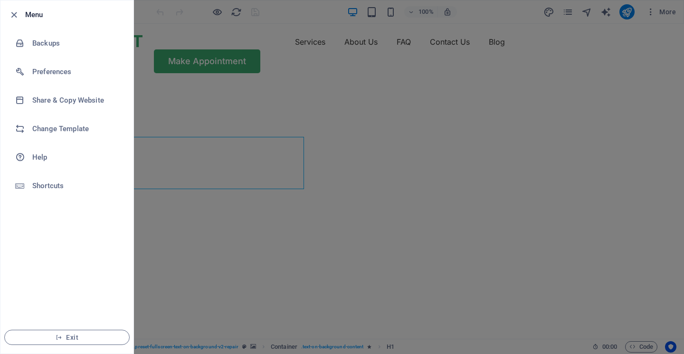
click at [154, 85] on div at bounding box center [342, 177] width 684 height 354
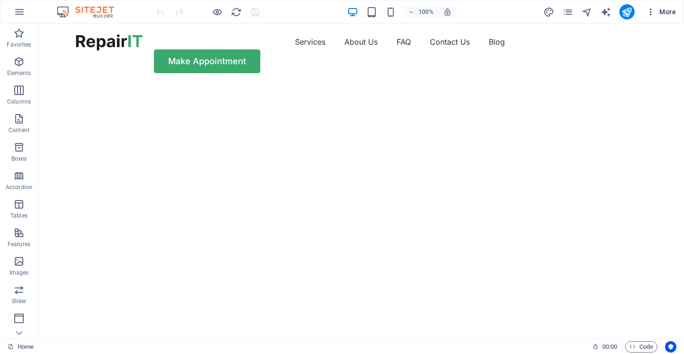
click at [650, 16] on icon "button" at bounding box center [650, 11] width 9 height 9
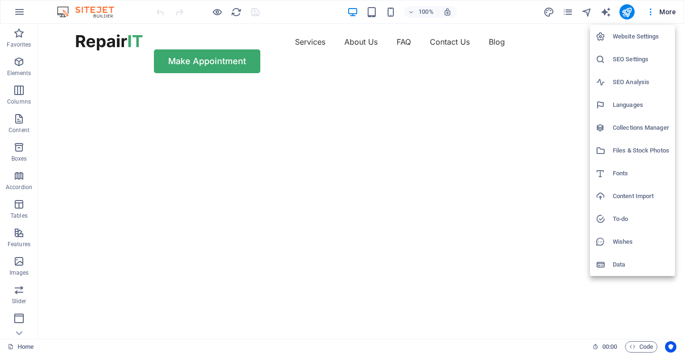
click at [568, 13] on div at bounding box center [342, 177] width 684 height 354
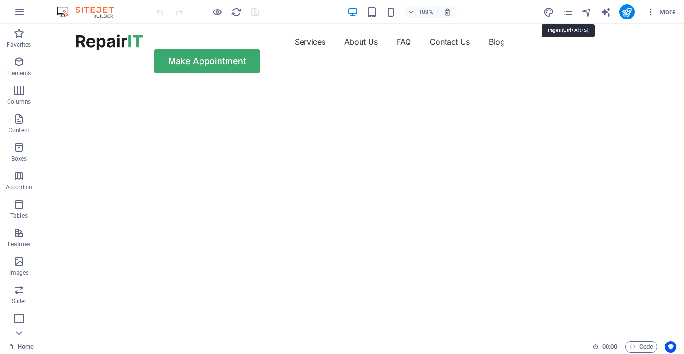
click at [568, 13] on icon "pages" at bounding box center [567, 12] width 11 height 11
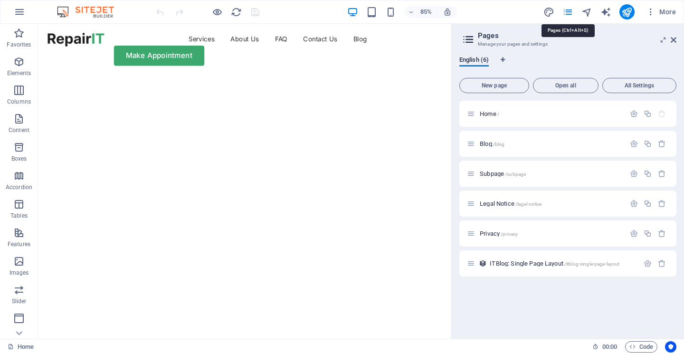
click at [568, 13] on icon "pages" at bounding box center [567, 12] width 11 height 11
click at [672, 37] on icon at bounding box center [673, 40] width 6 height 8
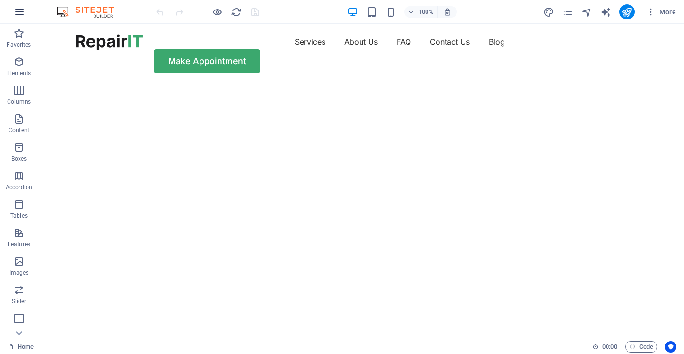
click at [19, 14] on icon "button" at bounding box center [19, 11] width 11 height 11
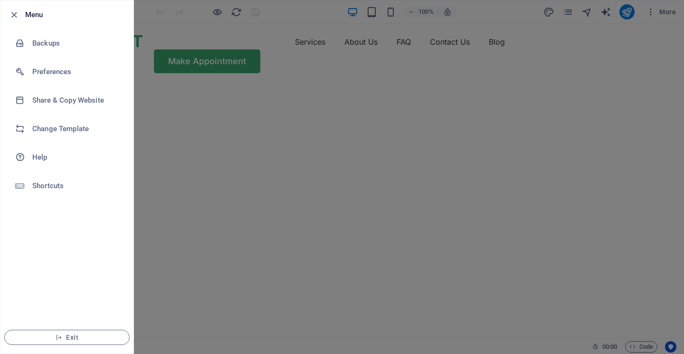
click at [178, 74] on div at bounding box center [342, 177] width 684 height 354
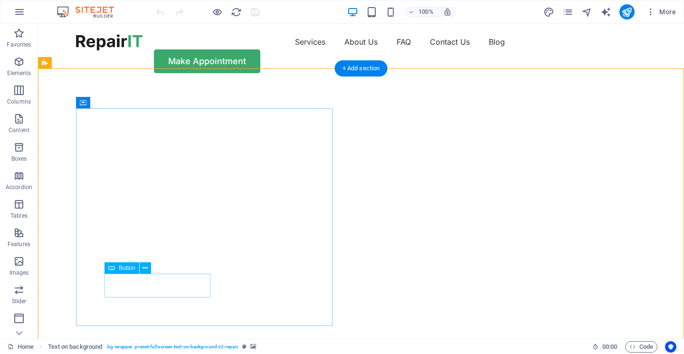
click at [144, 269] on icon at bounding box center [144, 268] width 5 height 10
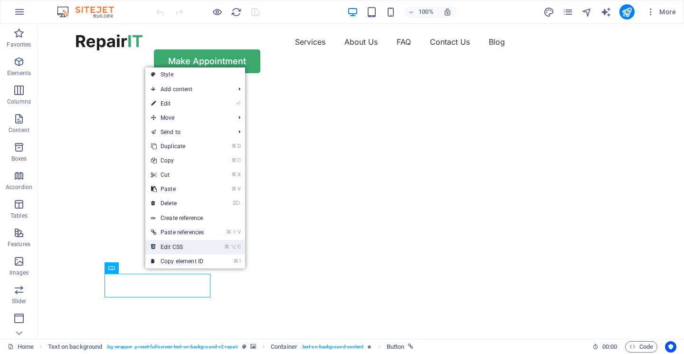
click at [185, 244] on link "⌘ ⌥ C Edit CSS" at bounding box center [177, 247] width 64 height 14
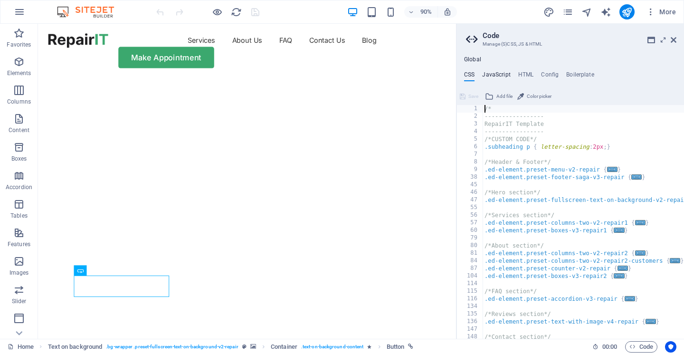
click at [498, 78] on h4 "JavaScript" at bounding box center [496, 76] width 28 height 10
type textarea "/* JS for preset "Menu V2" */"
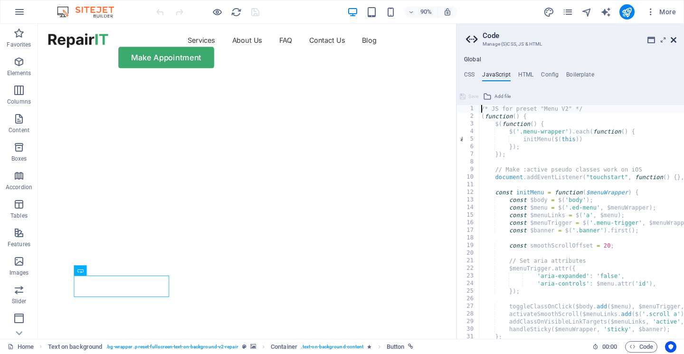
click at [671, 39] on icon at bounding box center [673, 40] width 6 height 8
